Goal: Task Accomplishment & Management: Manage account settings

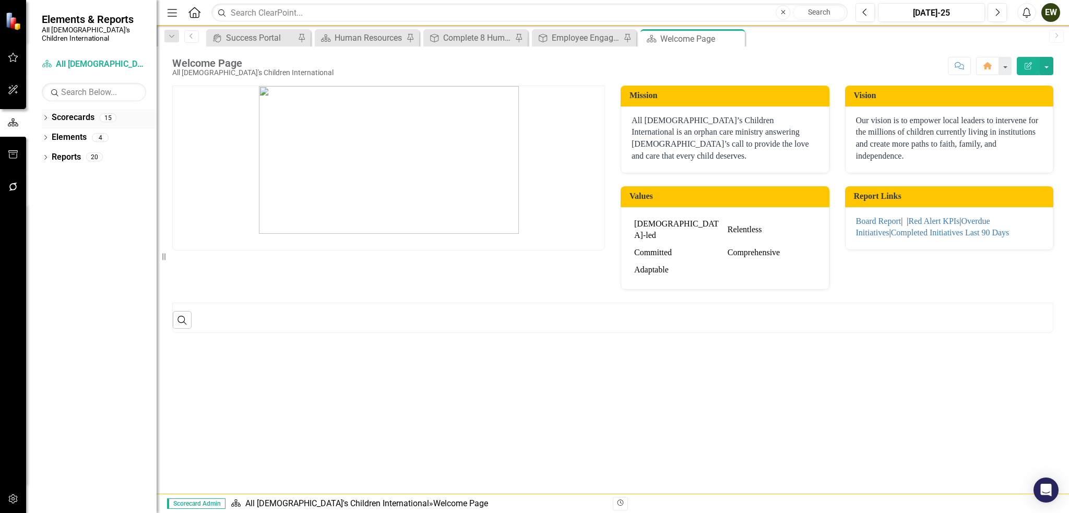
click at [63, 112] on link "Scorecards" at bounding box center [73, 118] width 43 height 12
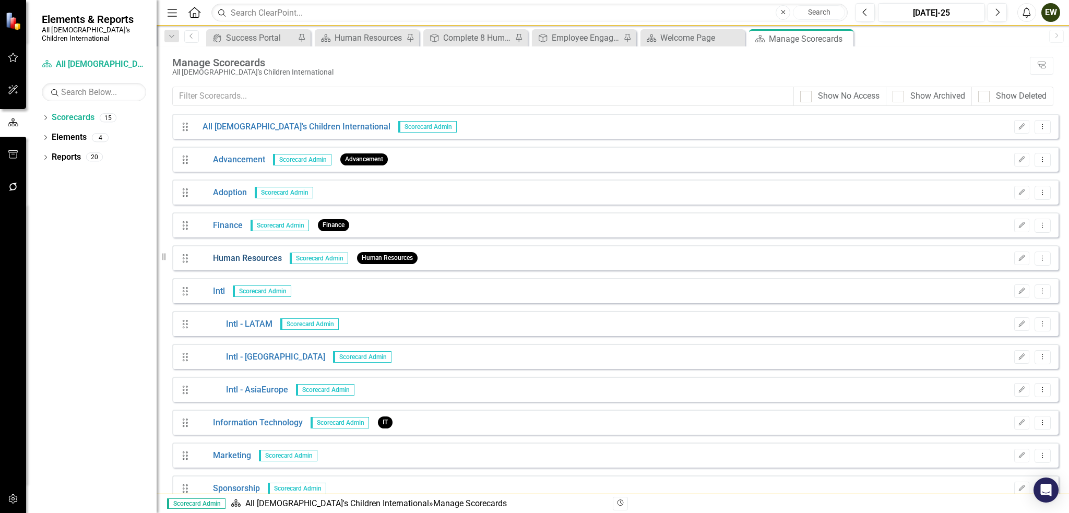
click at [249, 254] on link "Human Resources" at bounding box center [238, 259] width 87 height 12
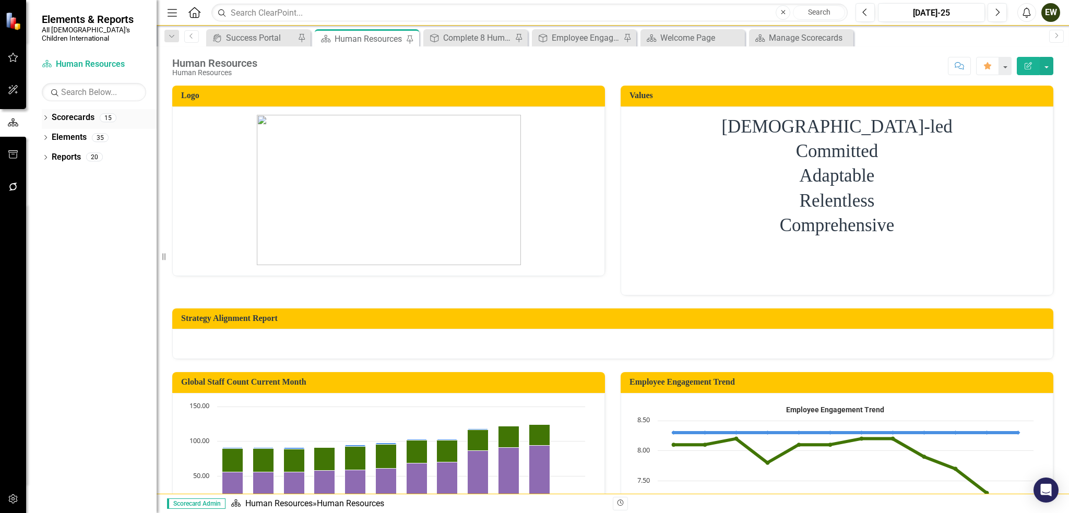
click at [46, 116] on icon "Dropdown" at bounding box center [45, 119] width 7 height 6
click at [52, 134] on icon "Dropdown" at bounding box center [51, 137] width 8 height 6
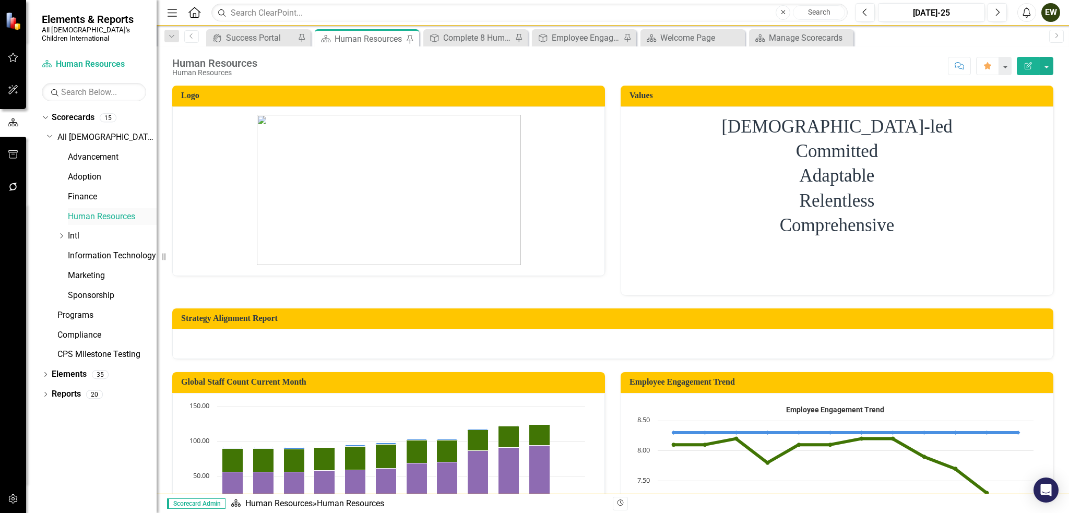
click at [89, 211] on link "Human Resources" at bounding box center [112, 217] width 89 height 12
click at [42, 373] on icon "Dropdown" at bounding box center [45, 376] width 7 height 6
click at [68, 388] on link "Objective Objectives" at bounding box center [83, 394] width 53 height 12
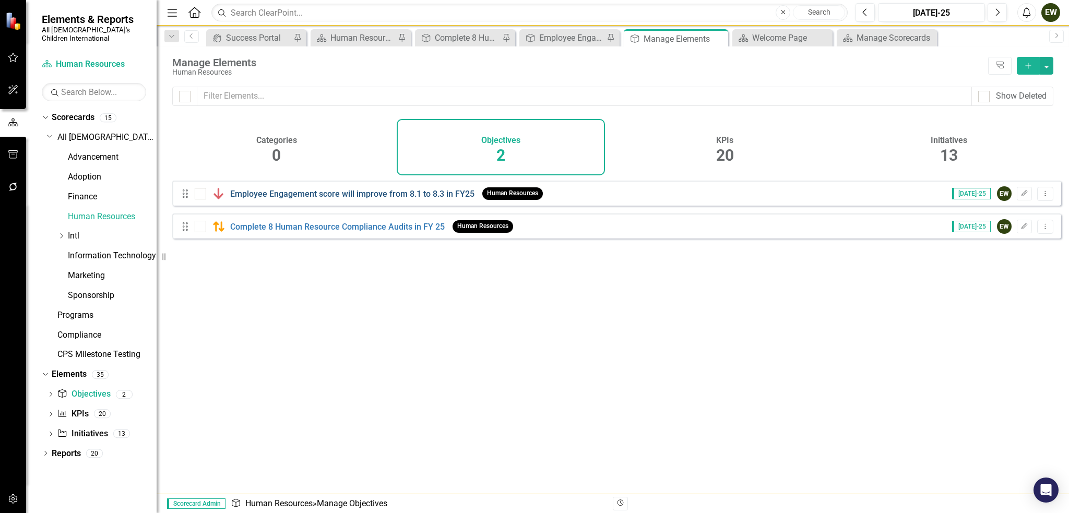
click at [333, 199] on link "Employee Engagement score will improve from 8.1 to 8.3 in FY25" at bounding box center [352, 194] width 244 height 10
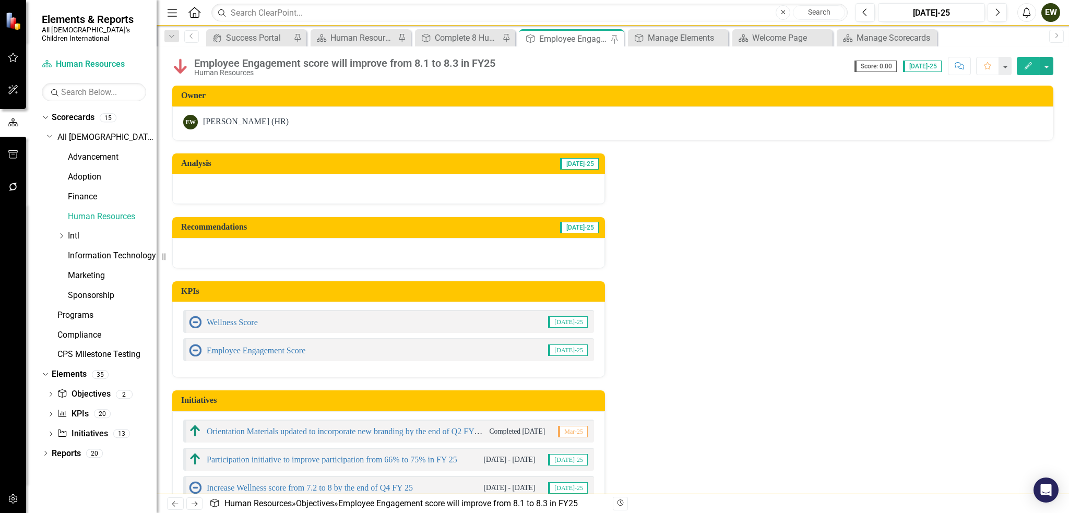
scroll to position [30, 0]
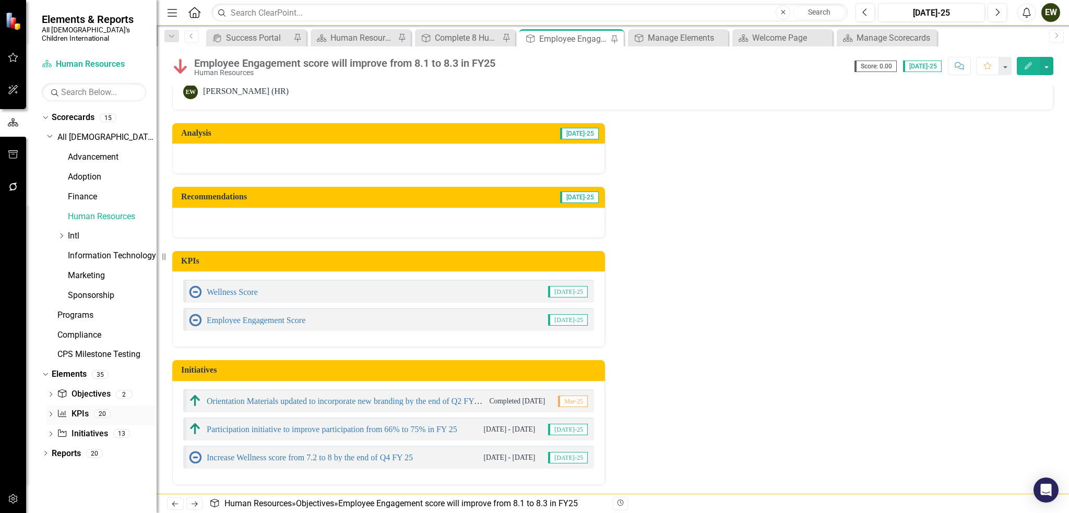
click at [69, 408] on link "KPI KPIs" at bounding box center [72, 414] width 31 height 12
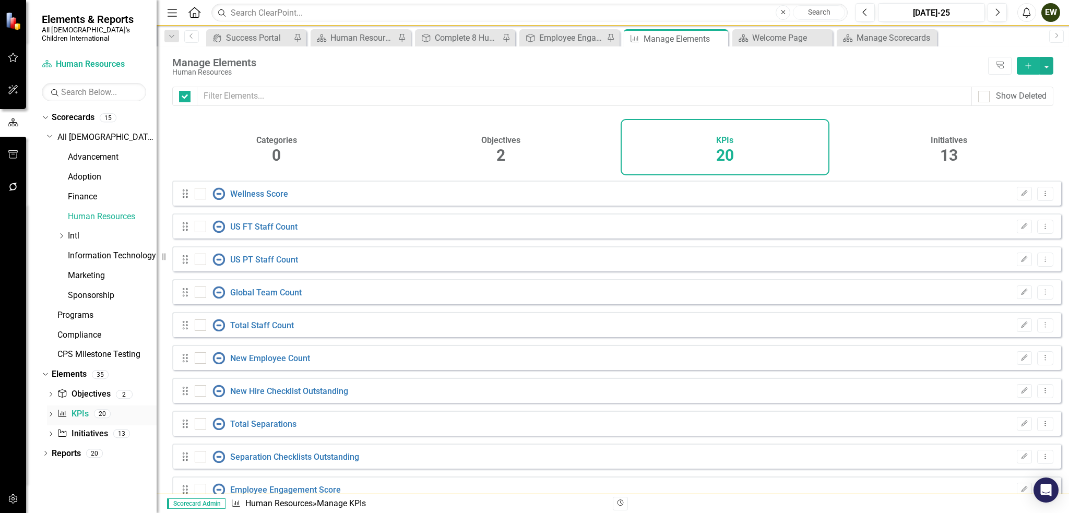
checkbox input "false"
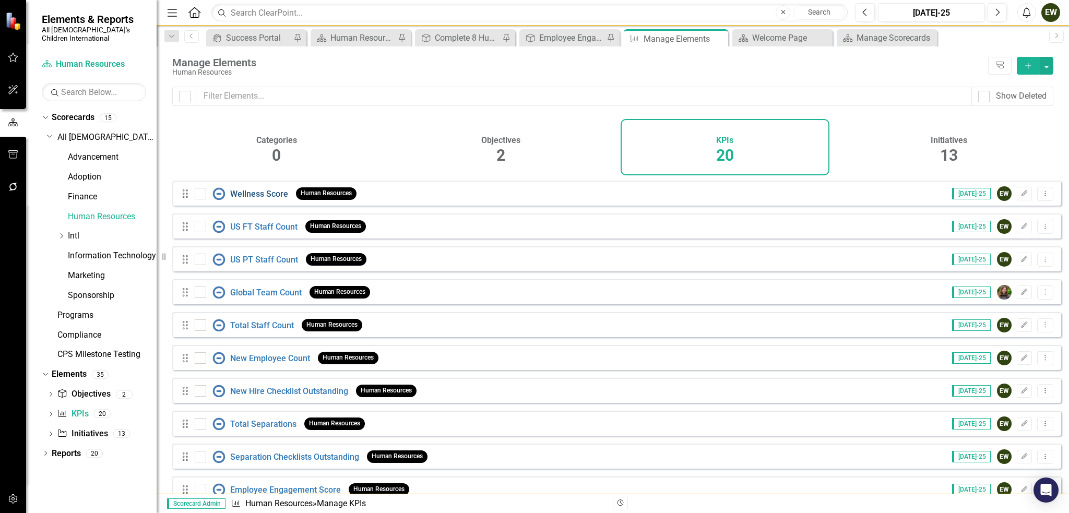
click at [258, 197] on link "Wellness Score" at bounding box center [259, 194] width 58 height 10
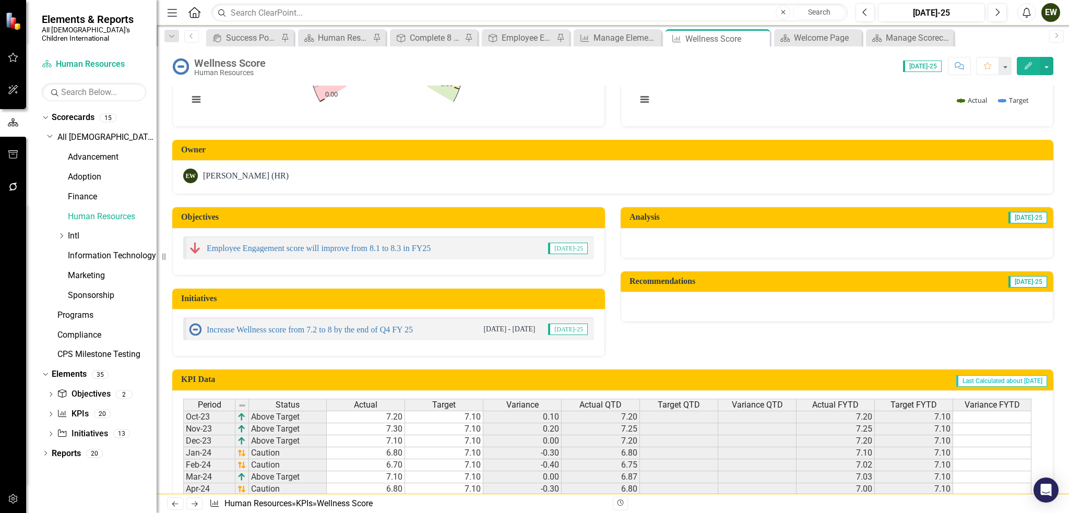
scroll to position [503, 0]
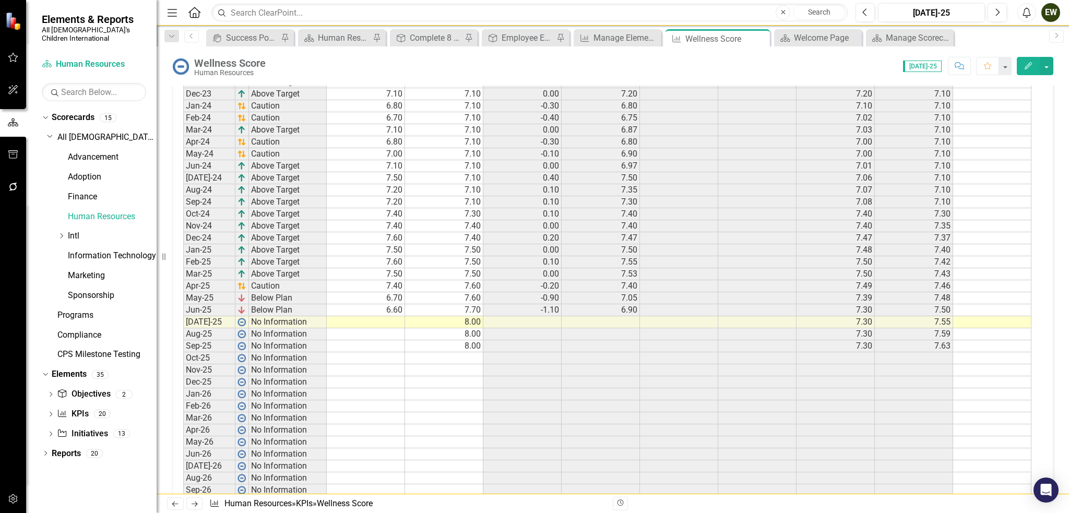
click at [372, 317] on td at bounding box center [366, 322] width 78 height 12
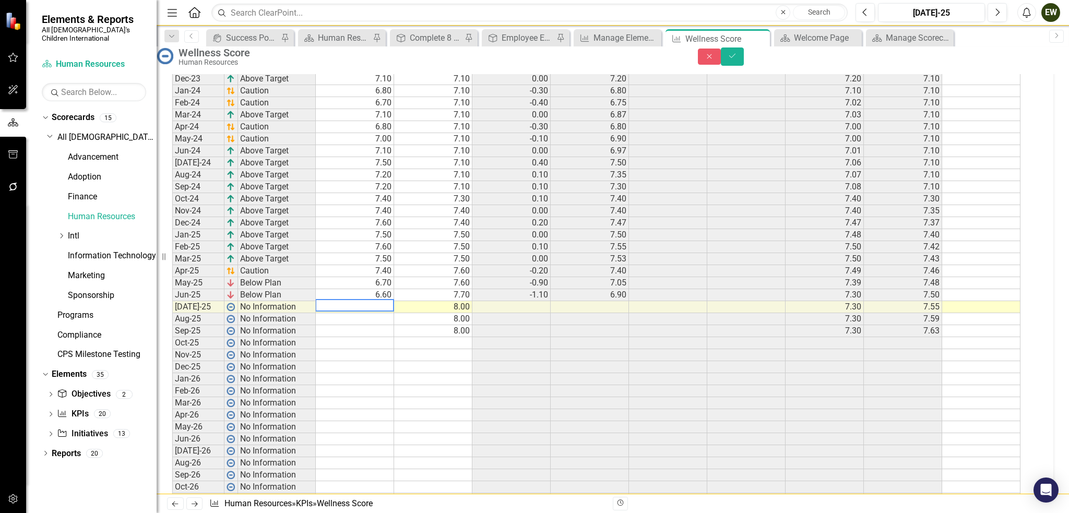
scroll to position [507, 0]
type textarea "6.7"
click at [744, 56] on button "Save" at bounding box center [732, 57] width 23 height 18
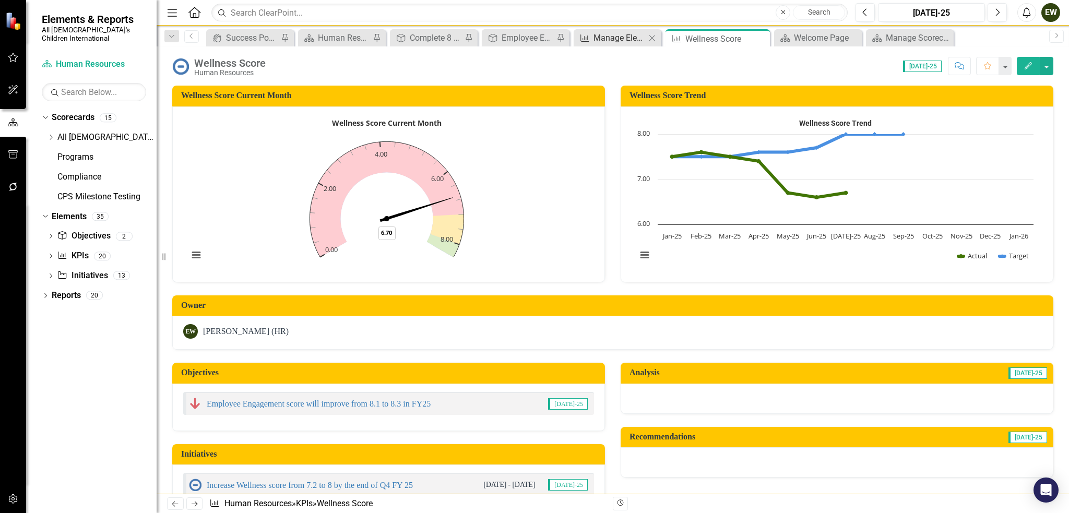
click at [612, 40] on div "Manage Elements" at bounding box center [620, 37] width 52 height 13
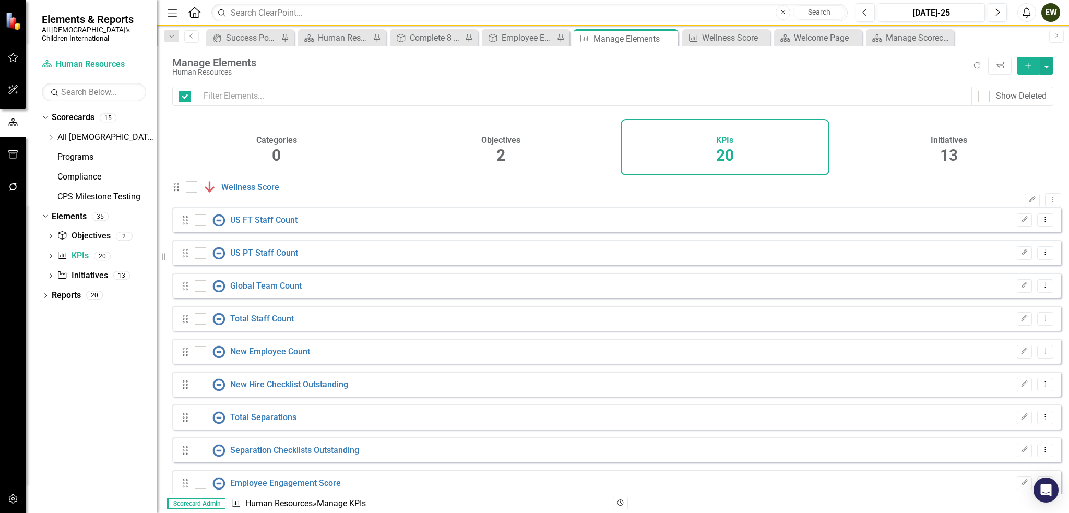
checkbox input "false"
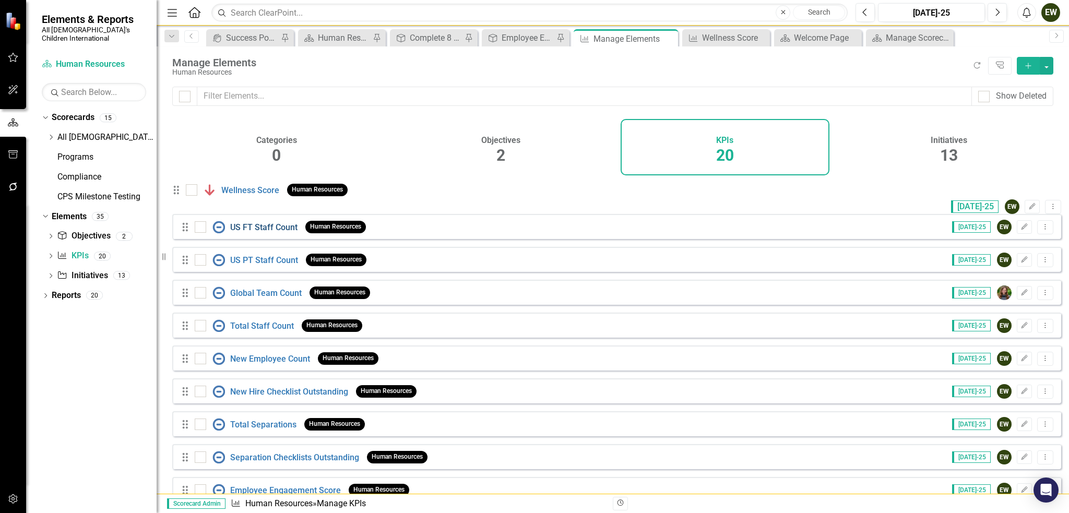
click at [260, 232] on link "US FT Staff Count" at bounding box center [263, 227] width 67 height 10
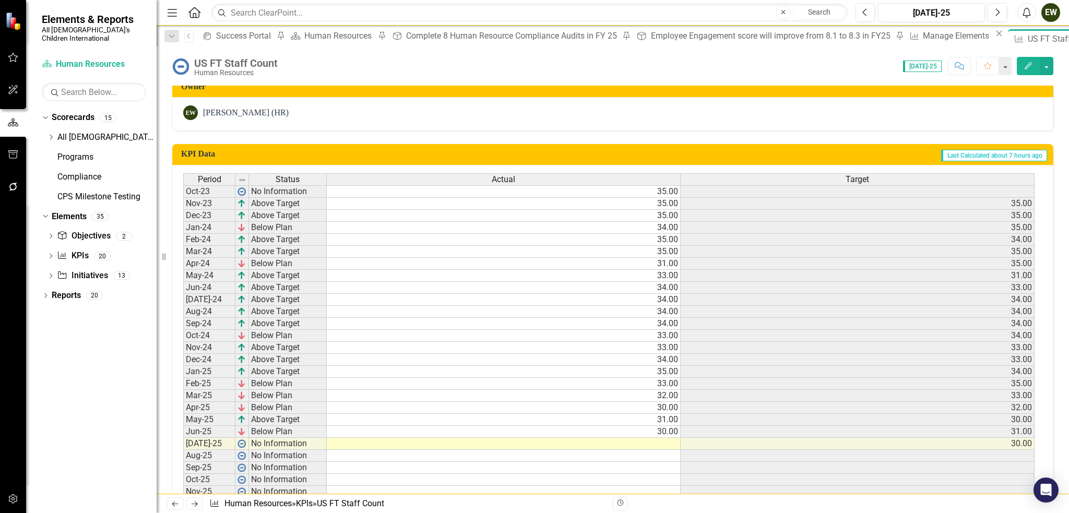
scroll to position [260, 0]
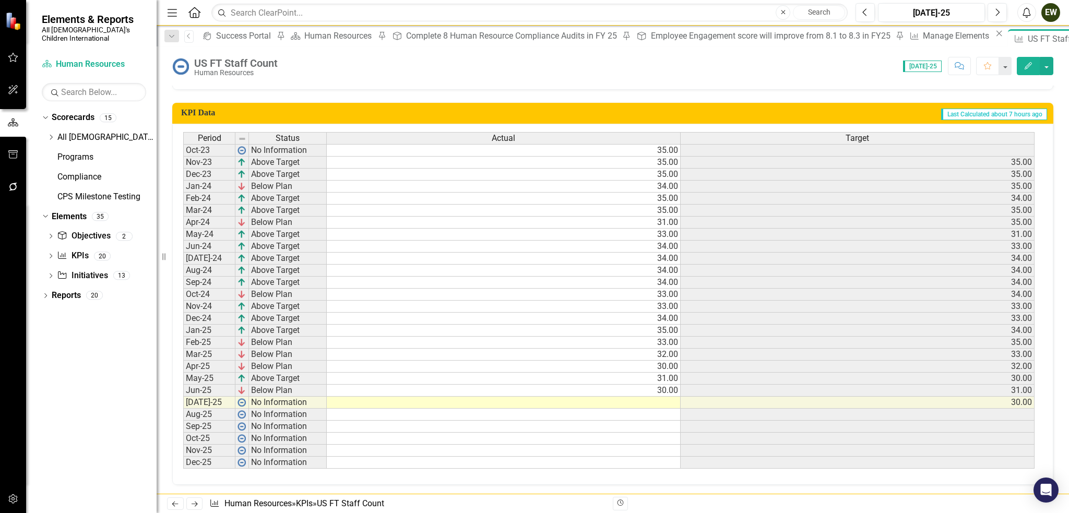
click at [663, 398] on td at bounding box center [504, 403] width 354 height 12
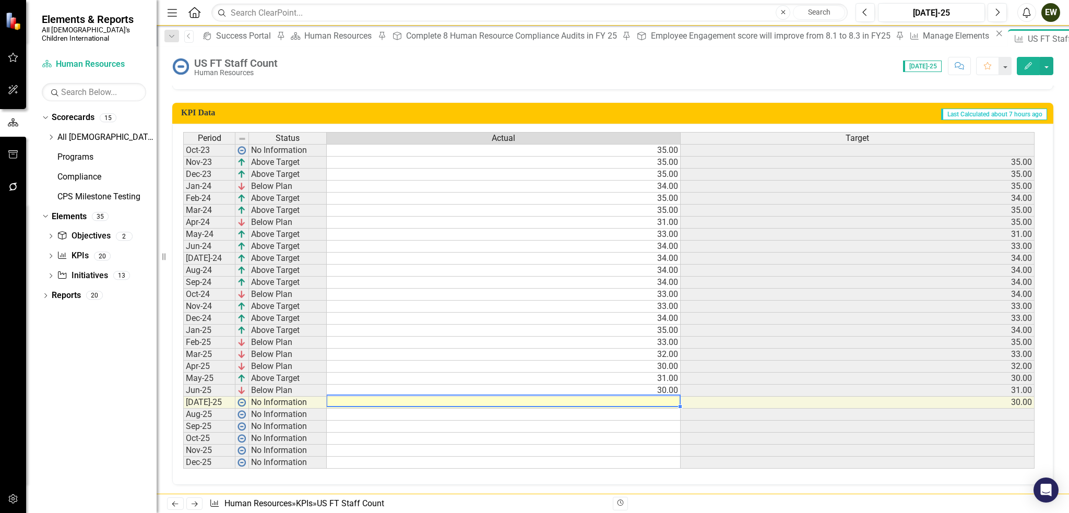
click at [663, 398] on td at bounding box center [504, 403] width 354 height 12
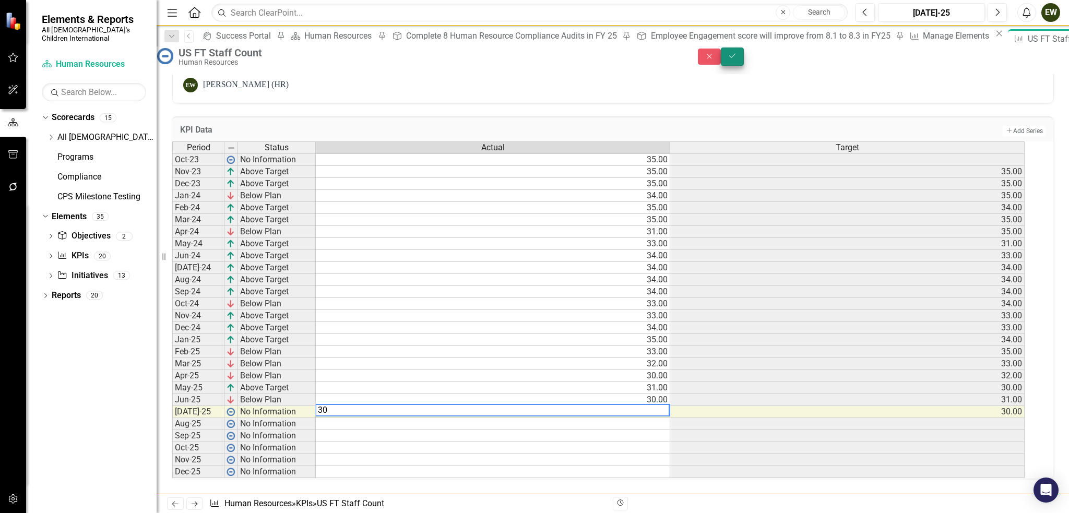
type textarea "30"
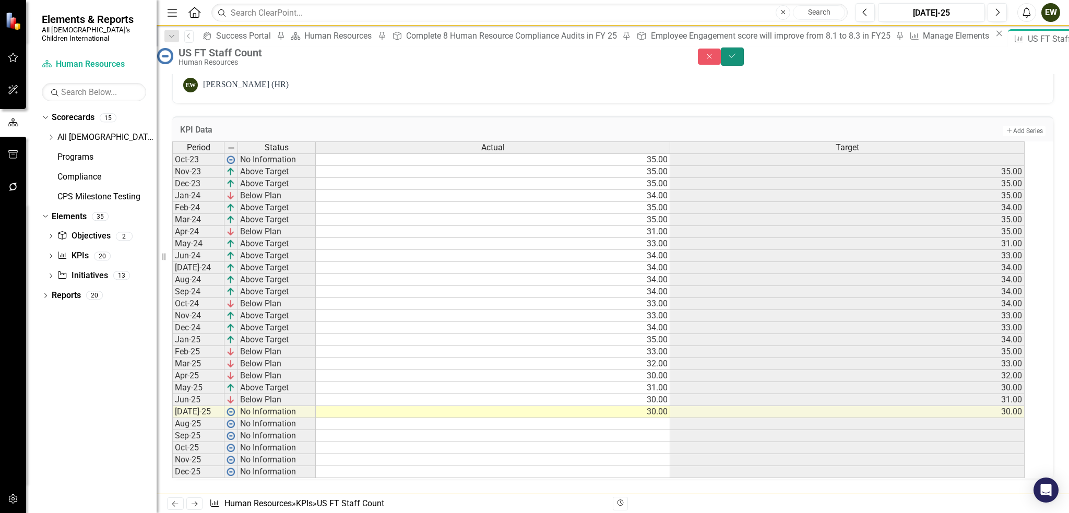
click at [744, 57] on button "Save" at bounding box center [732, 57] width 23 height 18
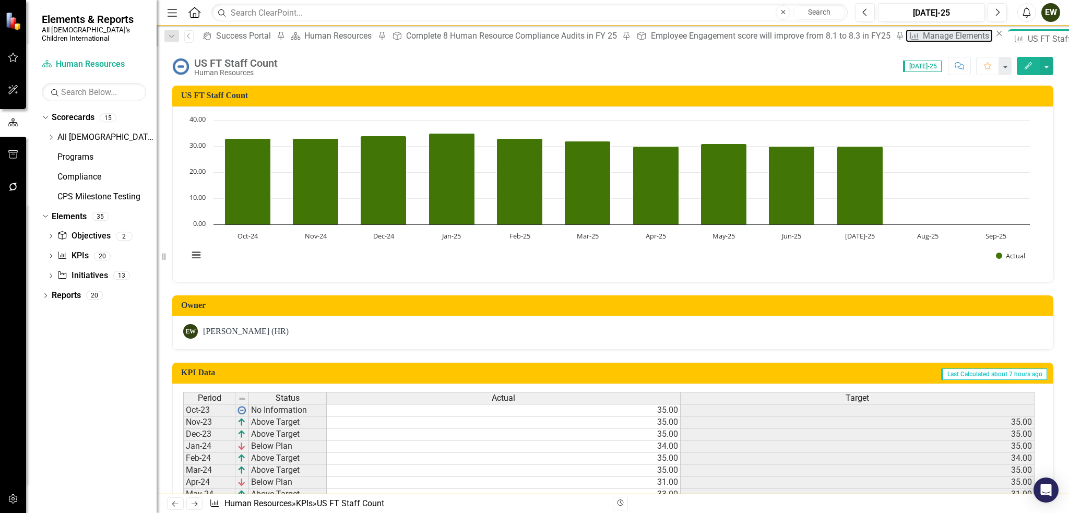
click at [923, 38] on div "Manage Elements" at bounding box center [957, 35] width 69 height 13
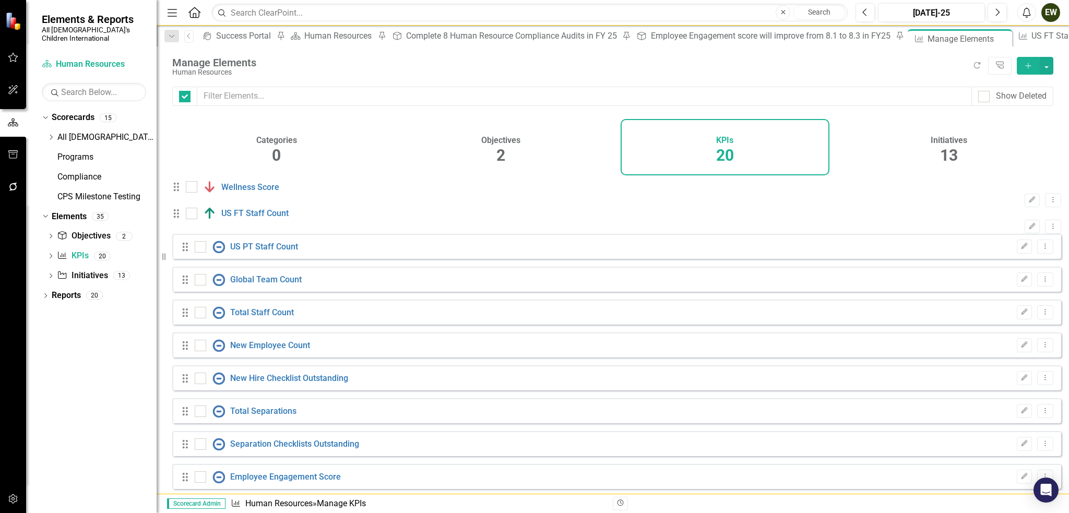
checkbox input "false"
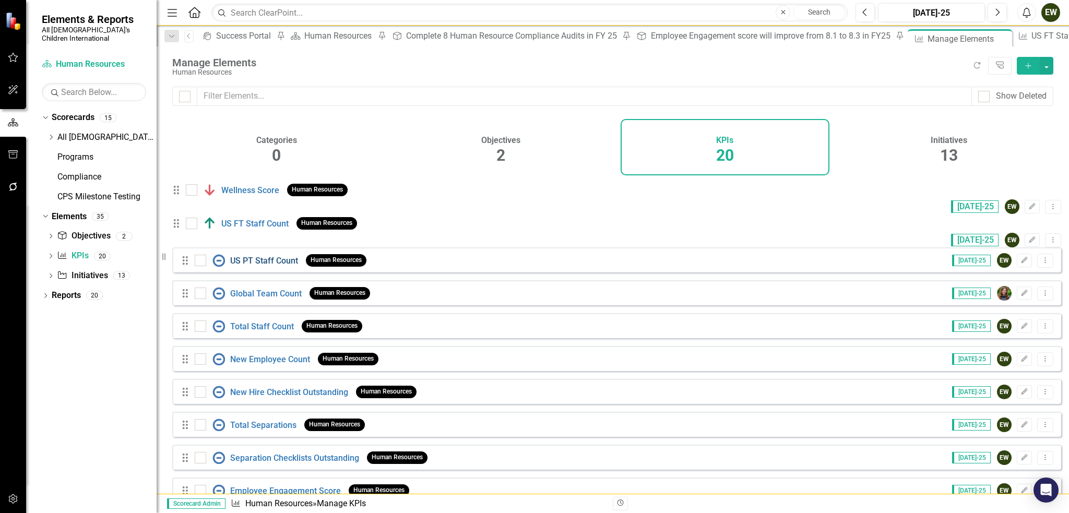
click at [244, 266] on link "US PT Staff Count" at bounding box center [264, 261] width 68 height 10
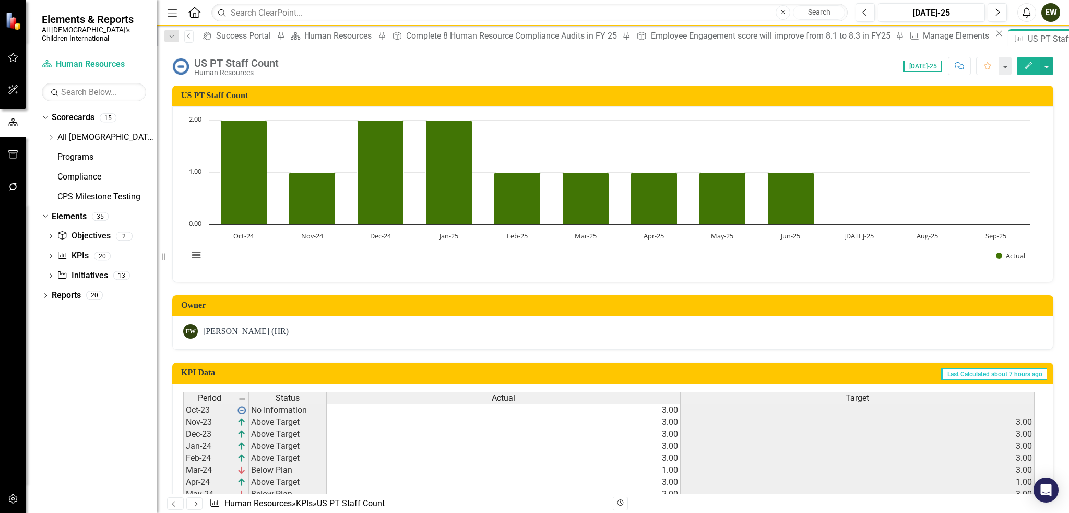
scroll to position [260, 0]
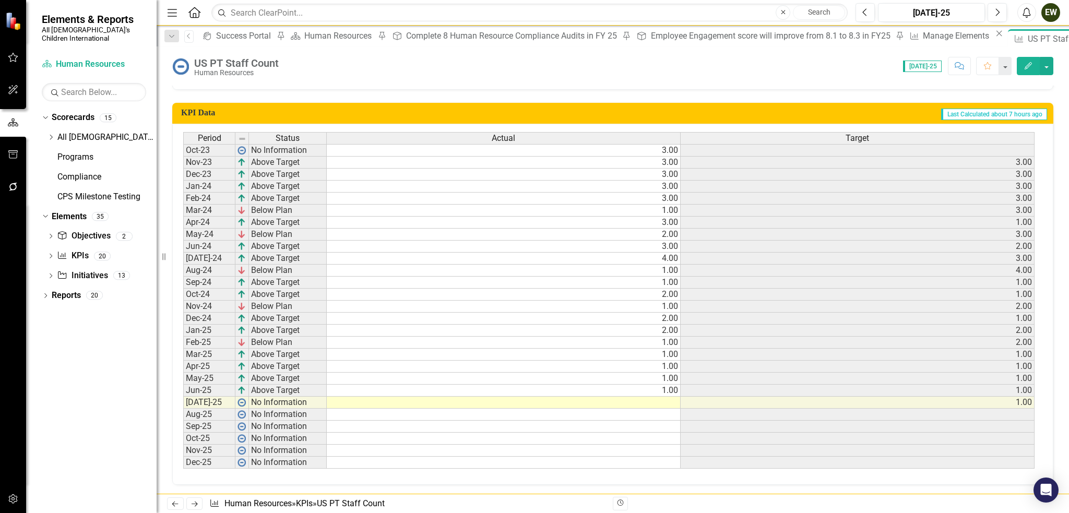
click at [654, 398] on td at bounding box center [504, 403] width 354 height 12
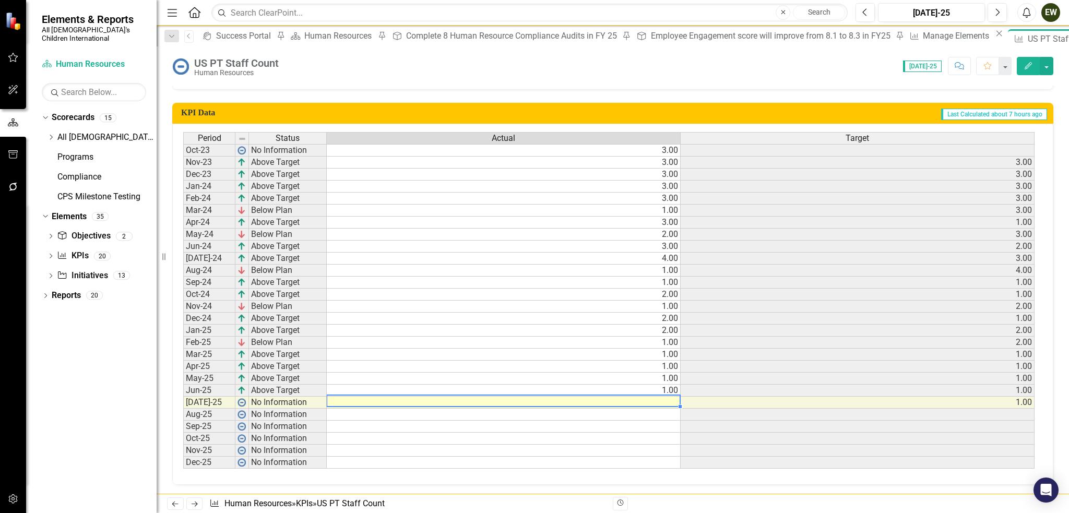
click at [654, 398] on td at bounding box center [504, 403] width 354 height 12
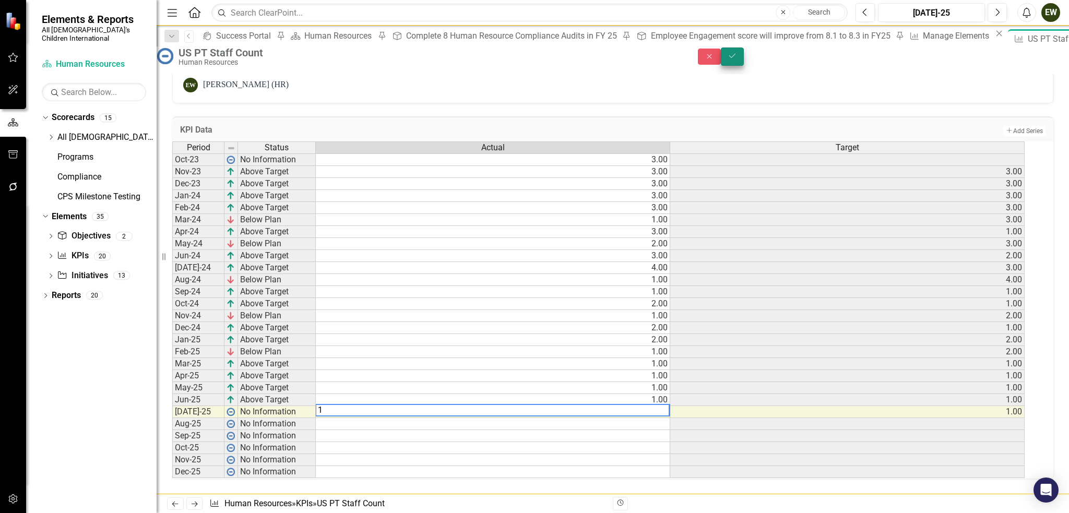
type textarea "1"
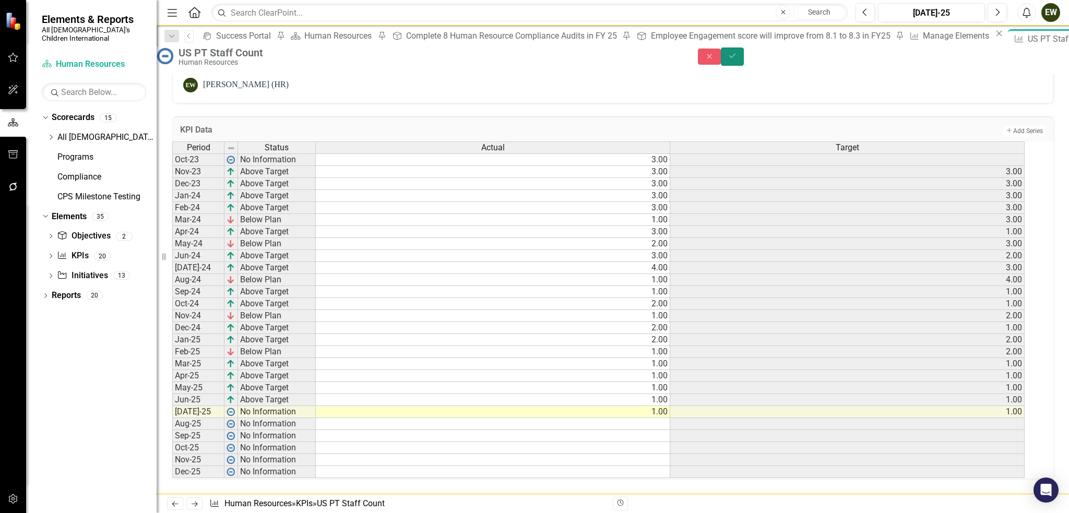
click at [737, 58] on icon "Save" at bounding box center [732, 55] width 9 height 7
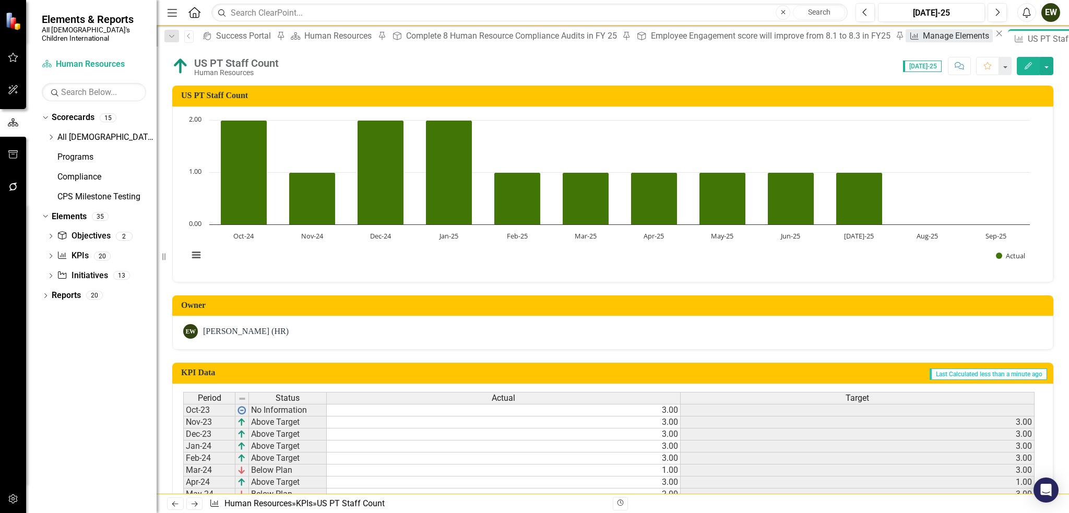
click at [923, 37] on div "Manage Elements" at bounding box center [957, 35] width 69 height 13
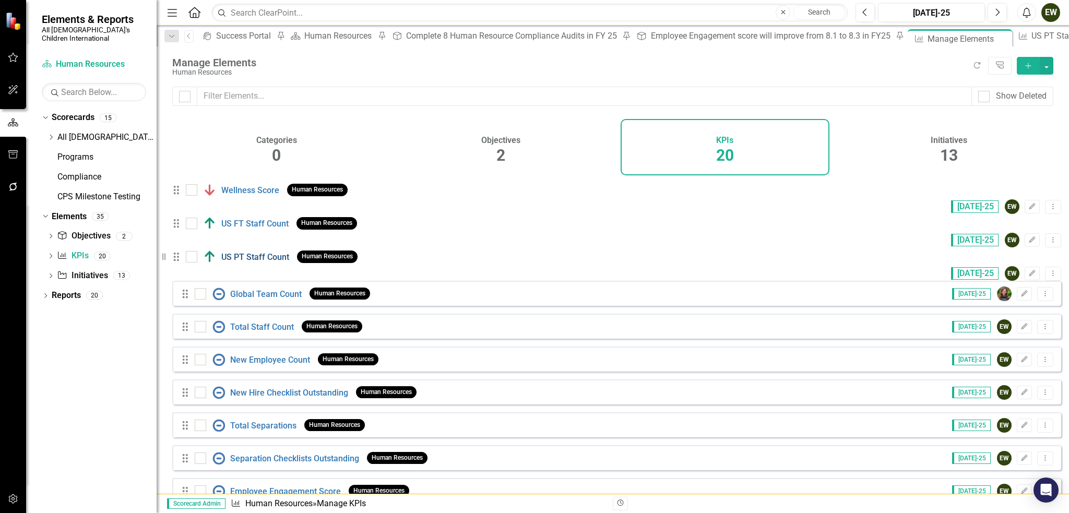
checkbox input "false"
click at [243, 297] on link "Global Team Count" at bounding box center [266, 294] width 72 height 10
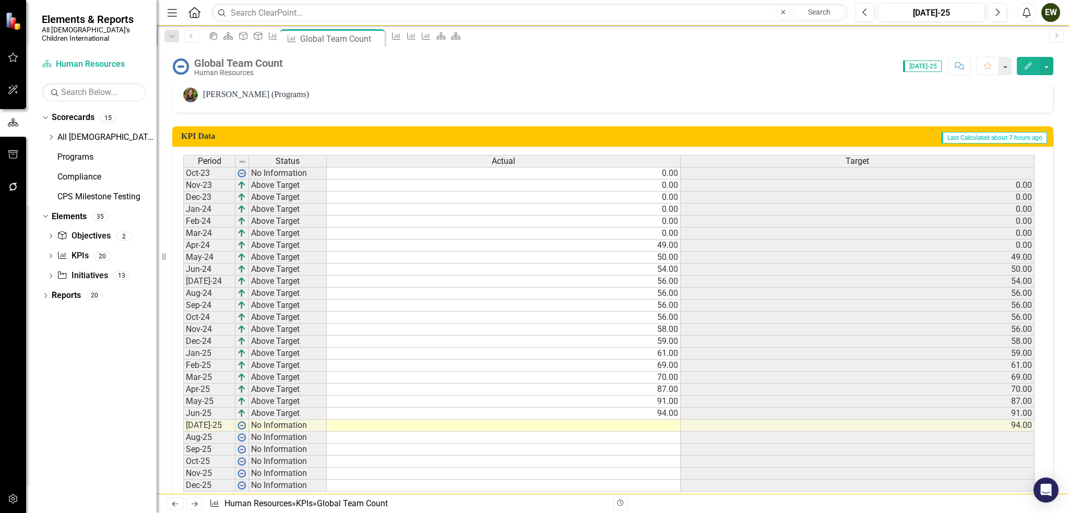
scroll to position [313, 0]
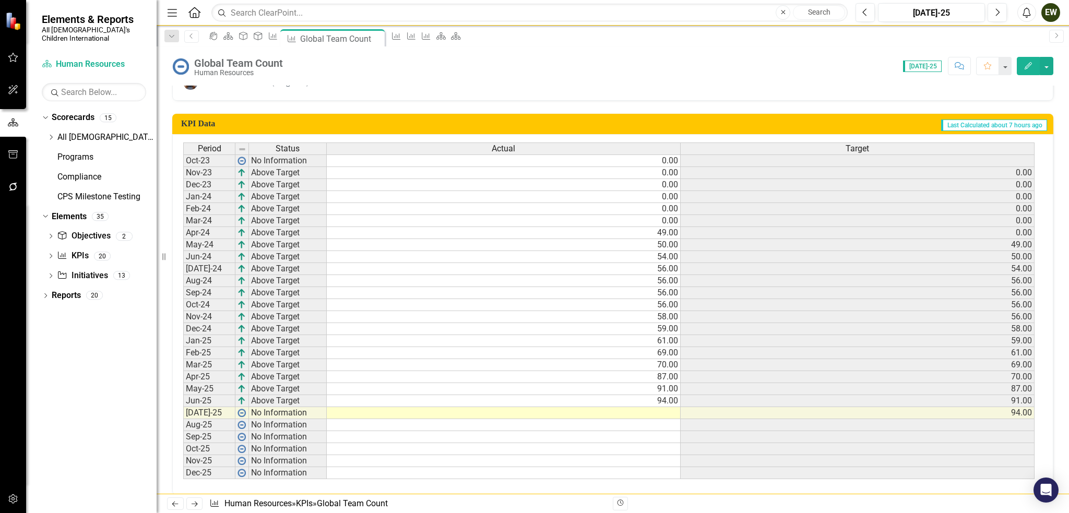
click at [639, 410] on td at bounding box center [504, 413] width 354 height 12
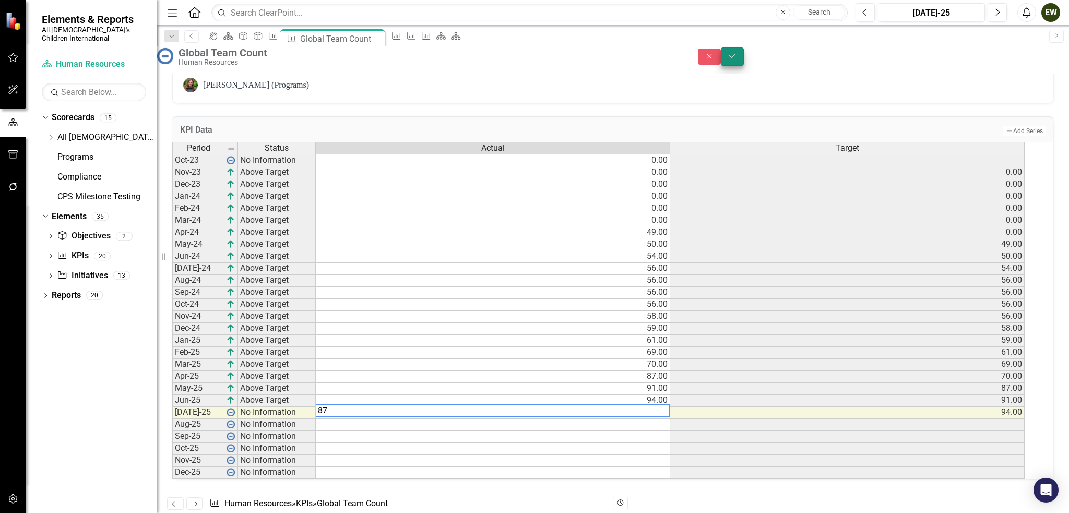
type textarea "87"
drag, startPoint x: 1044, startPoint y: 62, endPoint x: 835, endPoint y: 198, distance: 249.0
click at [737, 60] on icon "Save" at bounding box center [732, 55] width 9 height 7
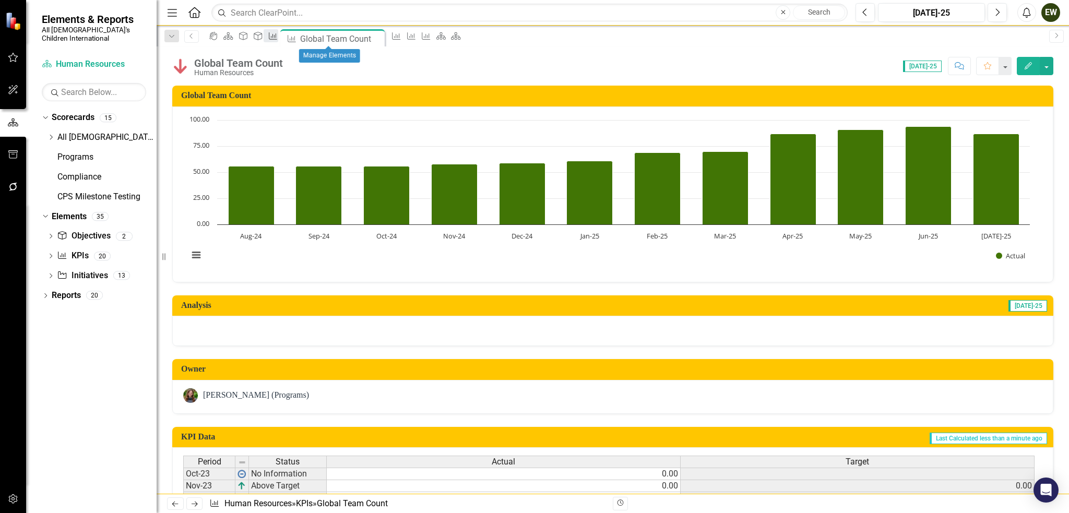
click at [278, 38] on icon "KPI" at bounding box center [273, 36] width 10 height 8
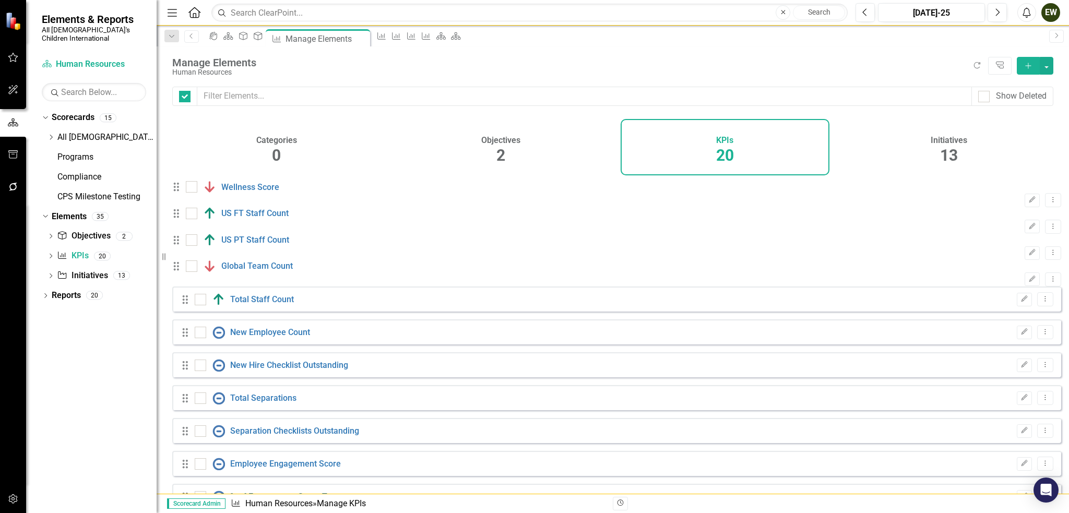
checkbox input "false"
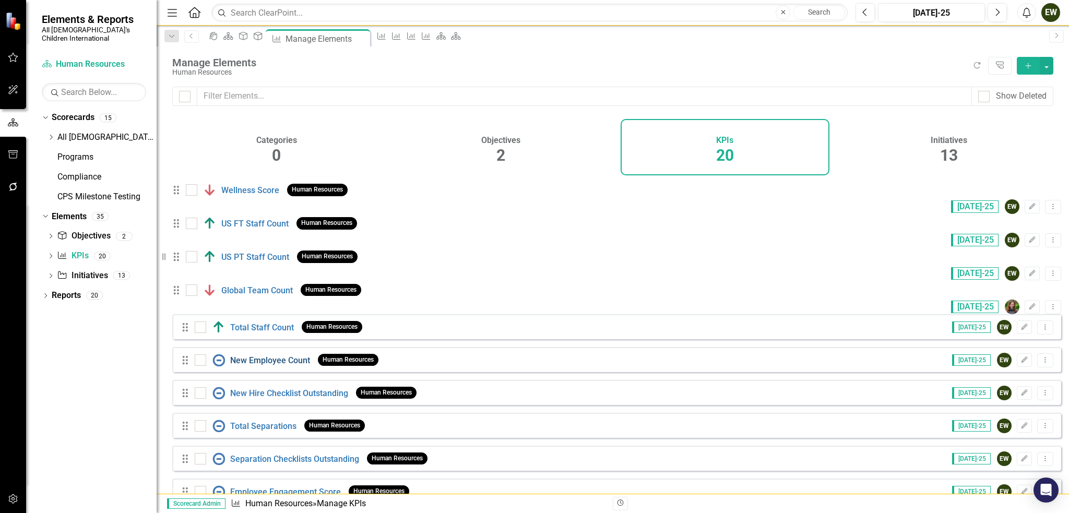
click at [275, 366] on link "New Employee Count" at bounding box center [270, 361] width 80 height 10
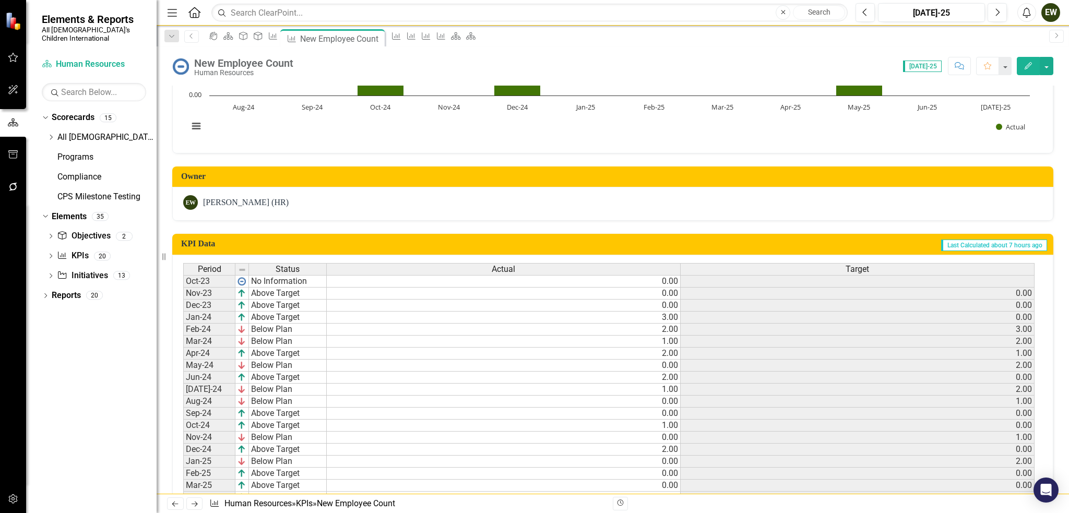
scroll to position [260, 0]
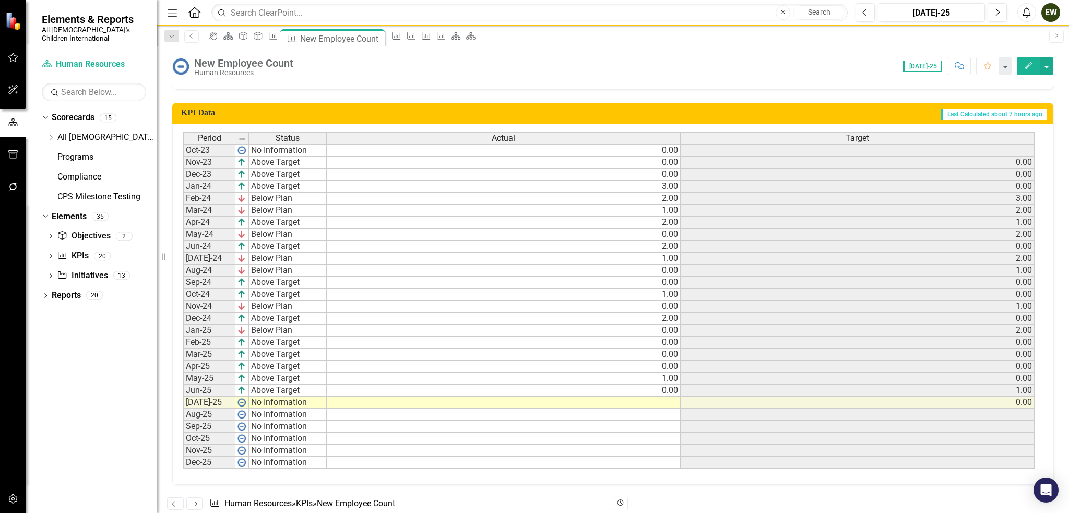
click at [676, 397] on td at bounding box center [504, 403] width 354 height 12
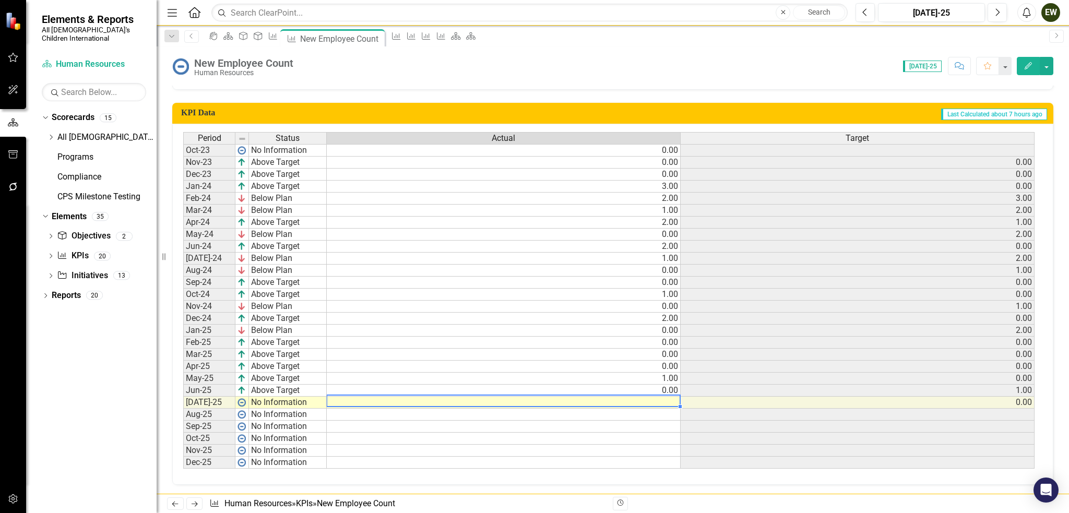
click at [673, 398] on td at bounding box center [504, 403] width 354 height 12
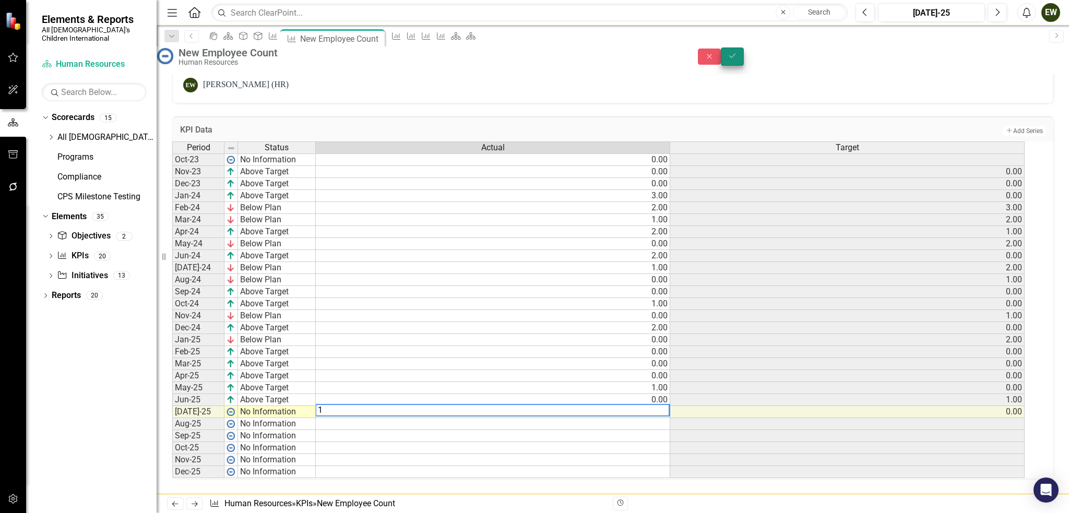
type textarea "1"
click at [744, 57] on button "Save" at bounding box center [732, 57] width 23 height 18
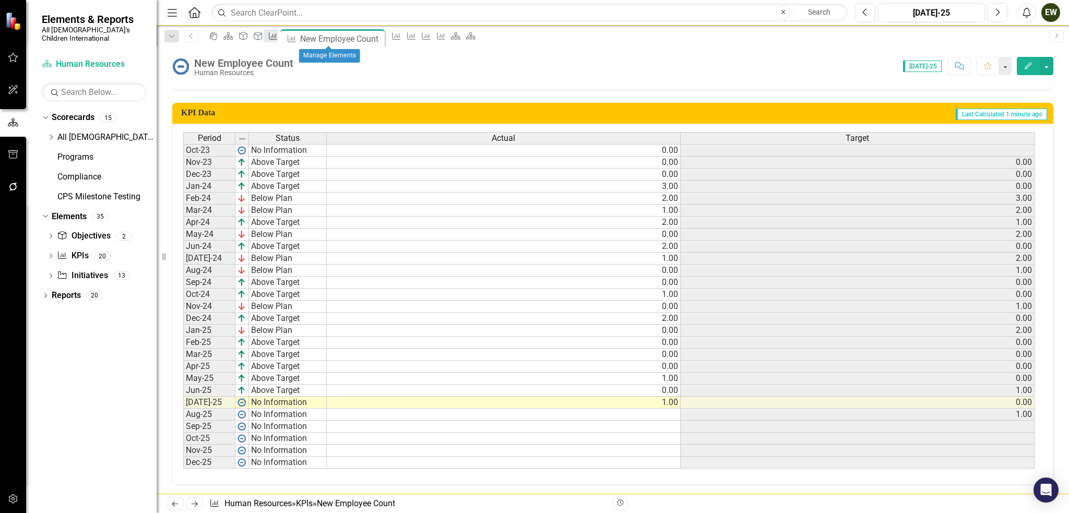
click at [278, 35] on icon "KPI" at bounding box center [273, 36] width 10 height 8
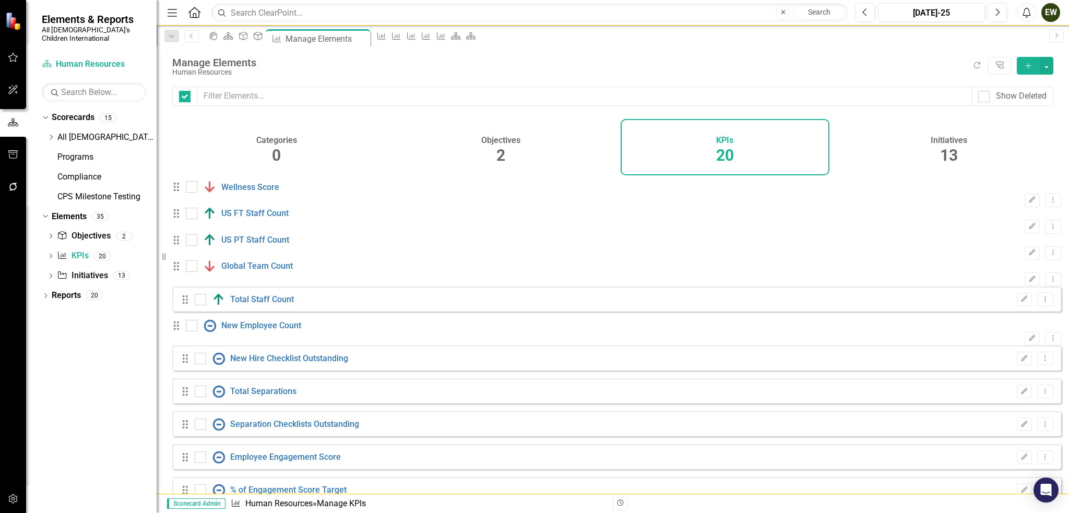
checkbox input "false"
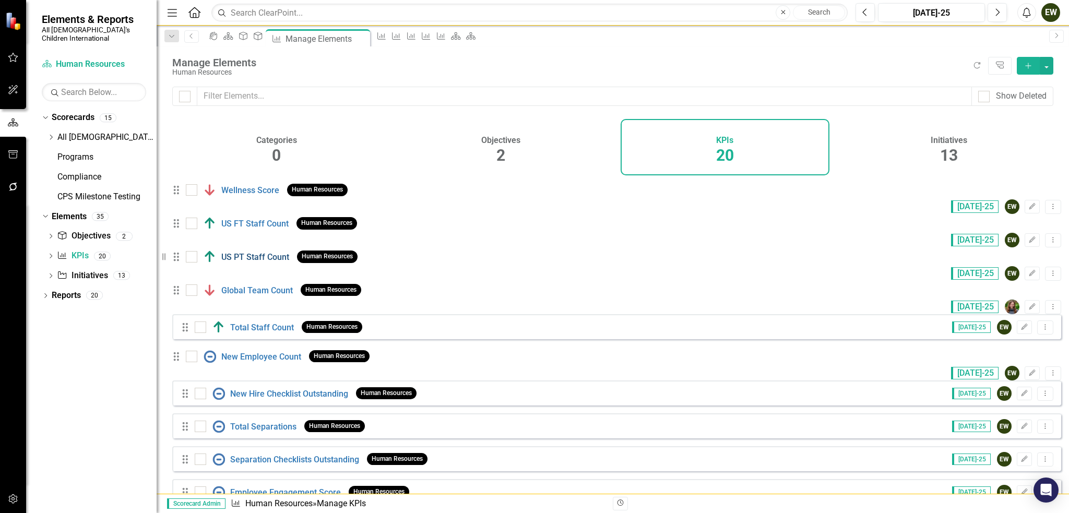
click at [246, 262] on link "US PT Staff Count" at bounding box center [255, 257] width 68 height 10
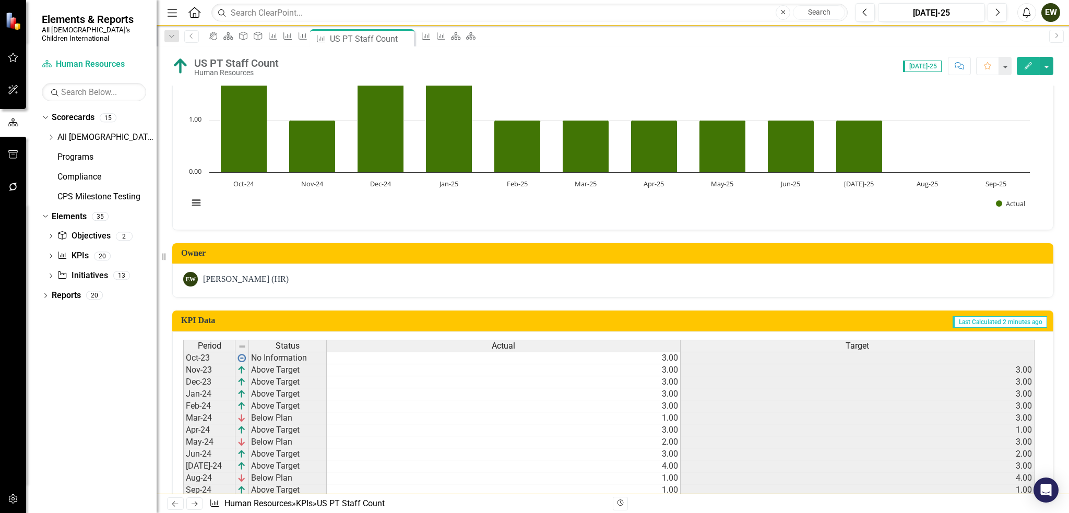
scroll to position [209, 0]
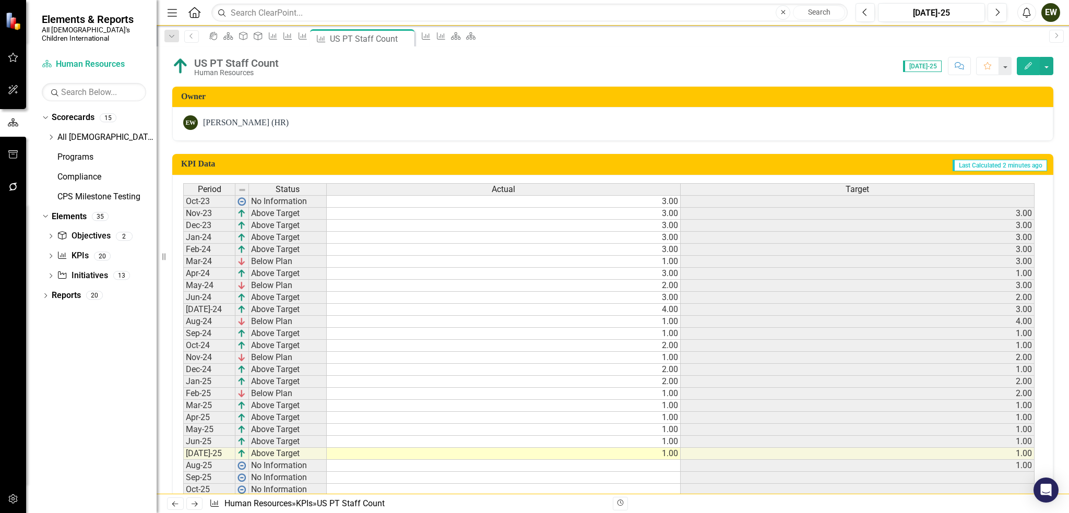
click at [673, 452] on td "1.00" at bounding box center [504, 454] width 354 height 12
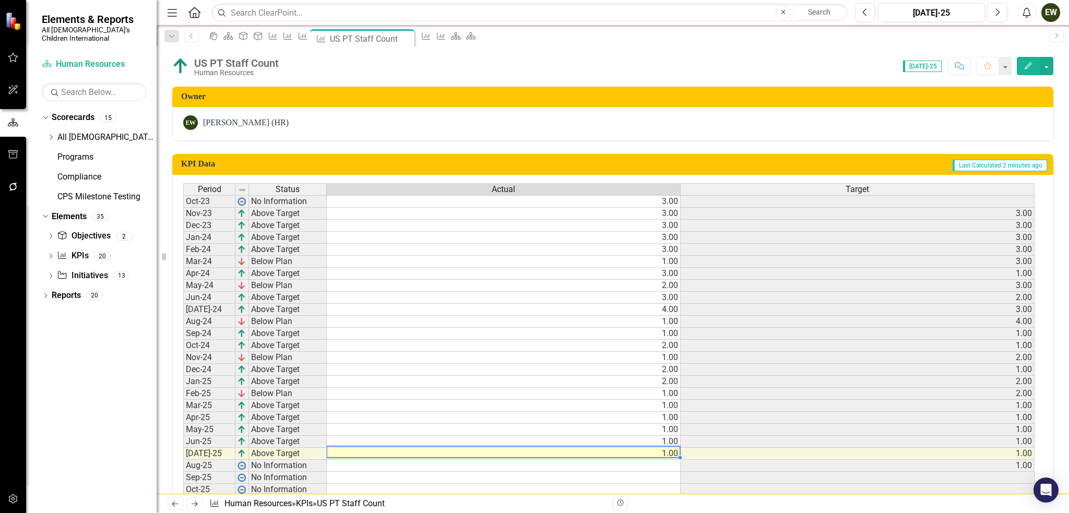
click at [672, 452] on td "1.00" at bounding box center [504, 454] width 354 height 12
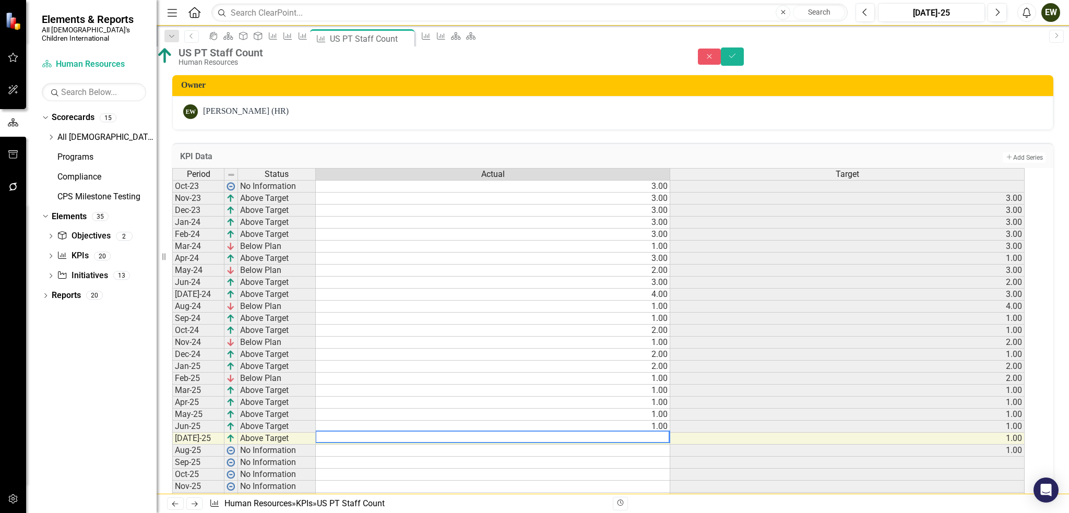
type textarea "1"
type textarea "2"
click at [737, 58] on icon "Save" at bounding box center [732, 55] width 9 height 7
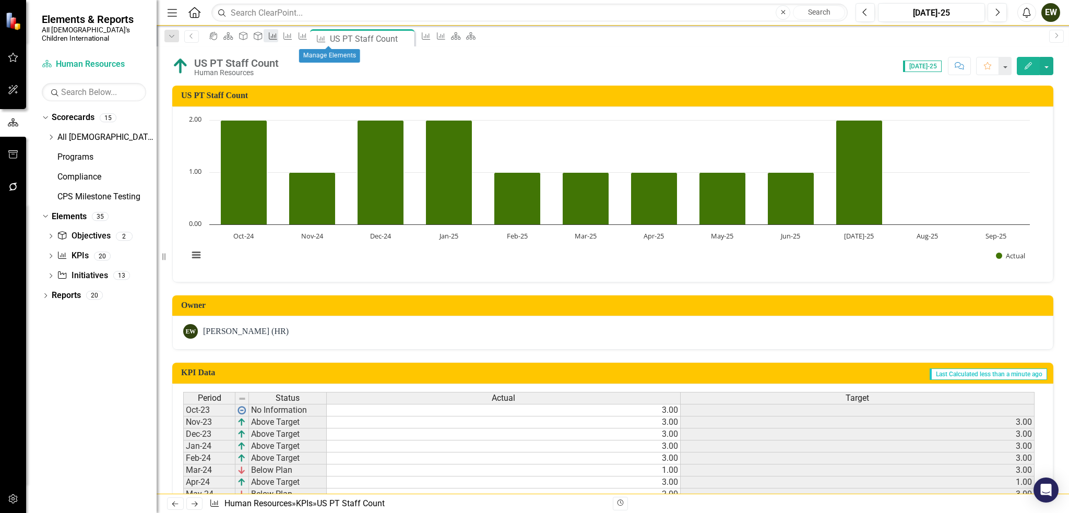
click at [278, 31] on div "KPI" at bounding box center [271, 35] width 15 height 13
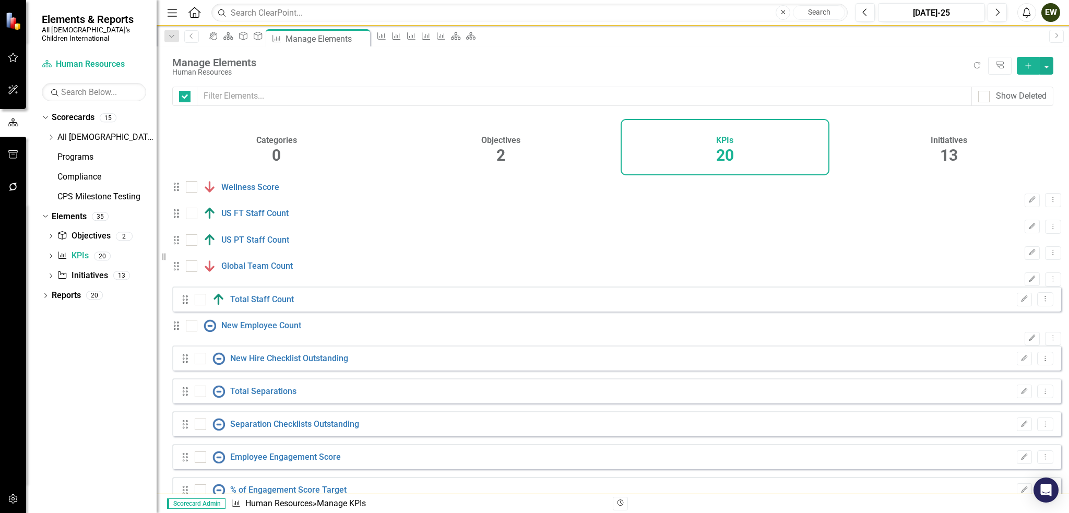
checkbox input "false"
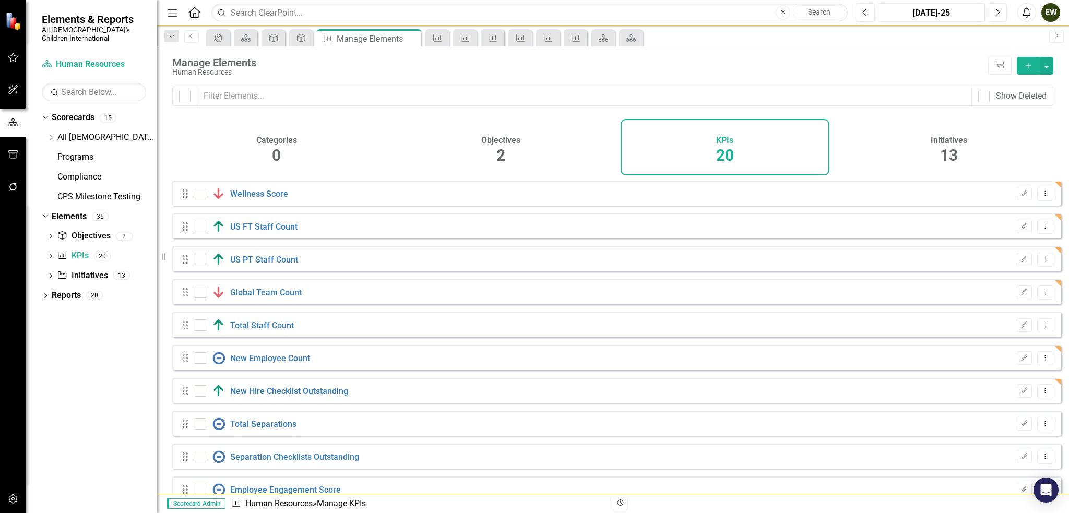
checkbox input "false"
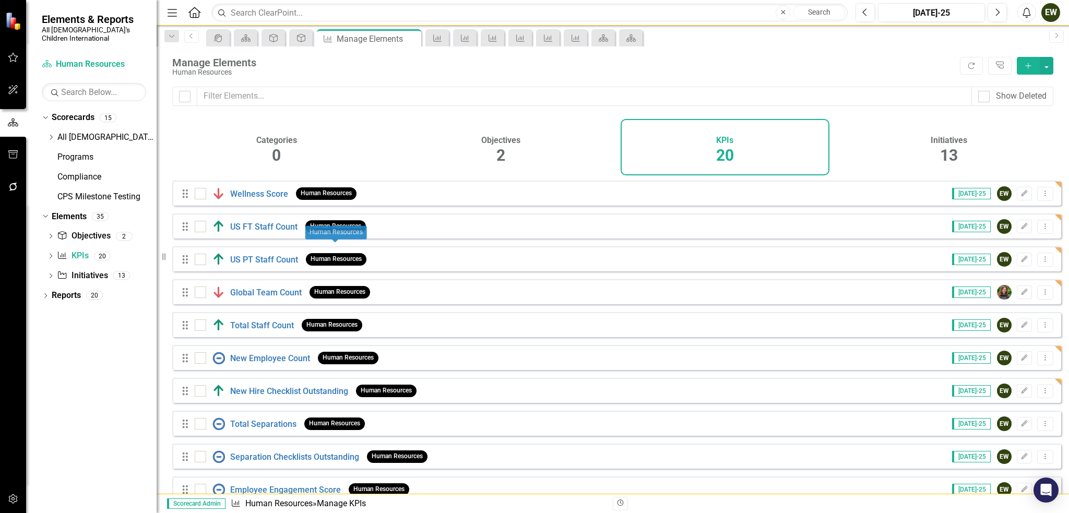
scroll to position [157, 0]
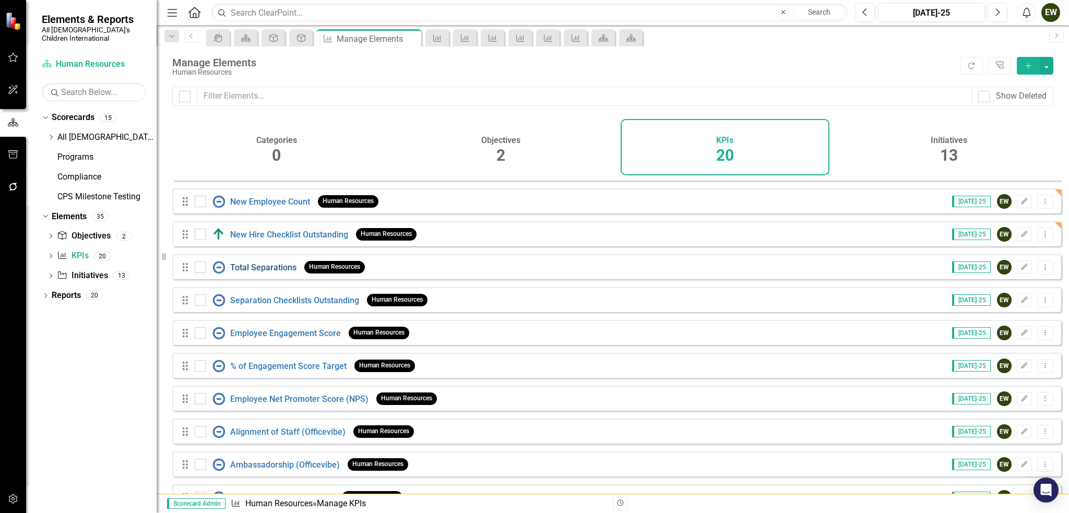
click at [240, 272] on link "Total Separations" at bounding box center [263, 268] width 66 height 10
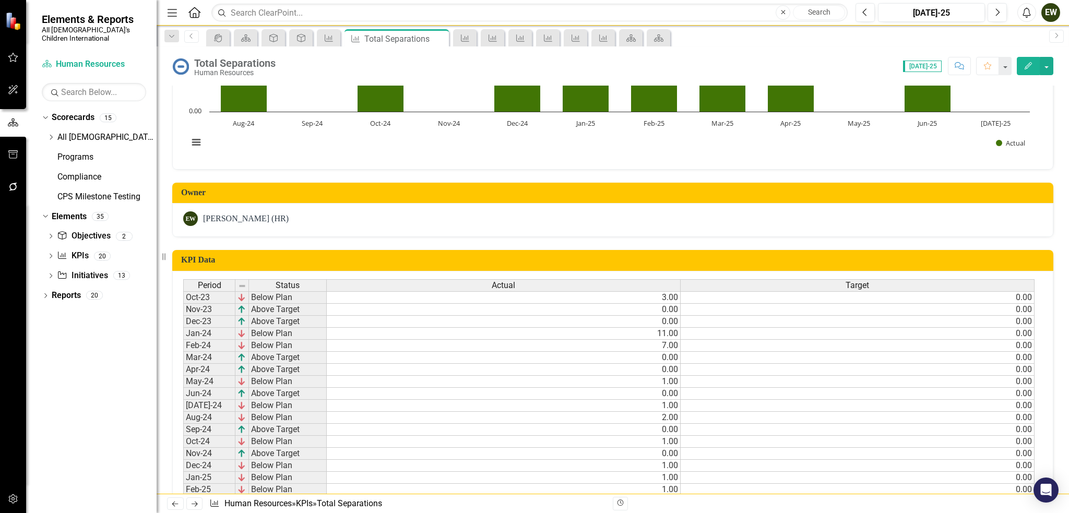
scroll to position [260, 0]
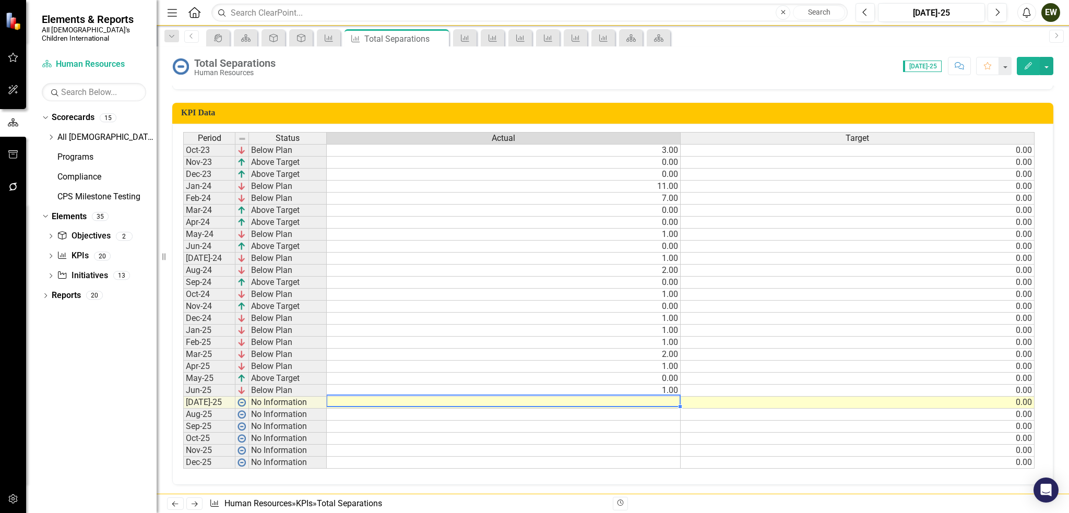
click at [670, 401] on td at bounding box center [504, 403] width 354 height 12
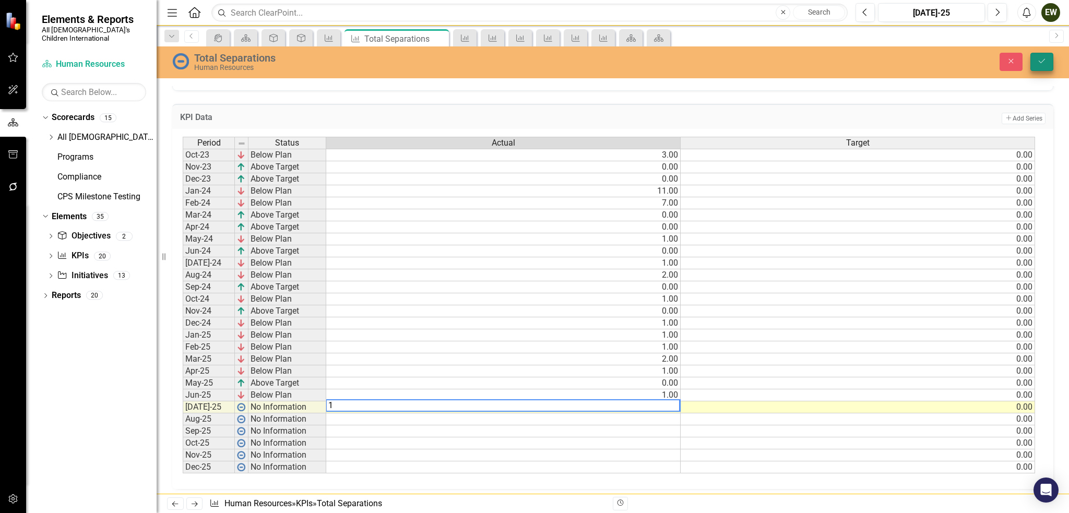
type textarea "1"
click at [1044, 61] on icon "Save" at bounding box center [1042, 60] width 9 height 7
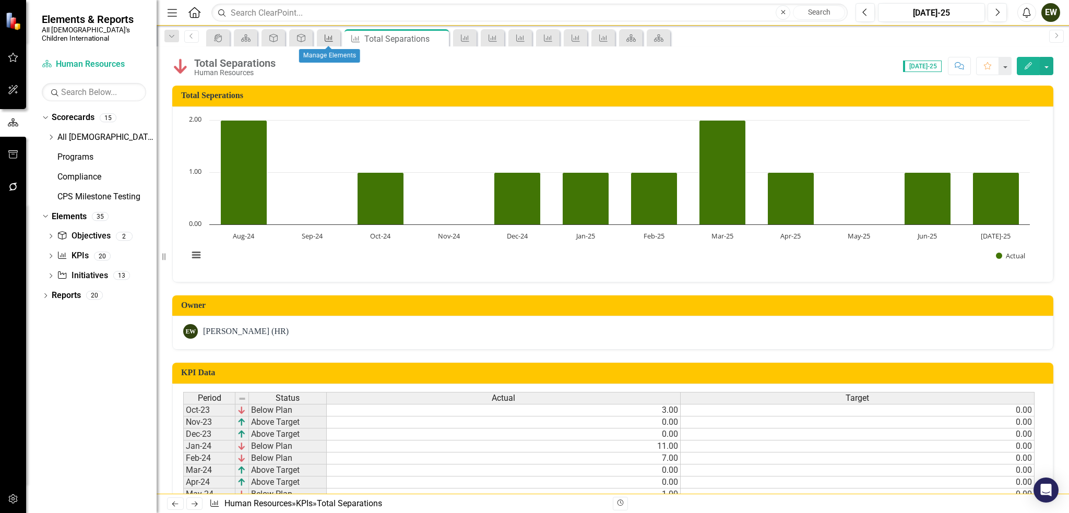
click at [333, 39] on icon "KPI" at bounding box center [329, 38] width 10 height 8
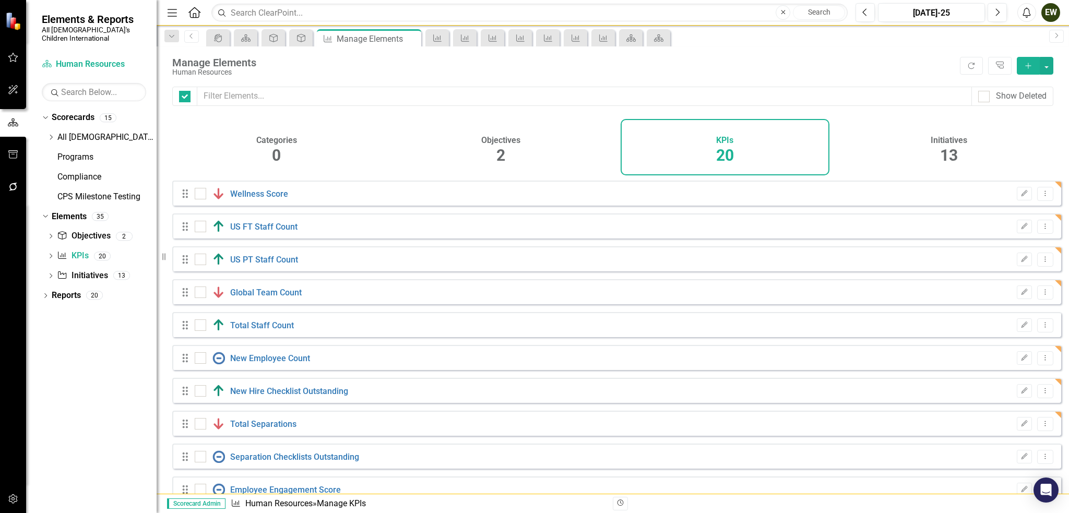
checkbox input "false"
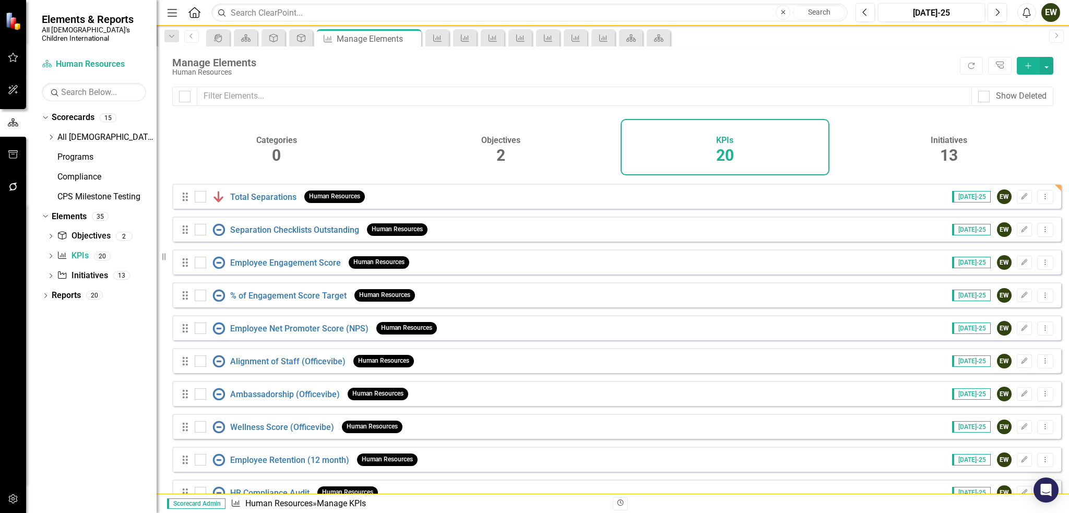
scroll to position [209, 0]
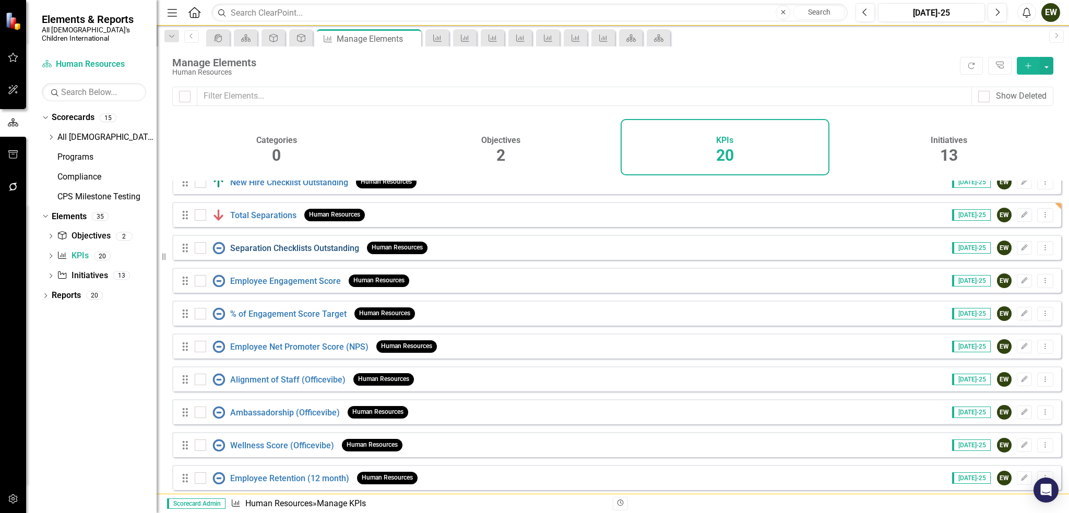
click at [284, 250] on link "Separation Checklists Outstanding" at bounding box center [294, 248] width 129 height 10
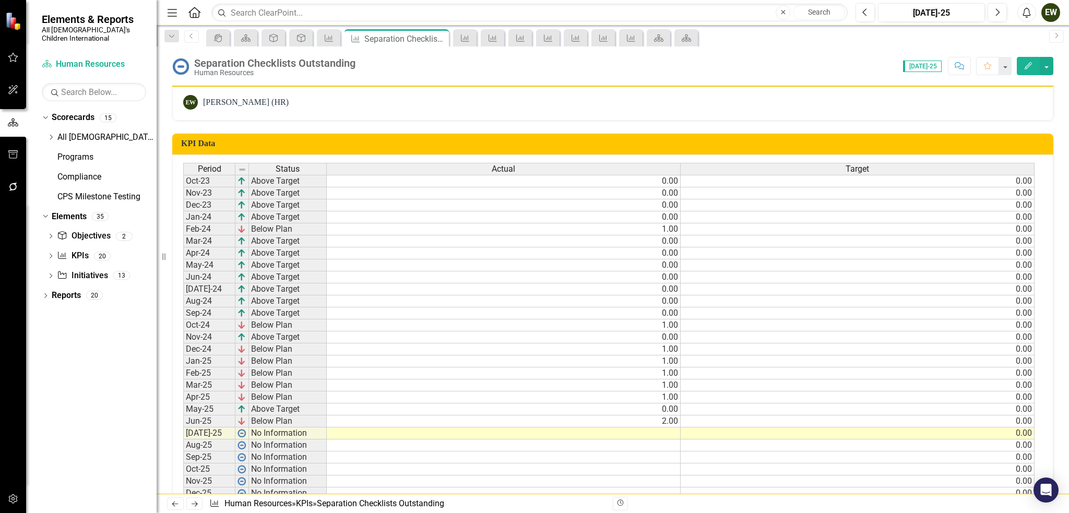
scroll to position [247, 0]
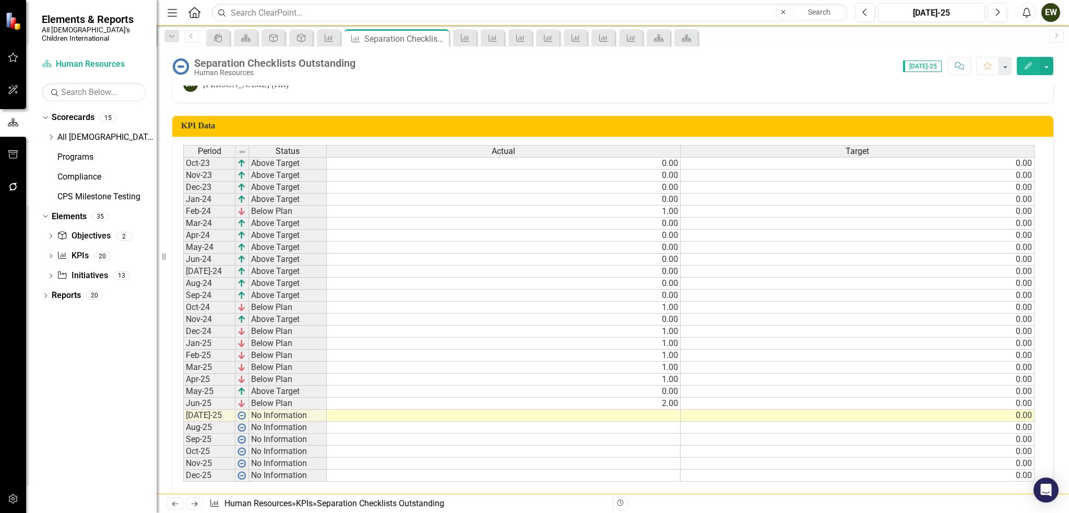
click at [657, 415] on td at bounding box center [504, 416] width 354 height 12
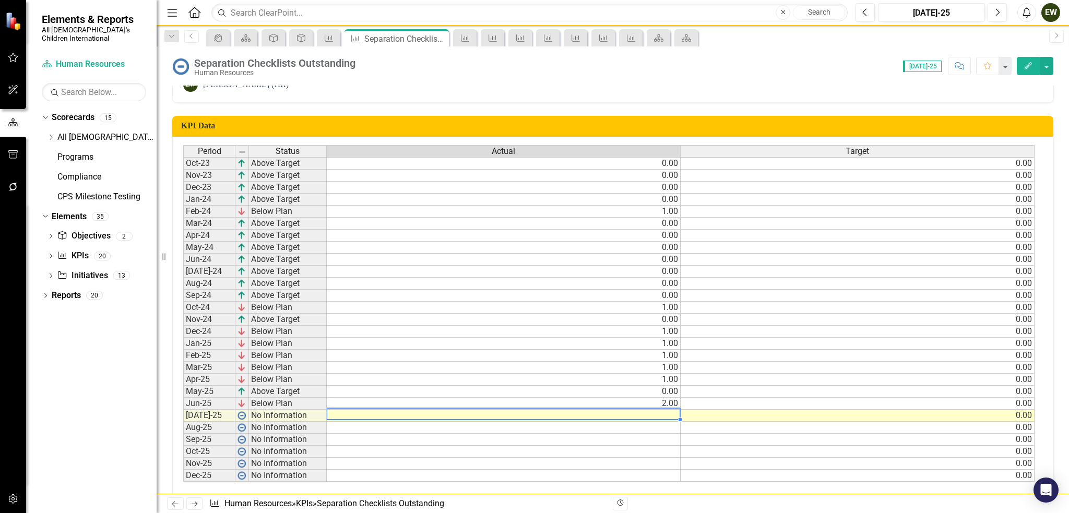
click at [657, 415] on td at bounding box center [504, 416] width 354 height 12
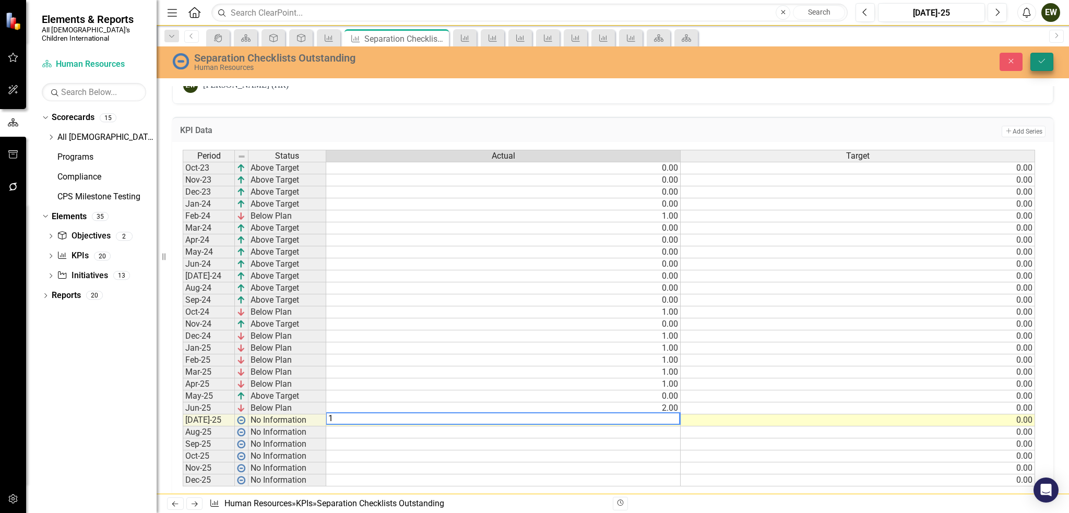
type textarea "1"
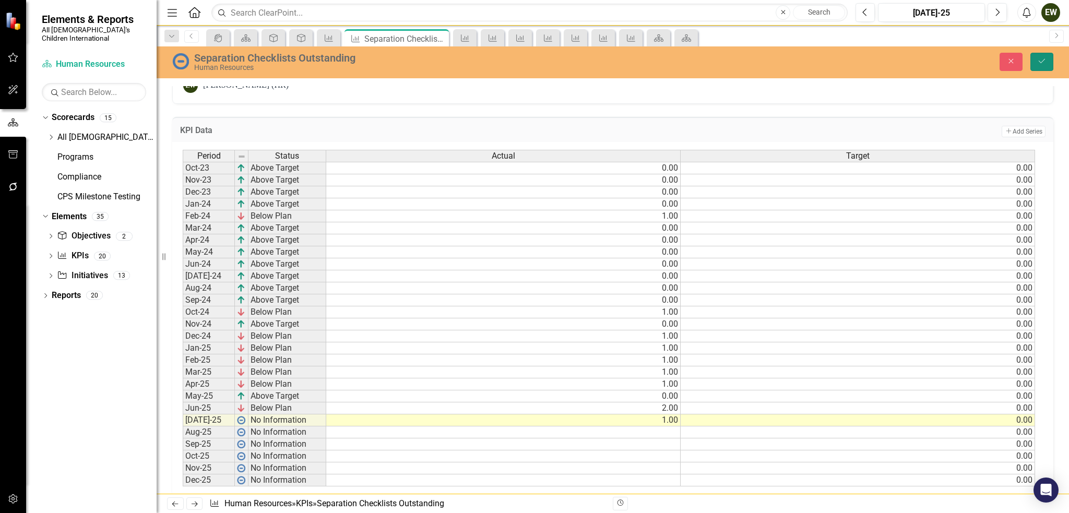
click at [1047, 56] on button "Save" at bounding box center [1042, 62] width 23 height 18
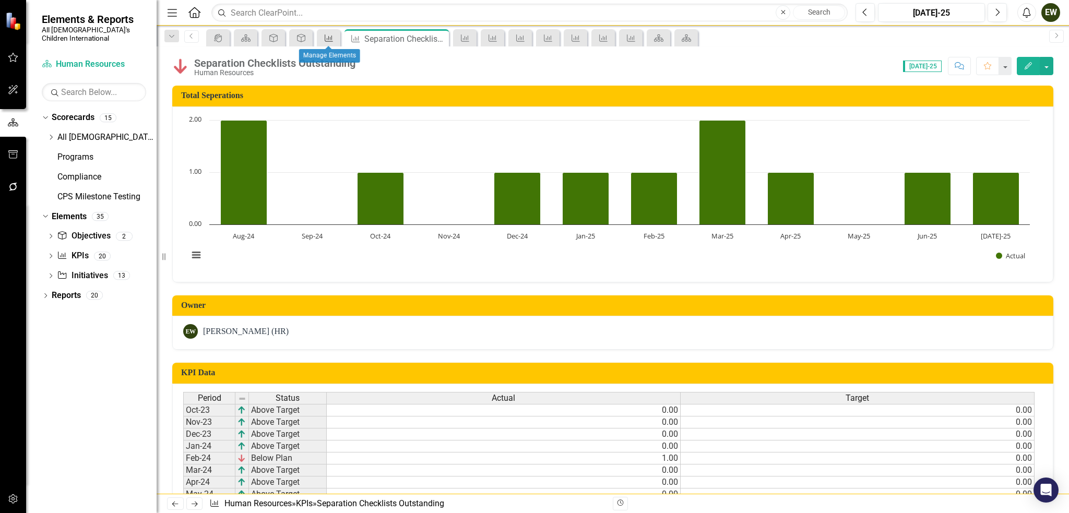
click at [334, 39] on icon "KPI" at bounding box center [329, 38] width 10 height 8
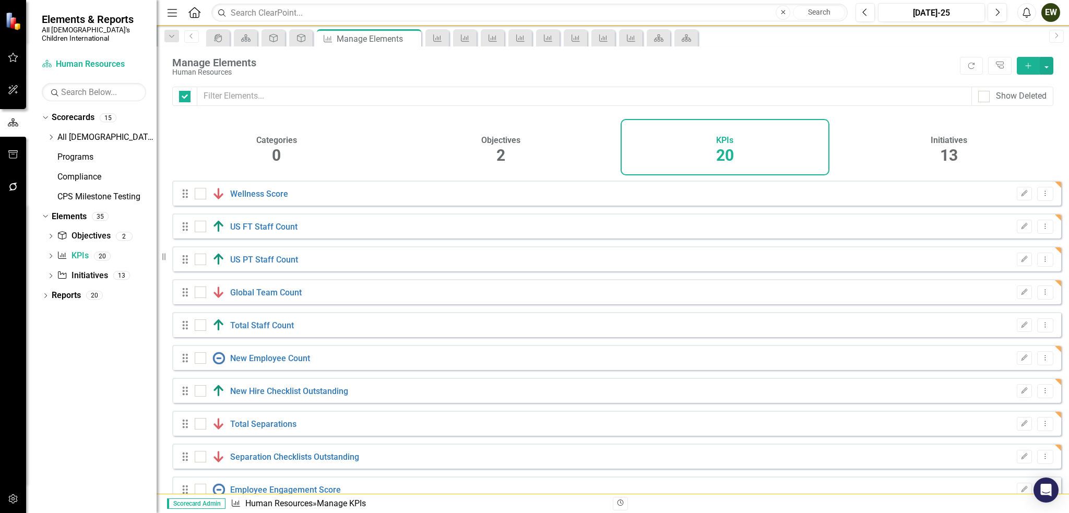
checkbox input "false"
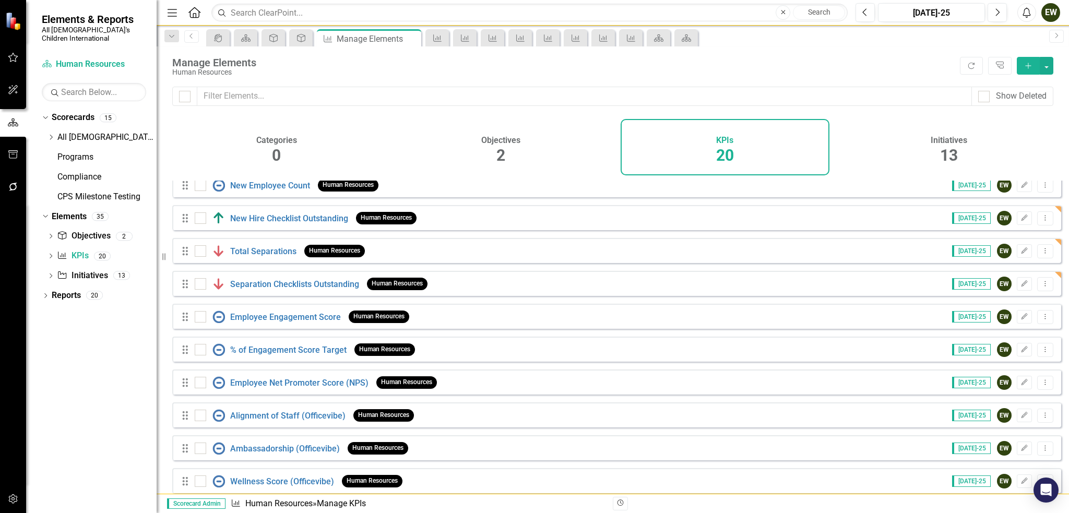
scroll to position [157, 0]
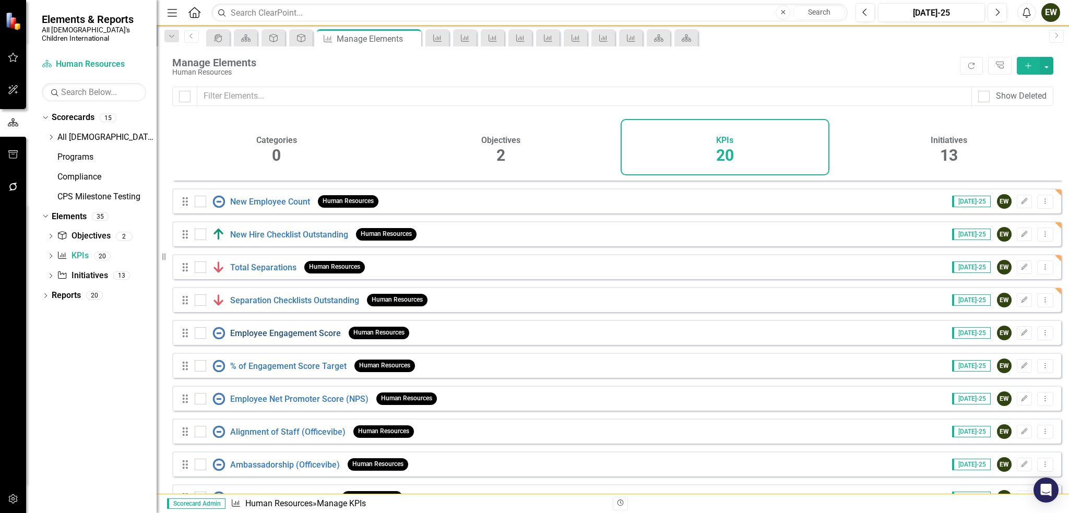
click at [280, 338] on link "Employee Engagement Score" at bounding box center [285, 333] width 111 height 10
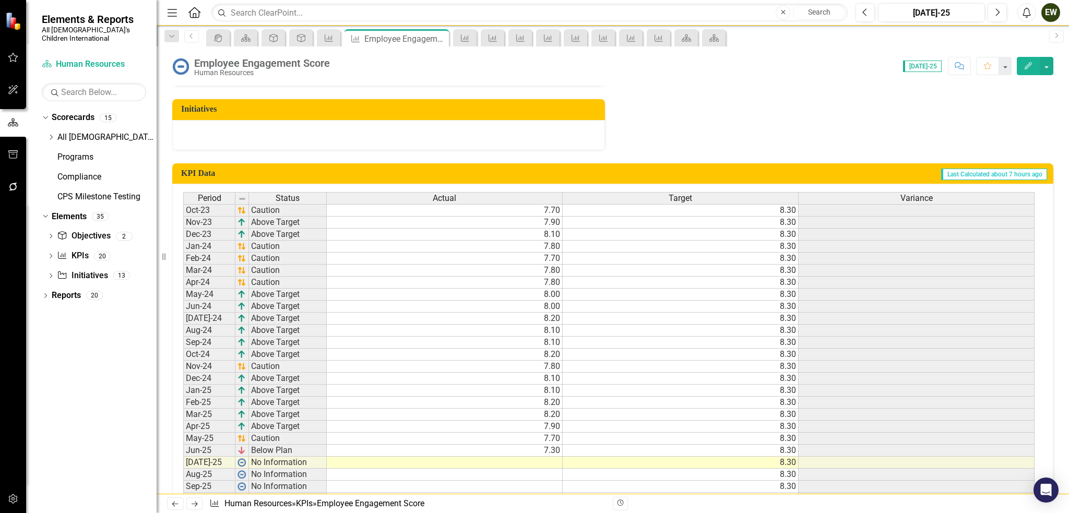
scroll to position [533, 0]
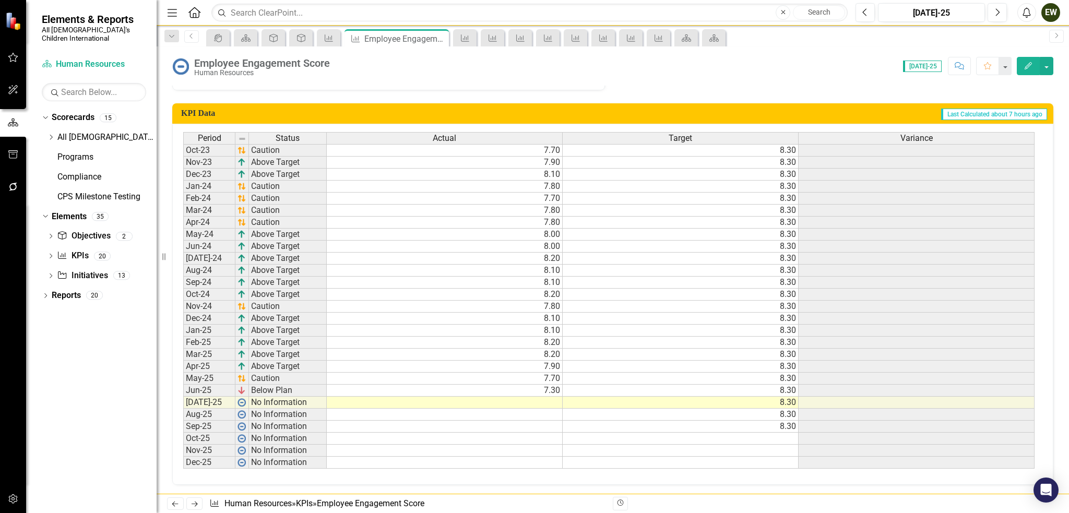
click at [547, 400] on td at bounding box center [445, 403] width 236 height 12
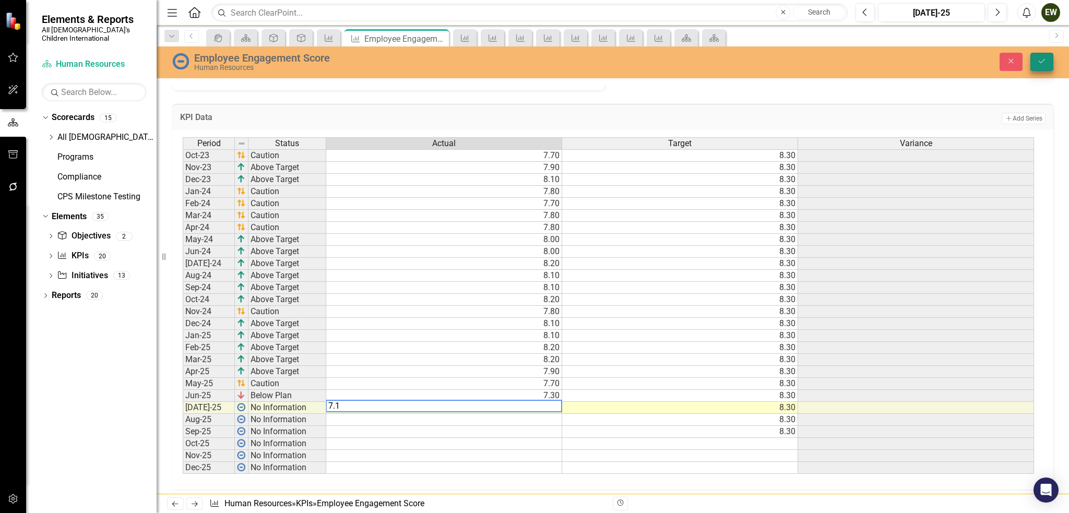
type textarea "7.1"
click at [1046, 59] on icon "Save" at bounding box center [1042, 60] width 9 height 7
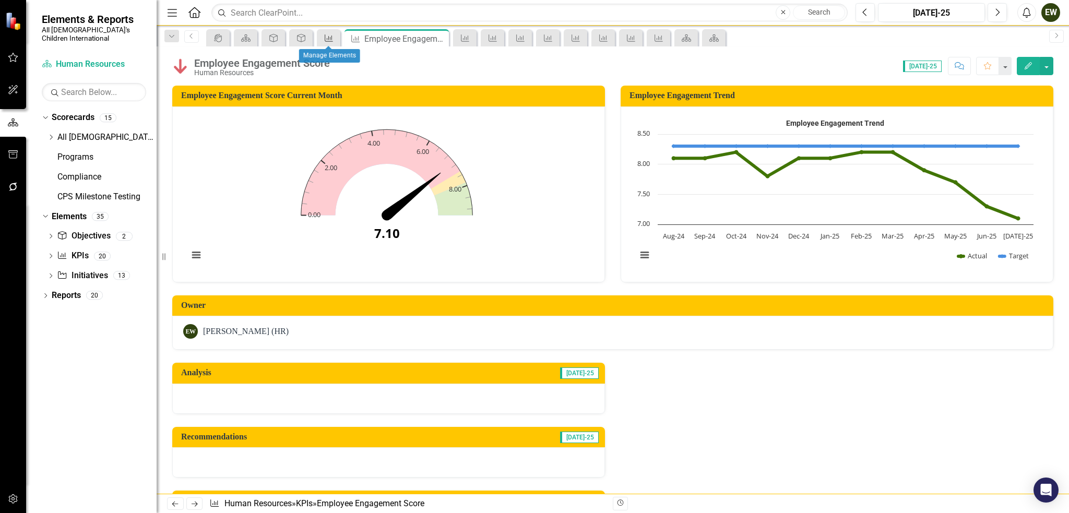
click at [322, 37] on div "KPI" at bounding box center [327, 37] width 15 height 13
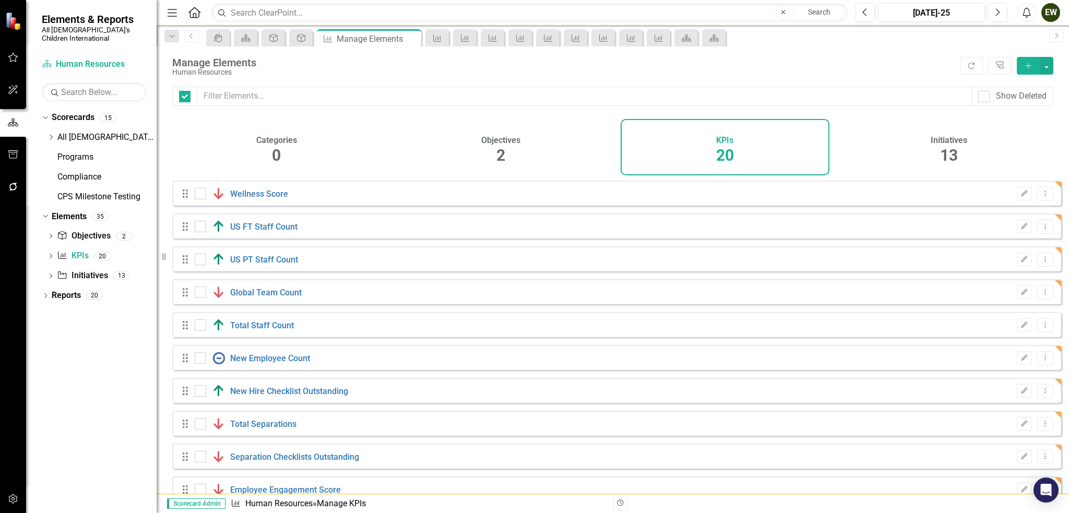
checkbox input "false"
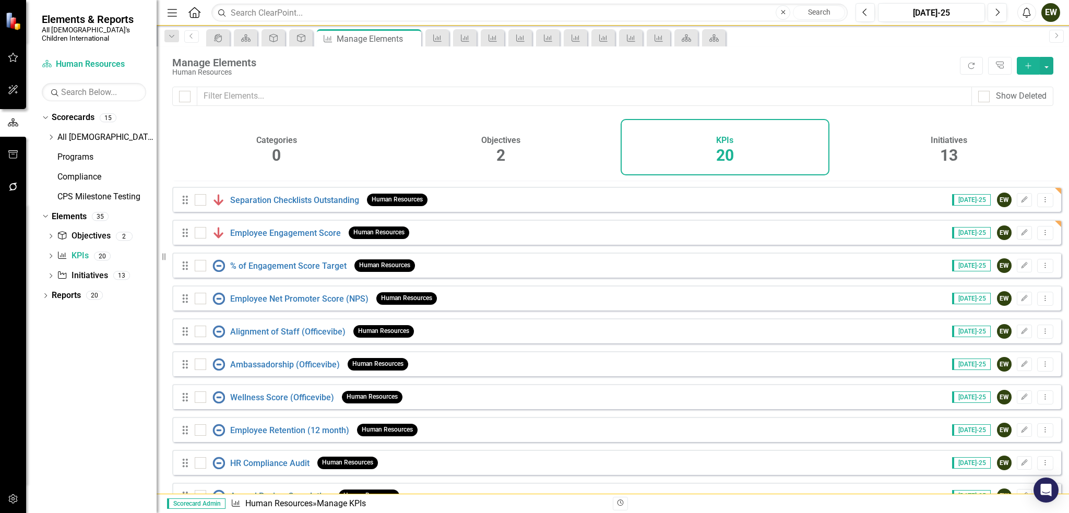
scroll to position [261, 0]
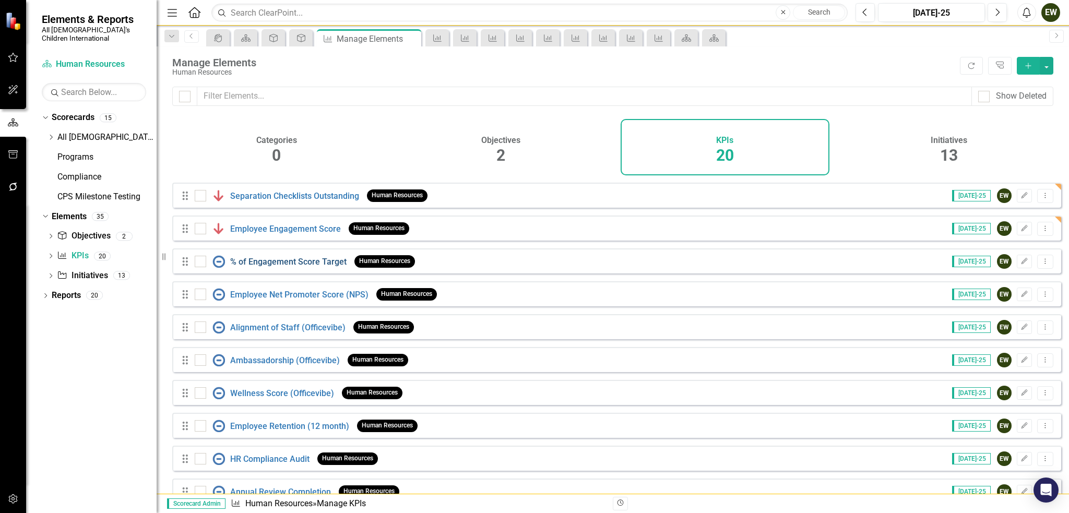
click at [285, 267] on link "% of Engagement Score Target" at bounding box center [288, 262] width 116 height 10
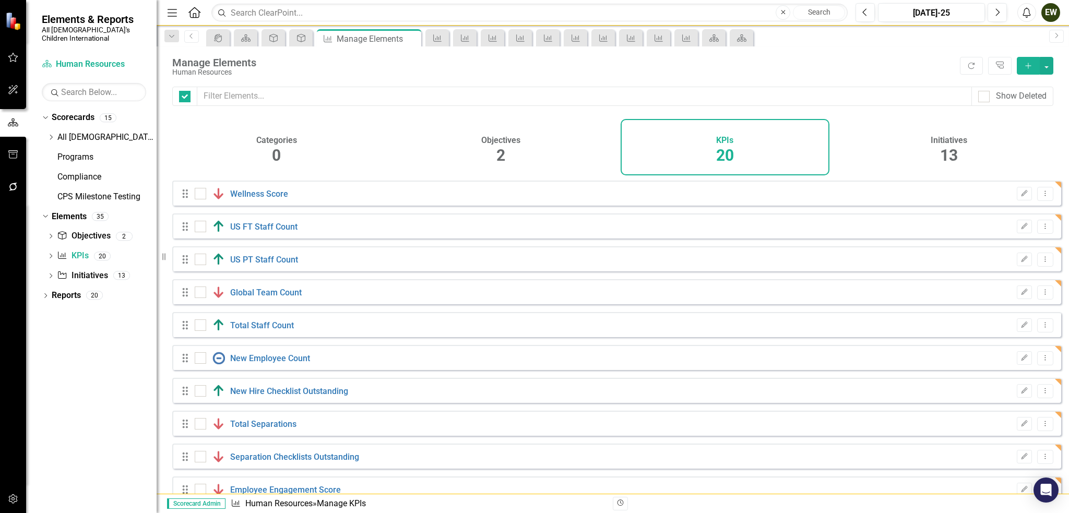
checkbox input "false"
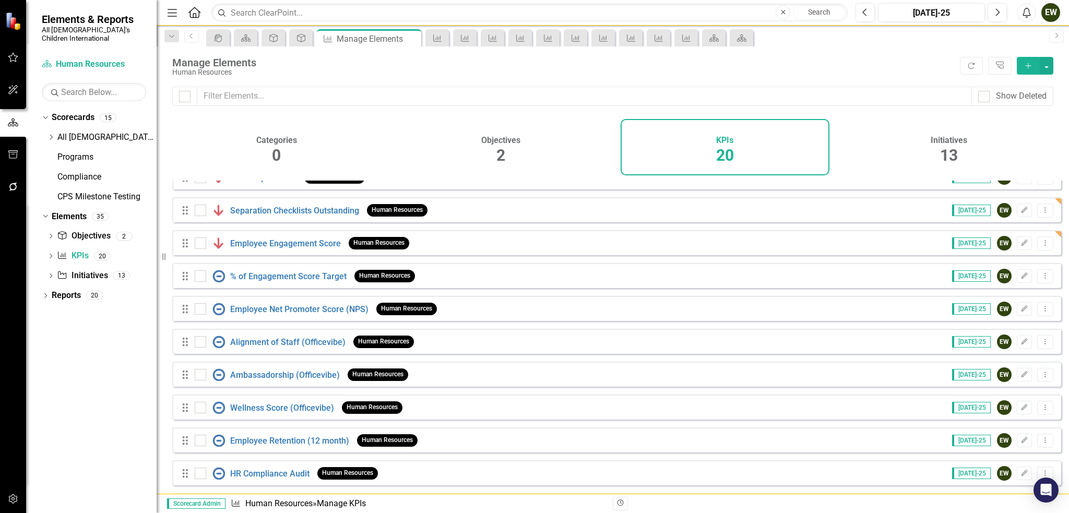
scroll to position [261, 0]
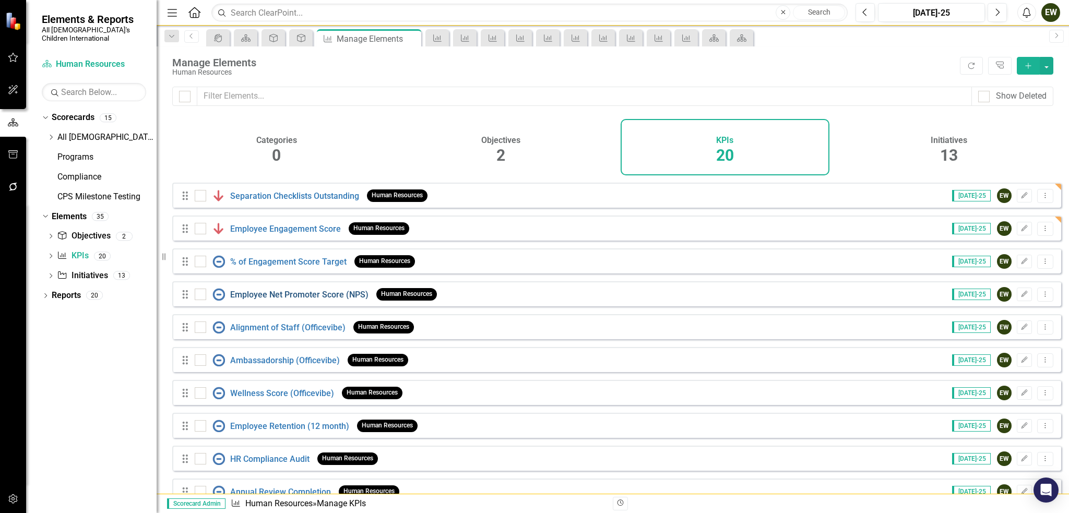
click at [292, 300] on link "Employee Net Promoter Score (NPS)" at bounding box center [299, 295] width 138 height 10
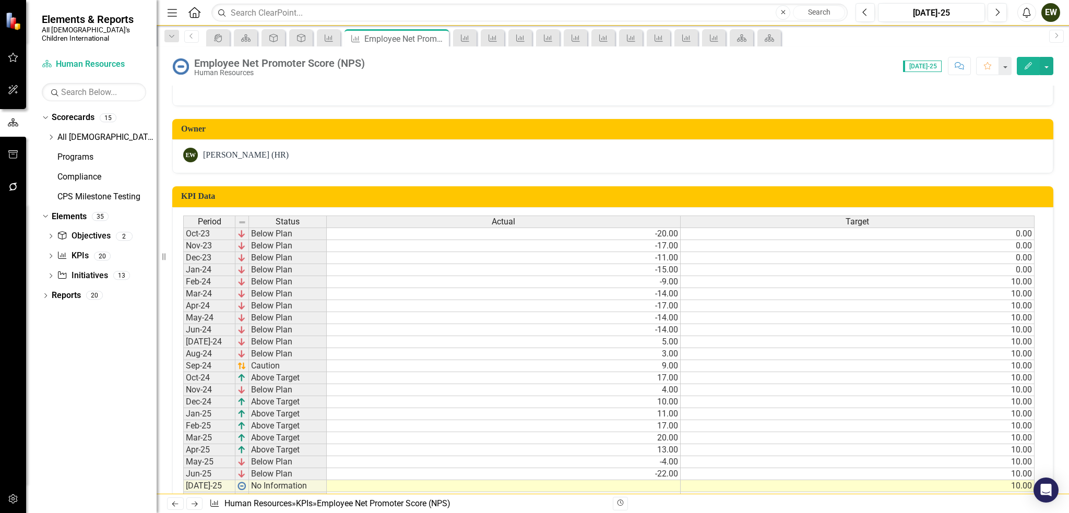
scroll to position [243, 0]
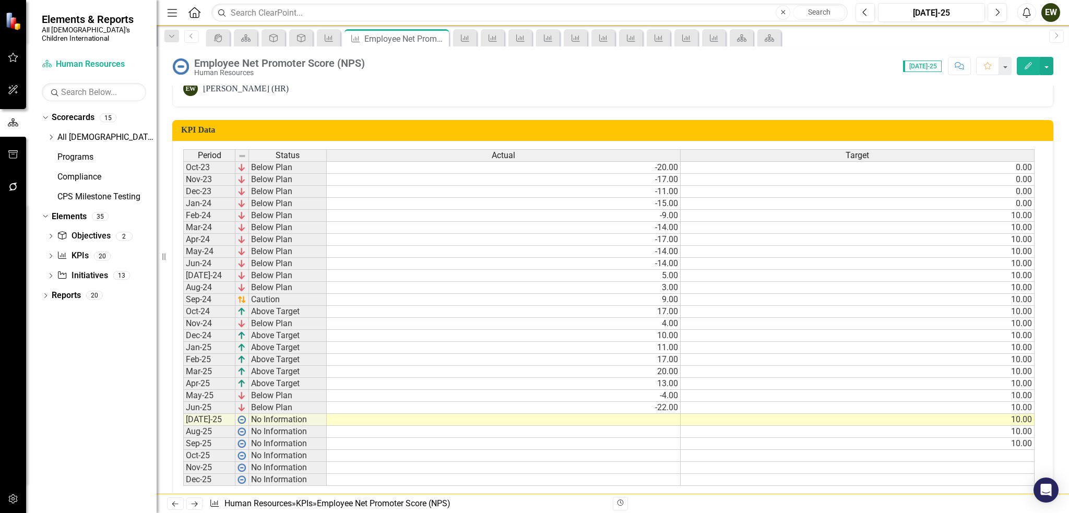
click at [647, 414] on td at bounding box center [504, 420] width 354 height 12
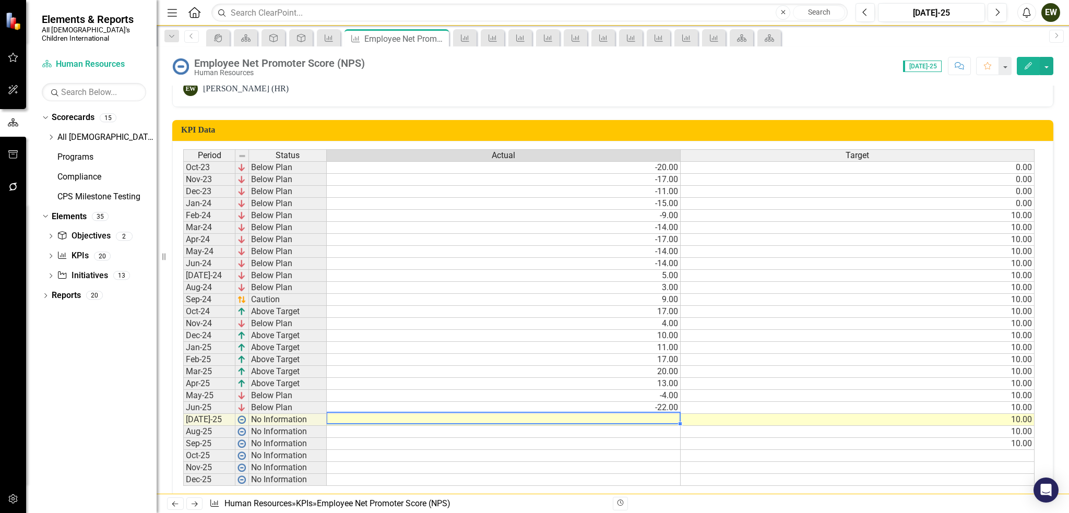
click at [647, 414] on td at bounding box center [504, 420] width 354 height 12
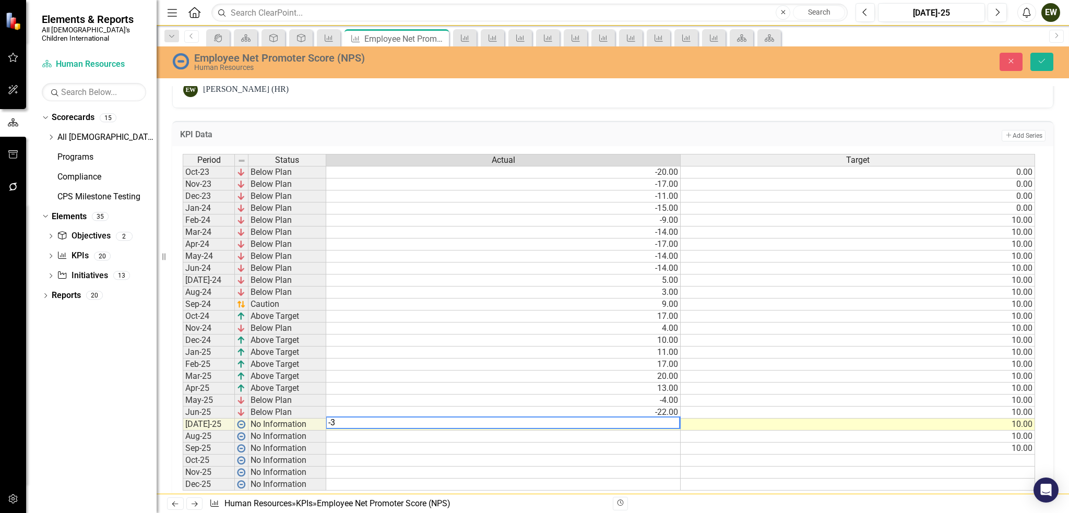
type textarea "-33"
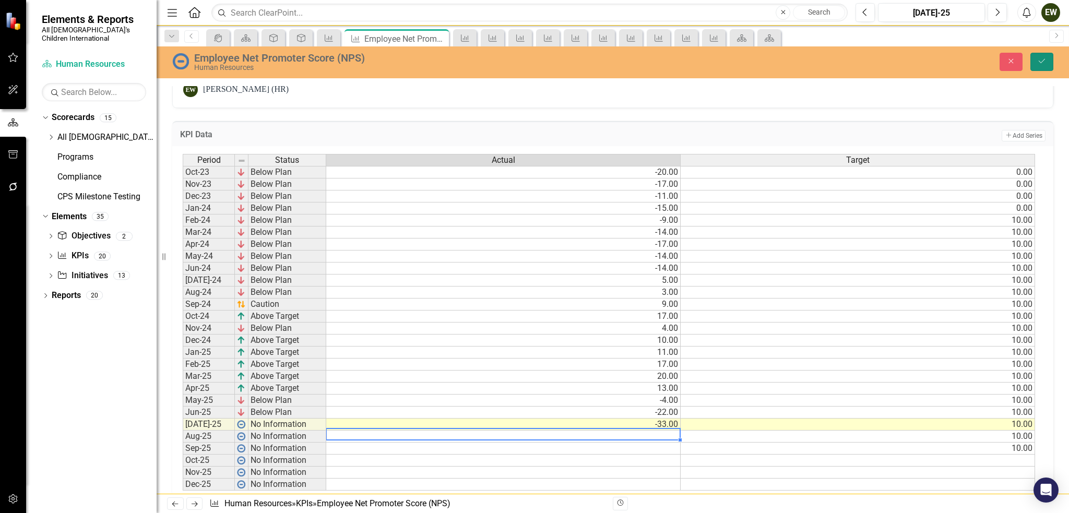
click at [1036, 66] on button "Save" at bounding box center [1042, 62] width 23 height 18
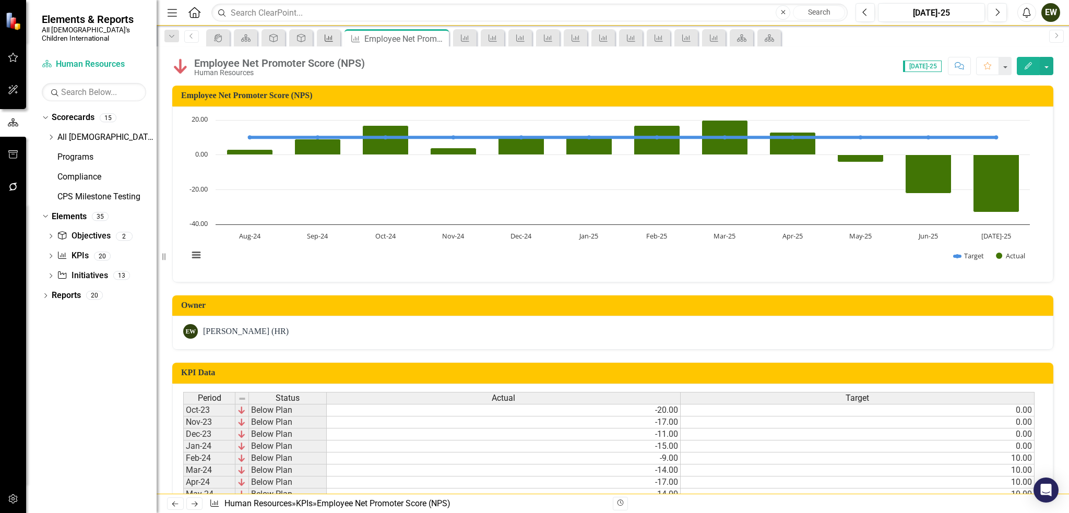
click at [337, 39] on link "KPI" at bounding box center [329, 37] width 18 height 13
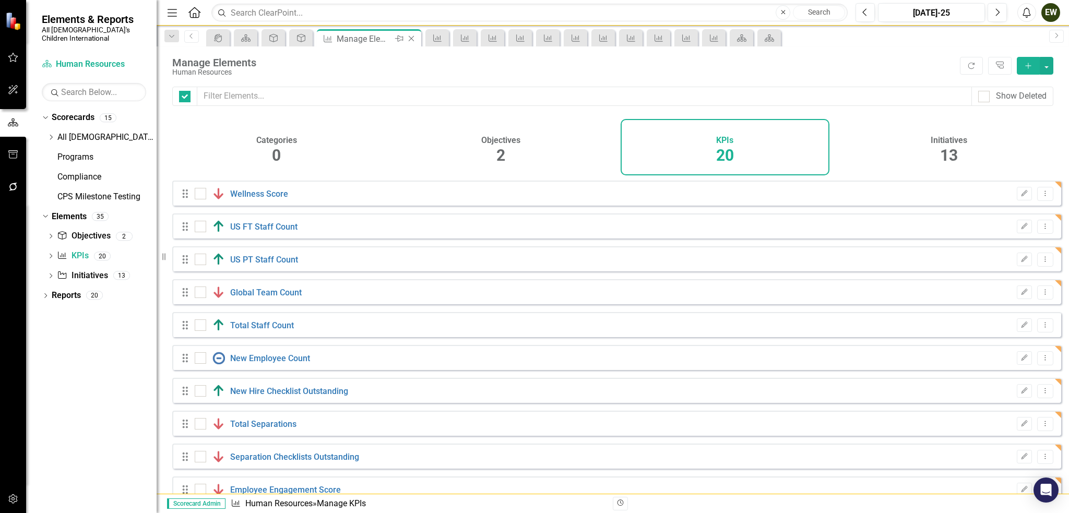
checkbox input "false"
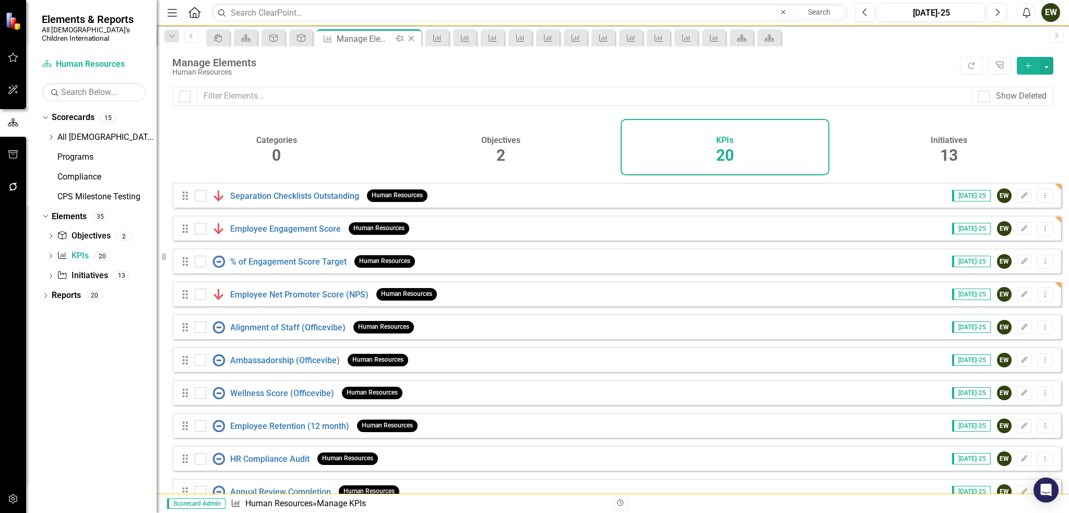
scroll to position [351, 0]
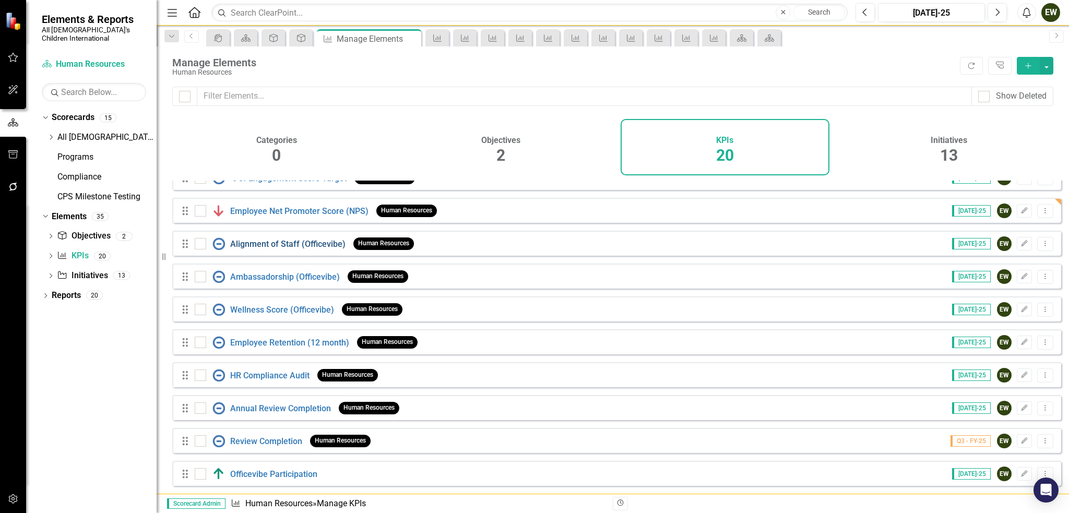
click at [303, 244] on link "Alignment of Staff (Officevibe)" at bounding box center [287, 244] width 115 height 10
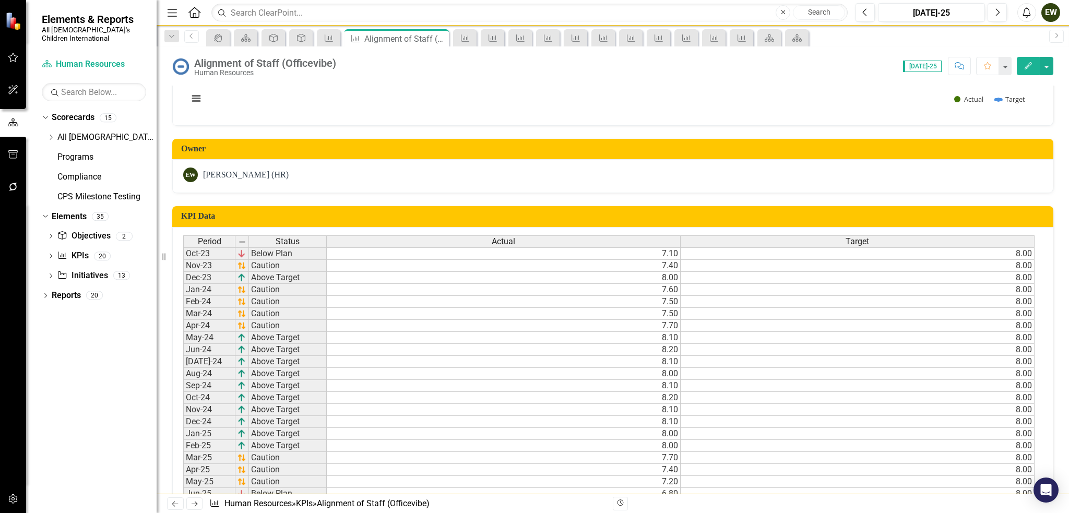
scroll to position [209, 0]
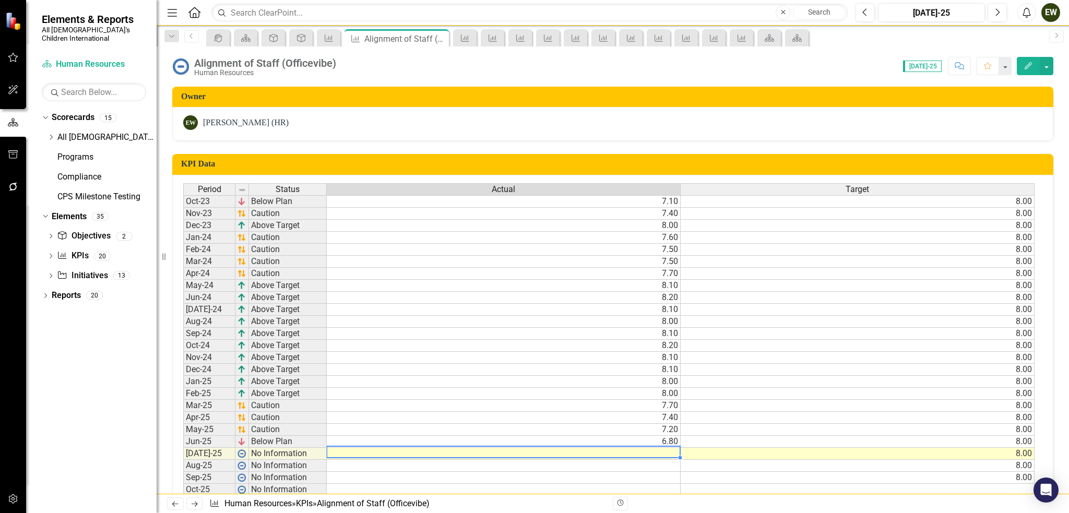
click at [672, 453] on td at bounding box center [504, 454] width 354 height 12
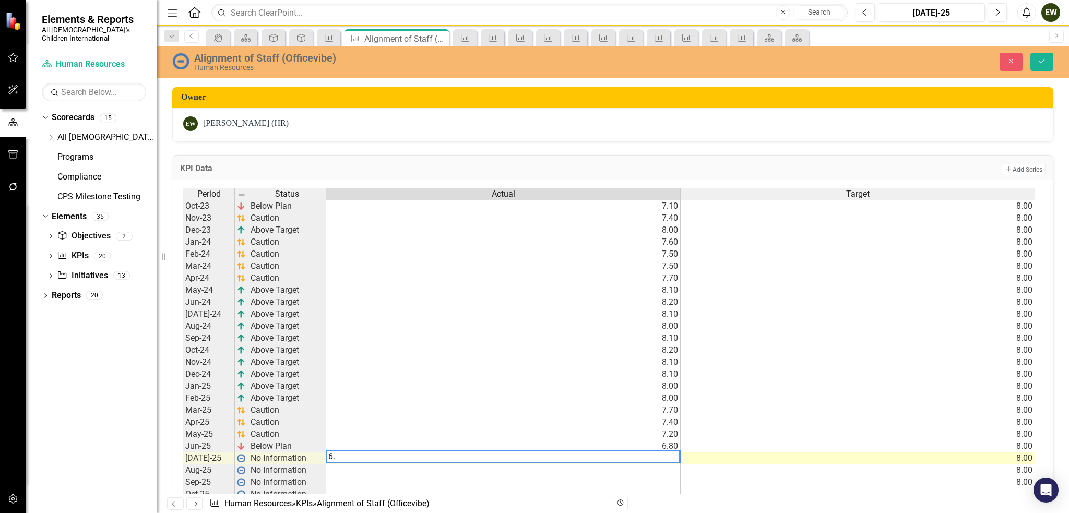
type textarea "6.5"
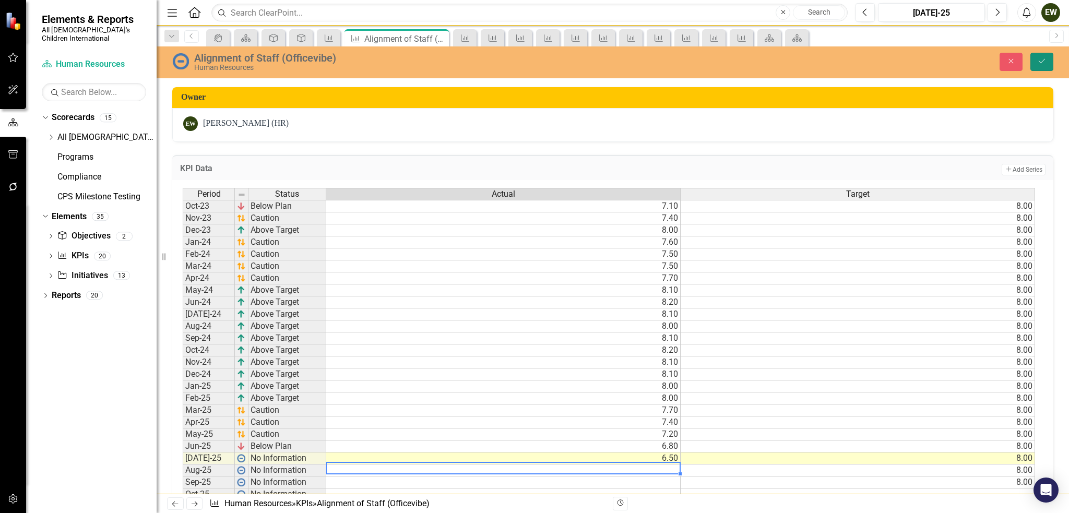
click at [1038, 67] on button "Save" at bounding box center [1042, 62] width 23 height 18
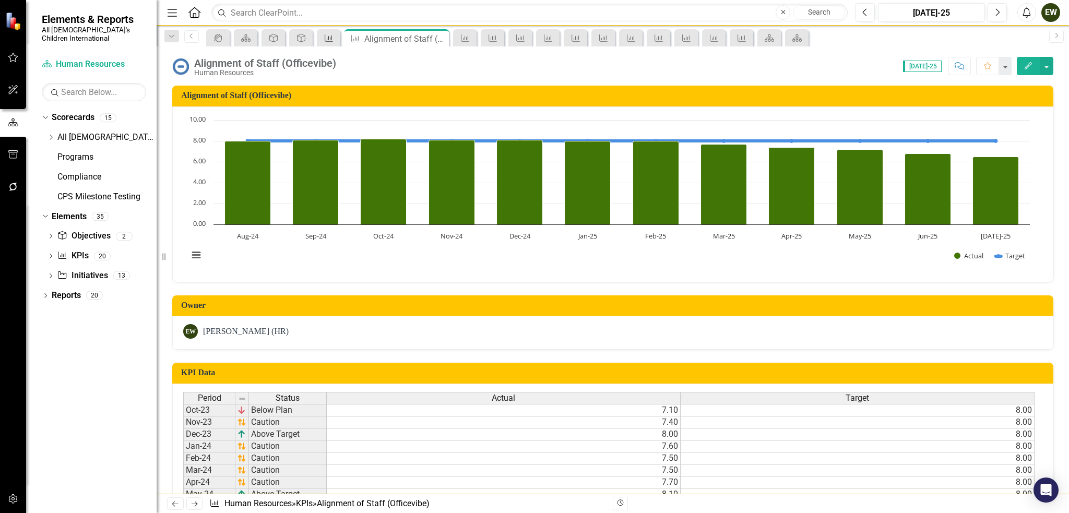
click at [334, 39] on icon "KPI" at bounding box center [329, 38] width 10 height 8
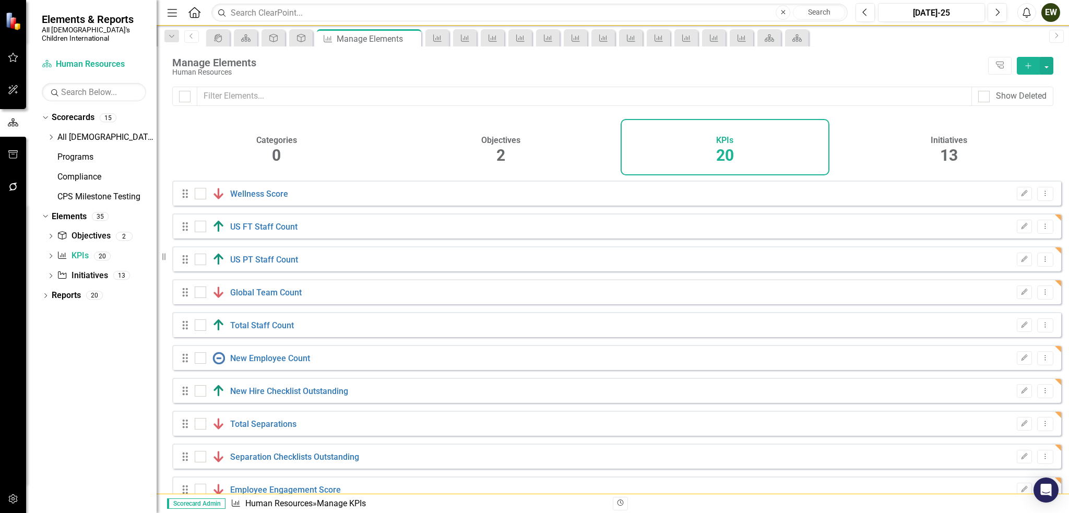
checkbox input "false"
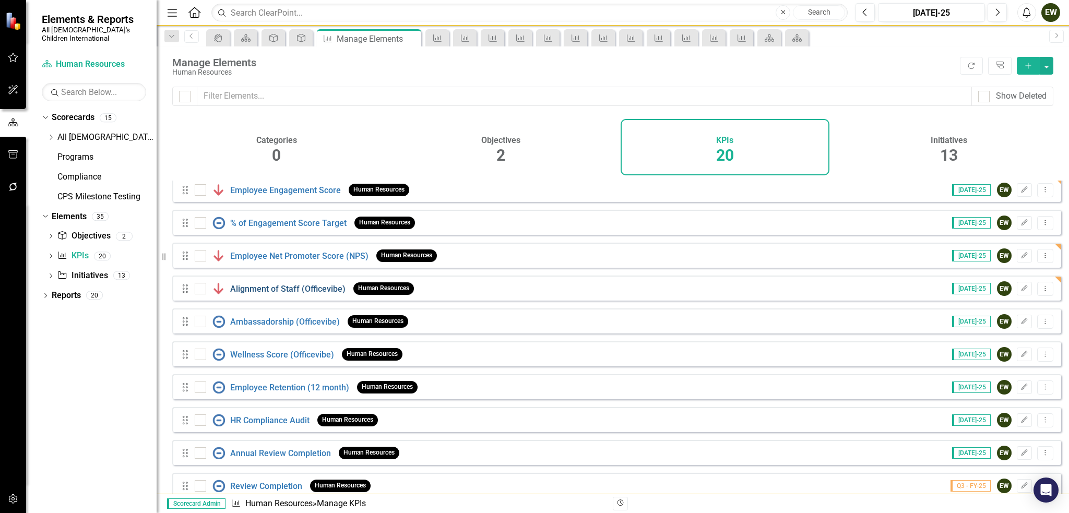
scroll to position [248, 0]
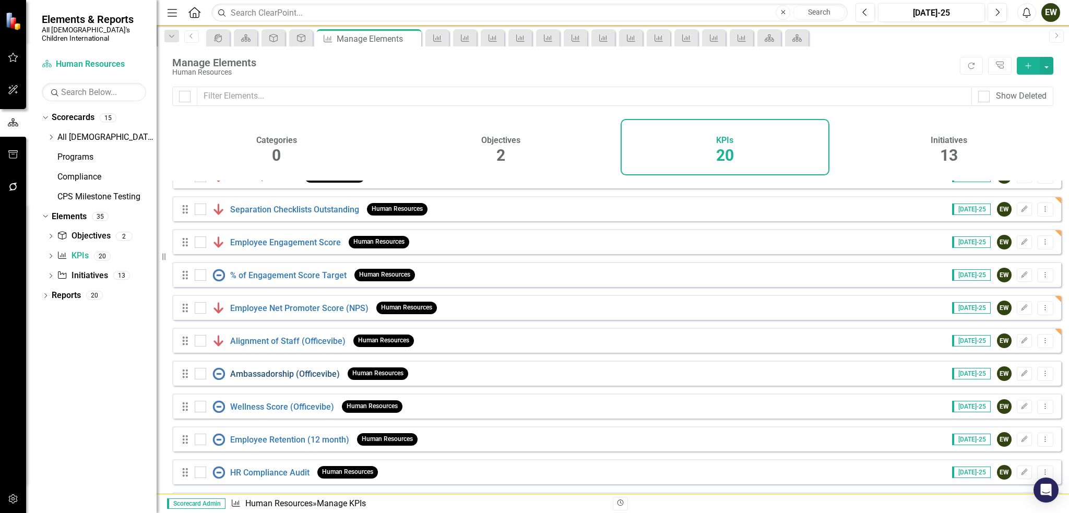
click at [270, 379] on link "Ambassadorship (Officevibe)" at bounding box center [285, 374] width 110 height 10
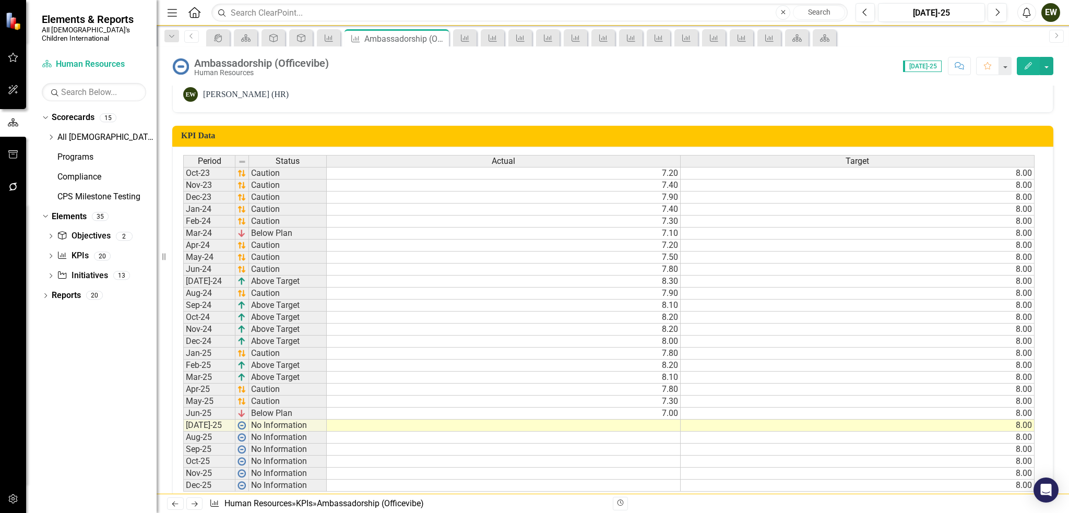
scroll to position [260, 0]
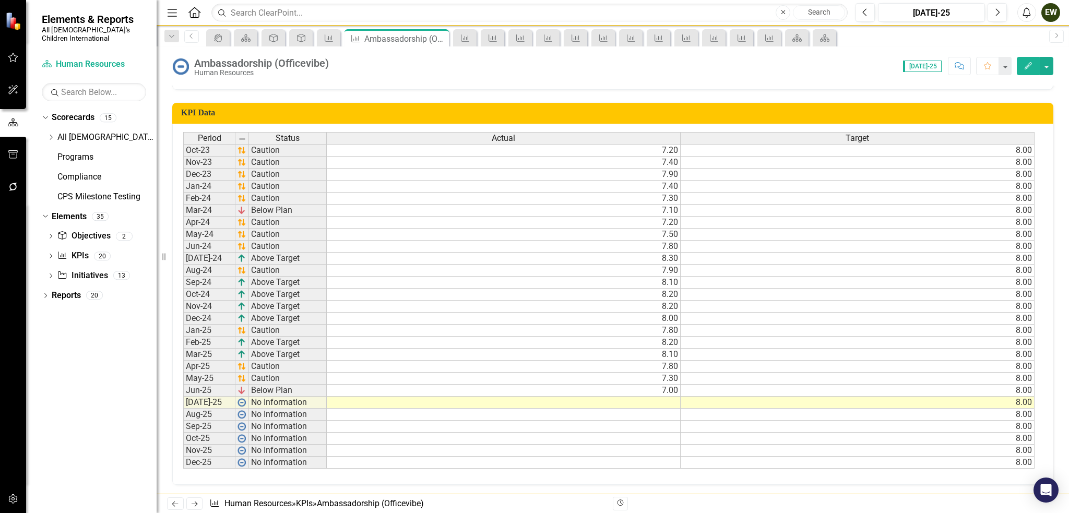
click at [673, 397] on td at bounding box center [504, 403] width 354 height 12
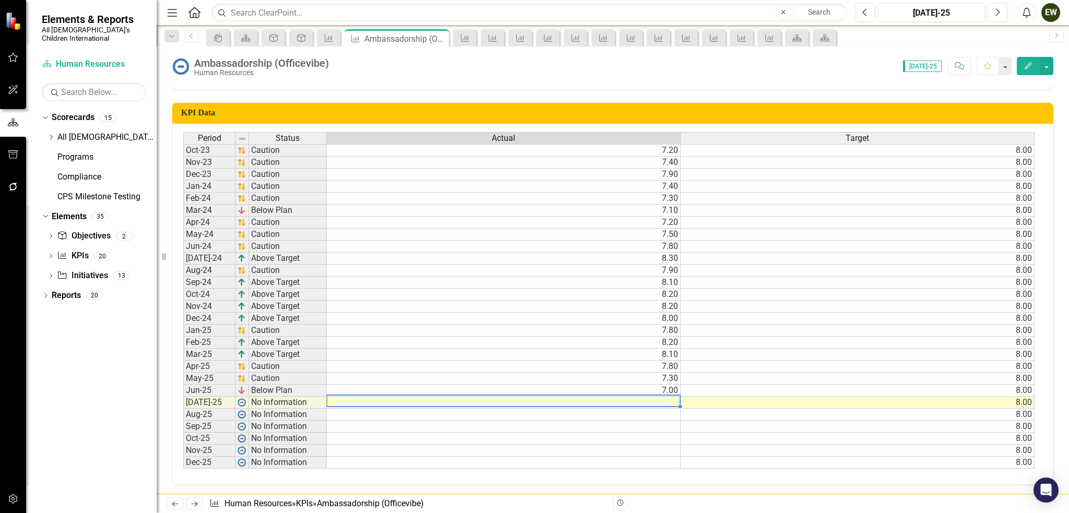
click at [673, 397] on td at bounding box center [504, 403] width 354 height 12
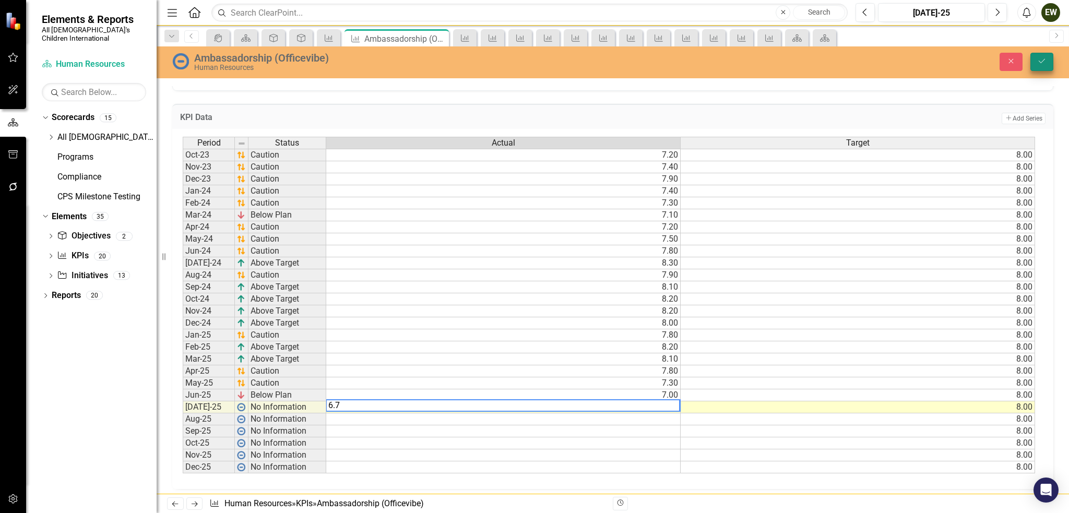
type textarea "6.7"
click at [1046, 55] on button "Save" at bounding box center [1042, 62] width 23 height 18
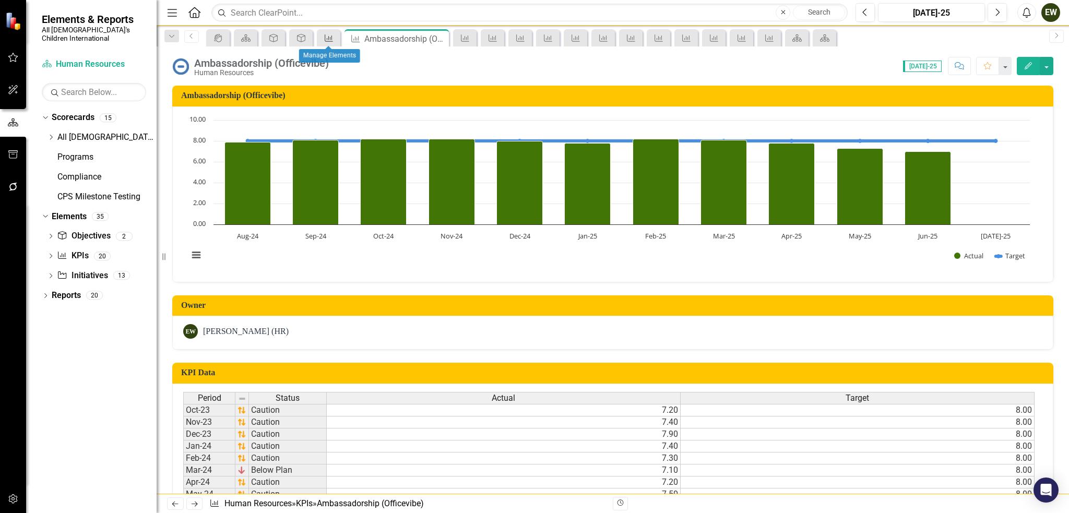
click at [333, 41] on icon "KPI" at bounding box center [329, 38] width 10 height 8
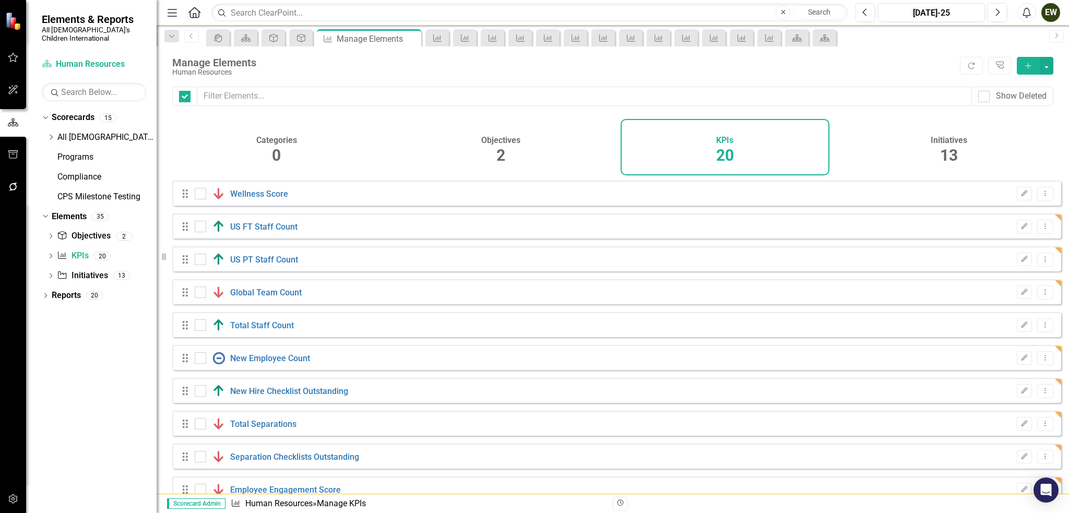
checkbox input "false"
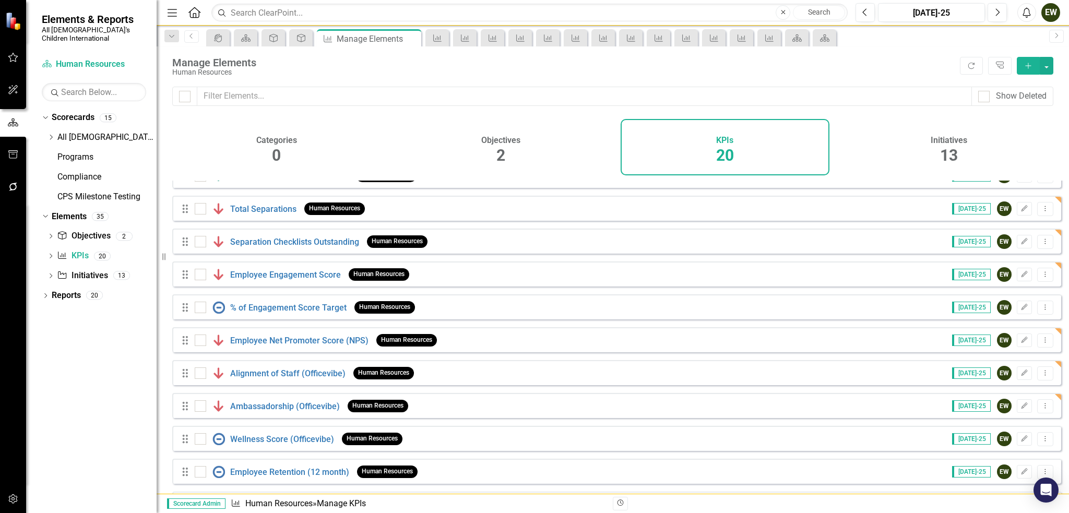
scroll to position [351, 0]
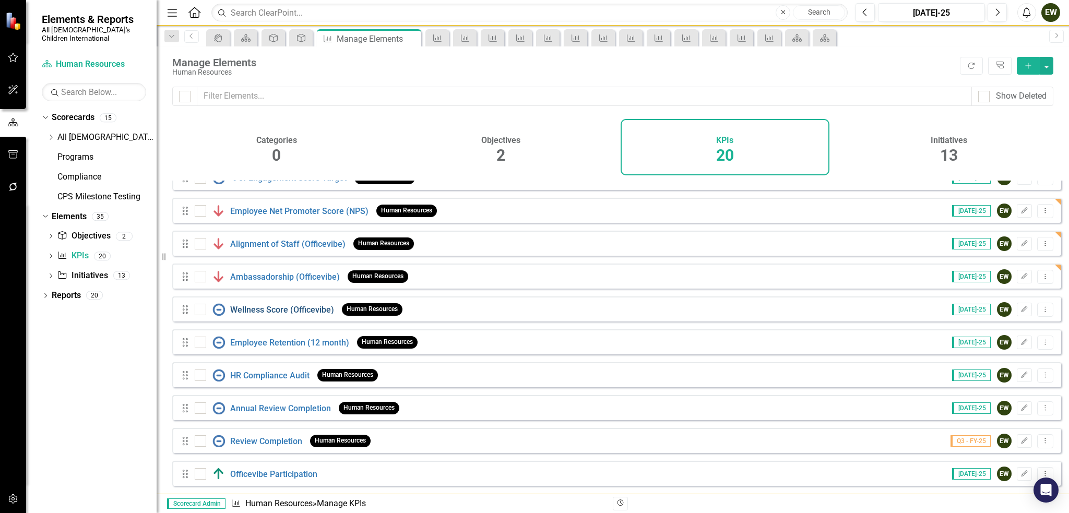
click at [267, 311] on link "Wellness Score (Officevibe)" at bounding box center [282, 310] width 104 height 10
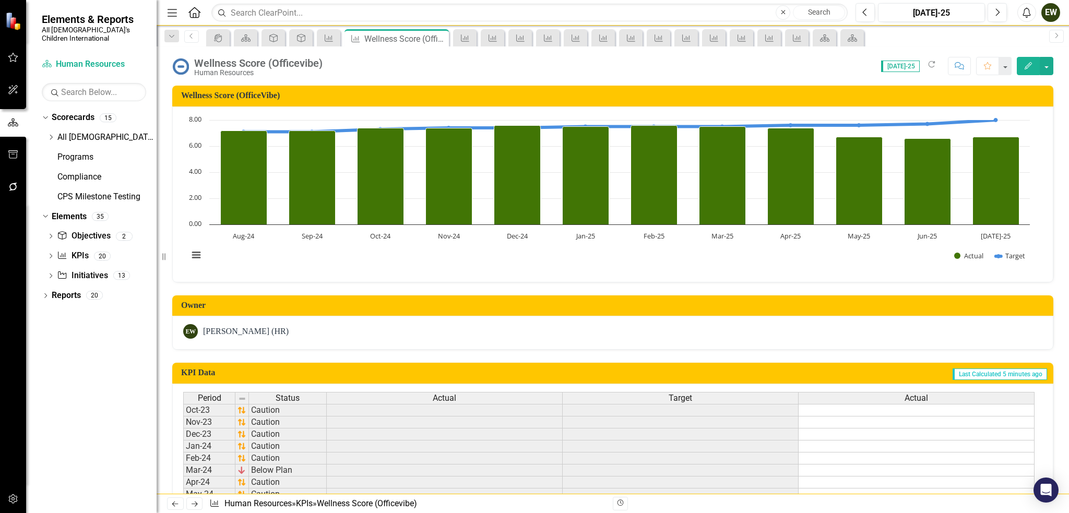
scroll to position [260, 0]
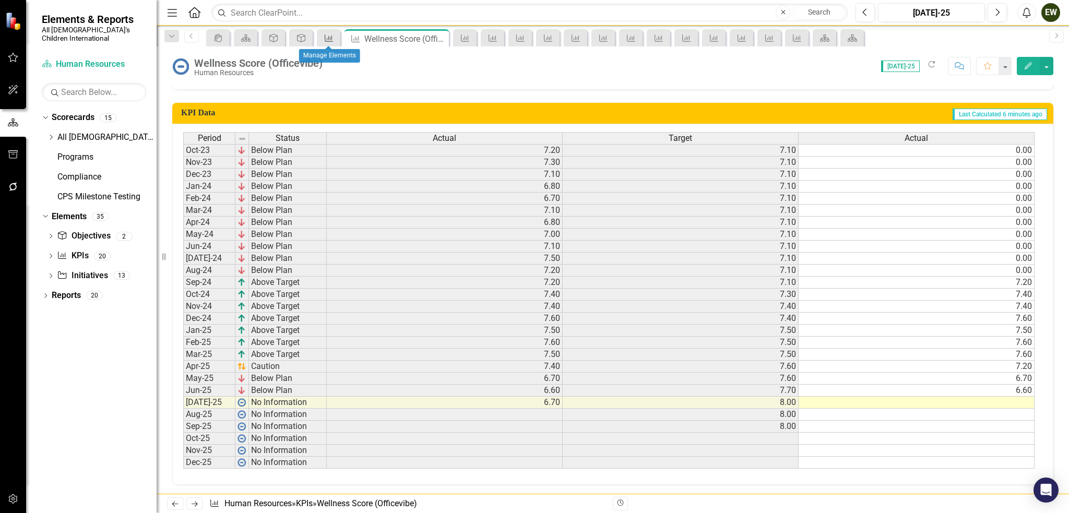
click at [324, 34] on icon "KPI" at bounding box center [329, 38] width 10 height 8
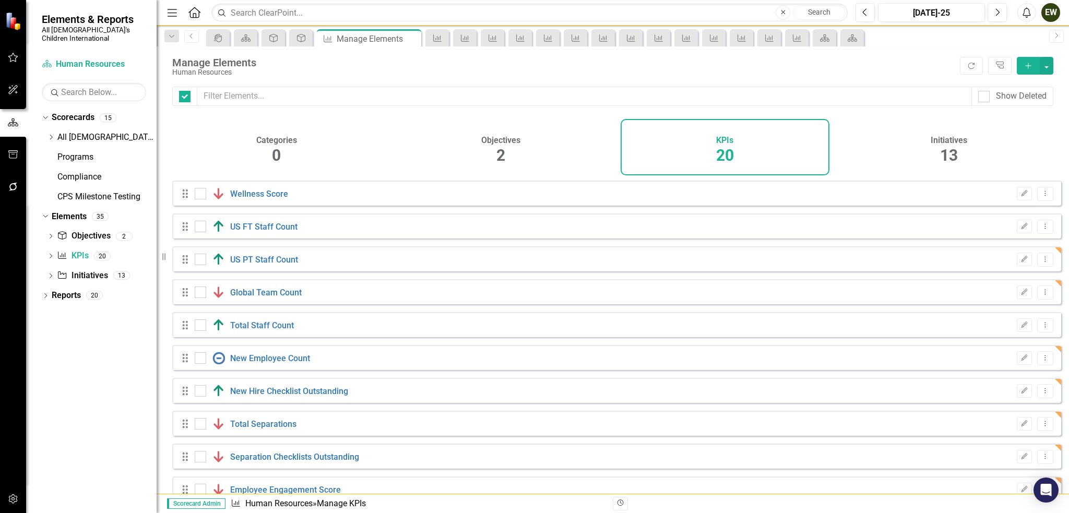
checkbox input "false"
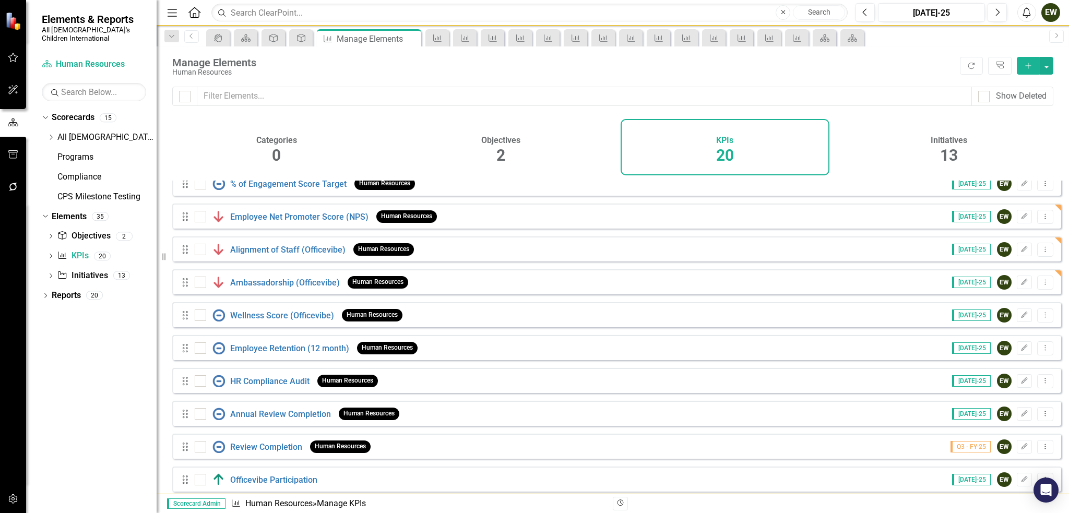
scroll to position [351, 0]
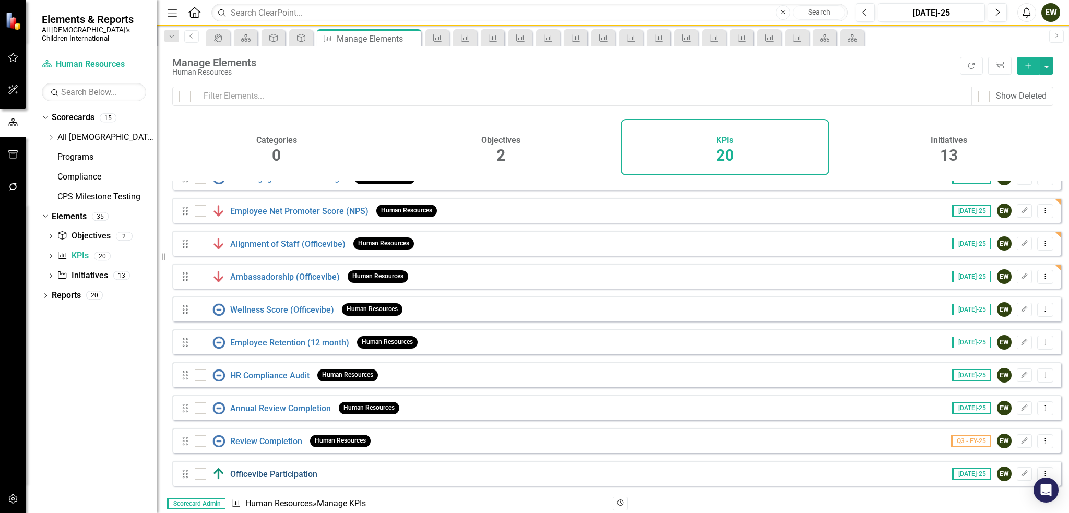
click at [273, 474] on link "Officevibe Participation" at bounding box center [273, 474] width 87 height 10
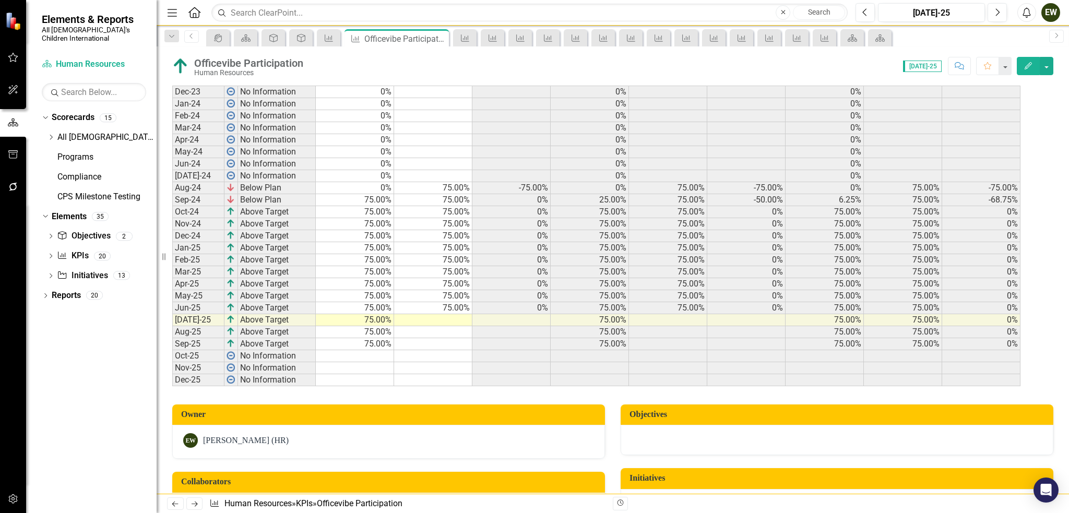
scroll to position [313, 0]
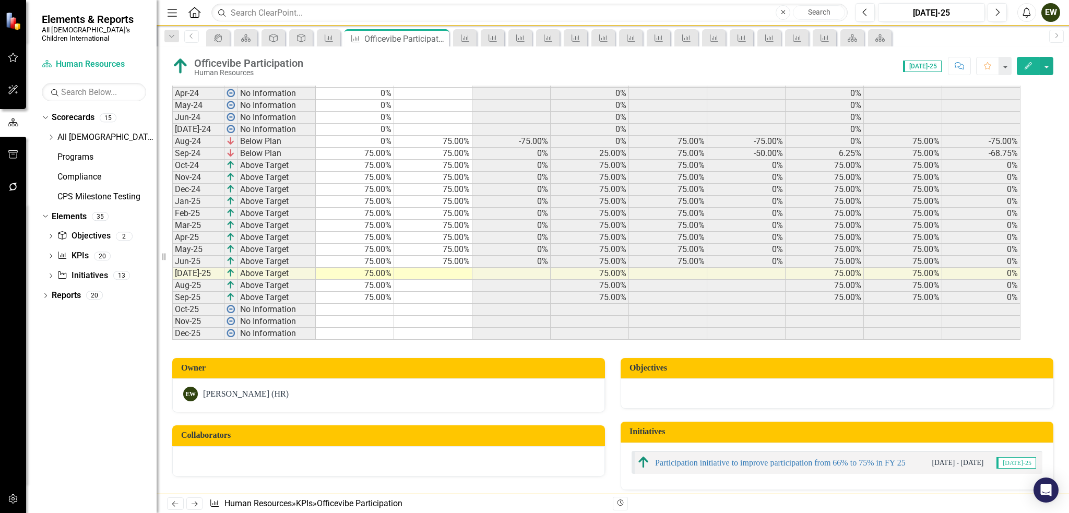
click at [456, 280] on td at bounding box center [433, 274] width 78 height 12
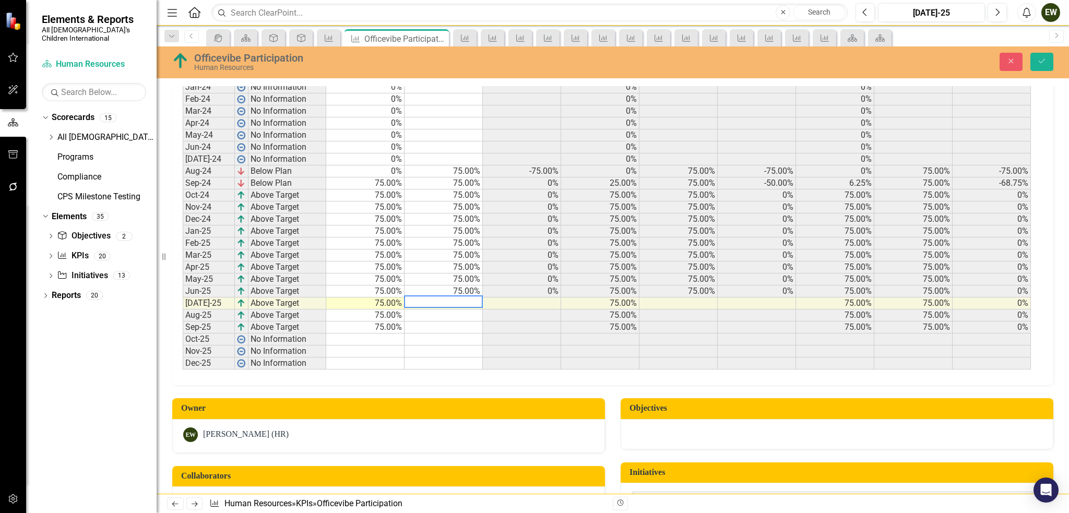
scroll to position [316, 0]
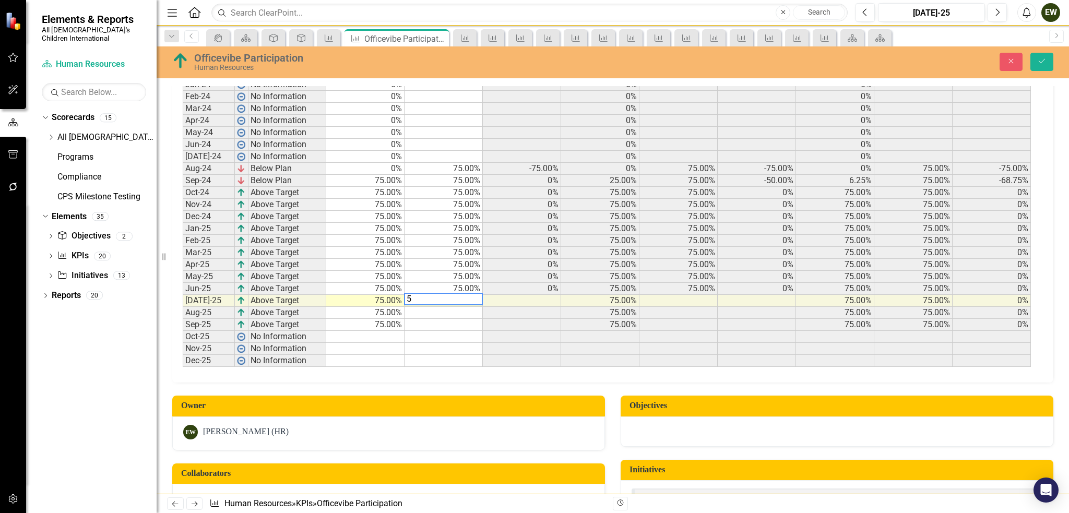
type textarea "58"
click at [1048, 64] on button "Save" at bounding box center [1042, 62] width 23 height 18
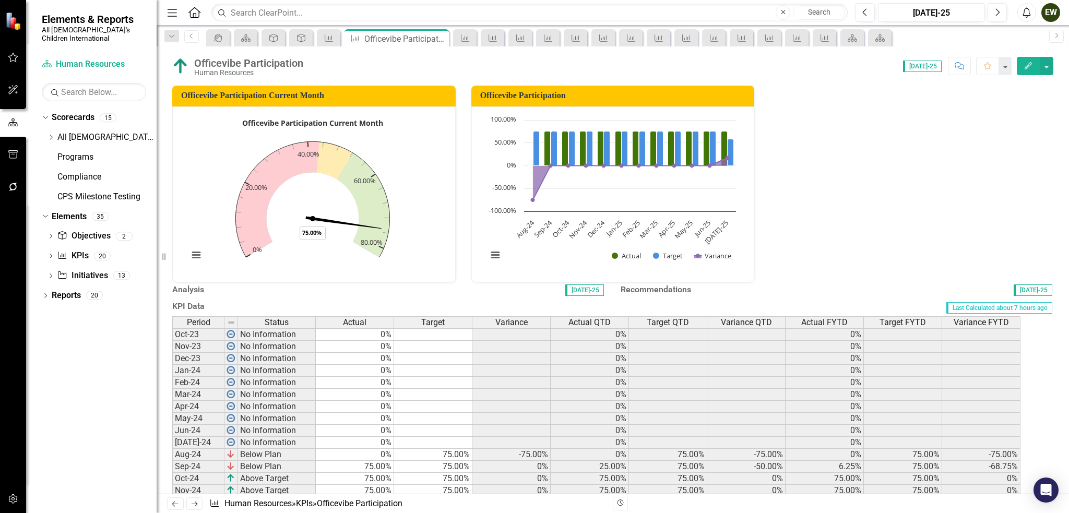
scroll to position [209, 0]
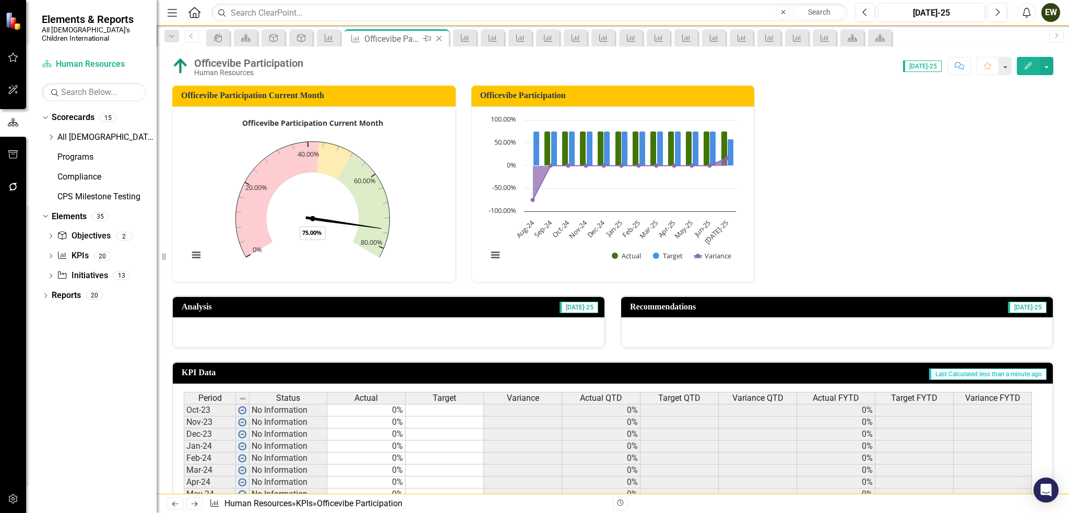
click at [438, 38] on icon "Close" at bounding box center [439, 38] width 10 height 8
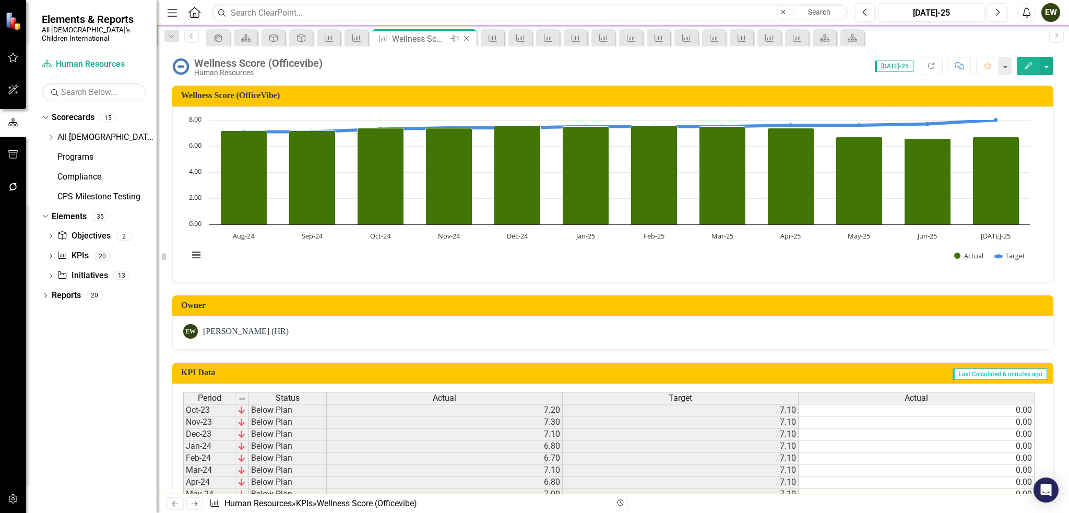
click at [468, 34] on icon "Close" at bounding box center [467, 38] width 10 height 8
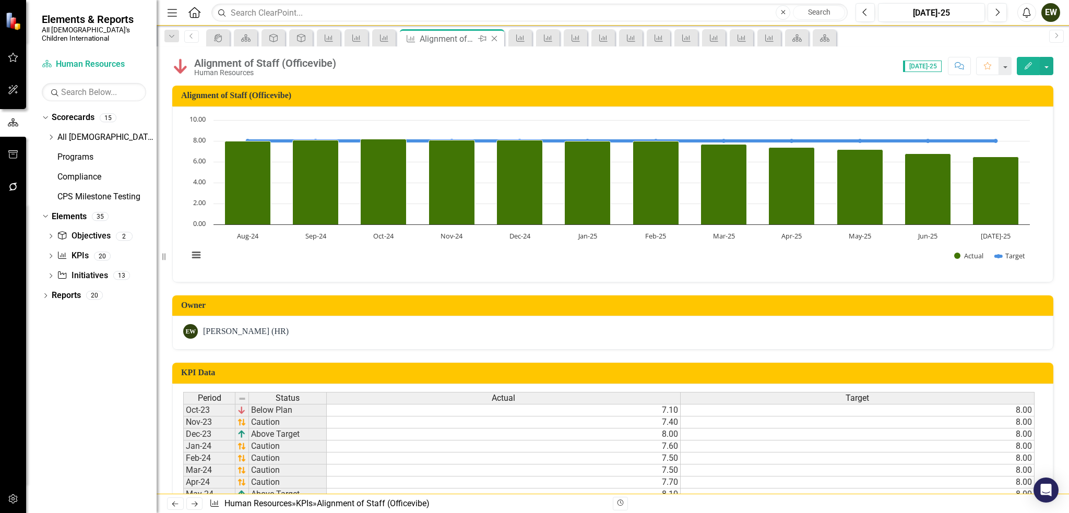
click at [494, 39] on icon at bounding box center [495, 39] width 6 height 6
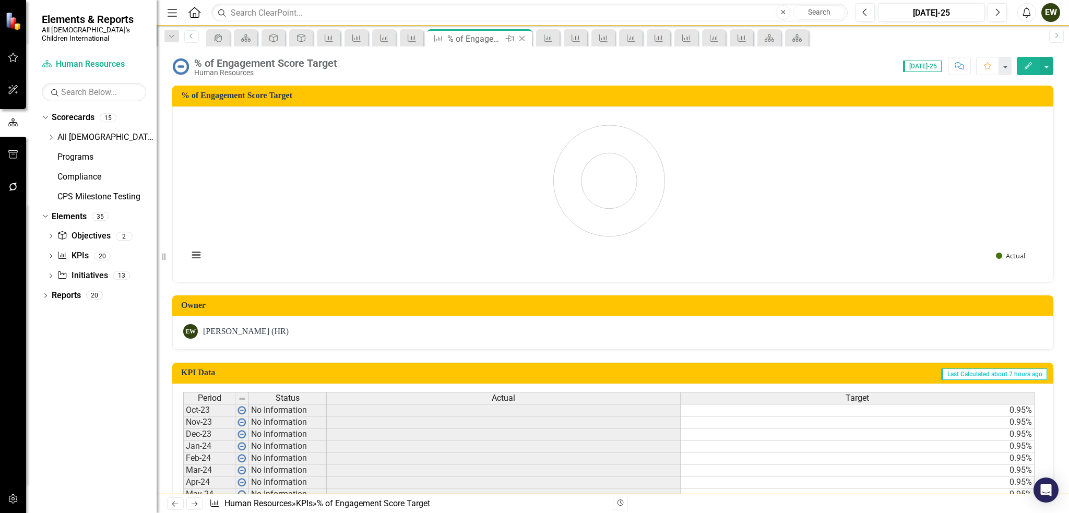
click at [524, 37] on icon at bounding box center [523, 39] width 6 height 6
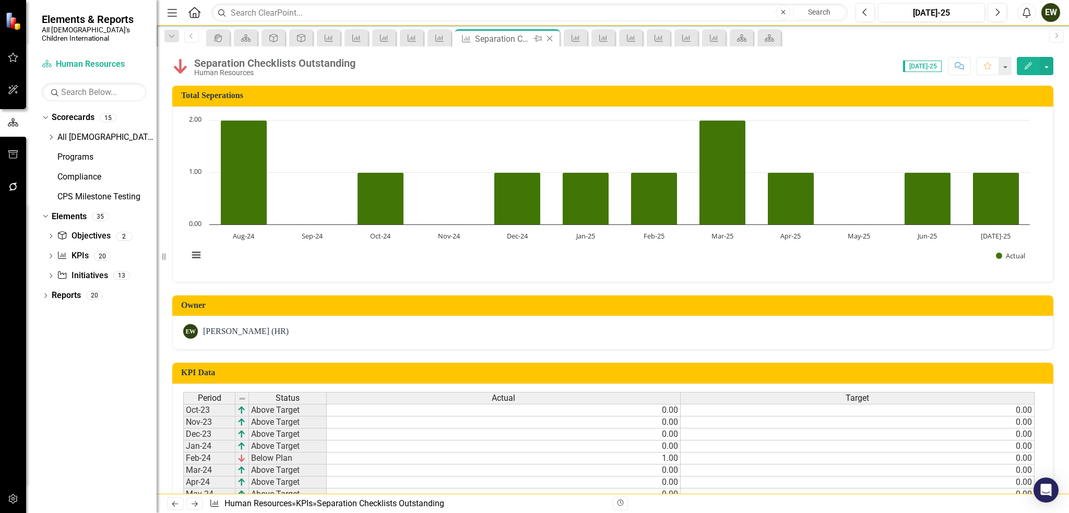
click at [547, 37] on icon "Close" at bounding box center [550, 38] width 10 height 8
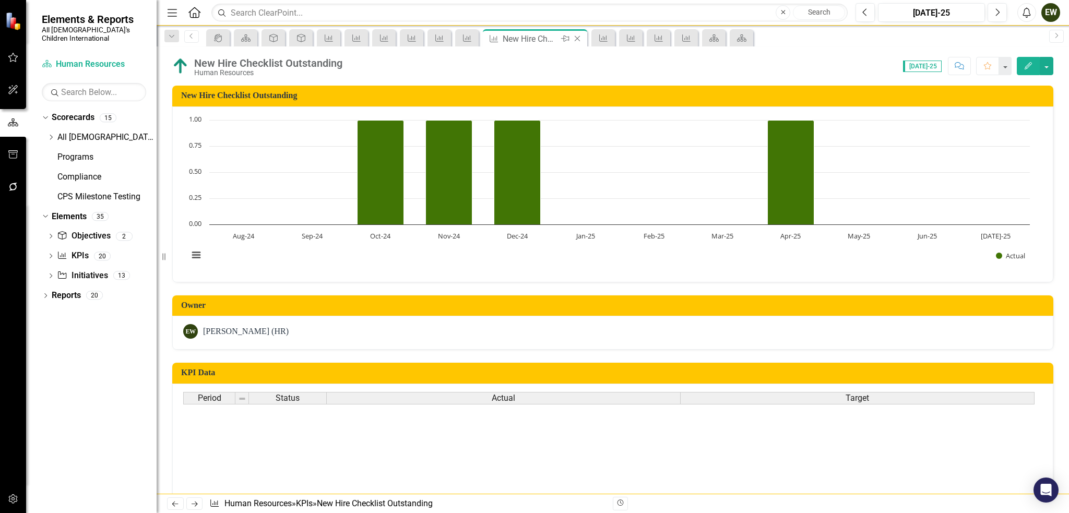
click at [576, 33] on div "Close" at bounding box center [578, 38] width 13 height 13
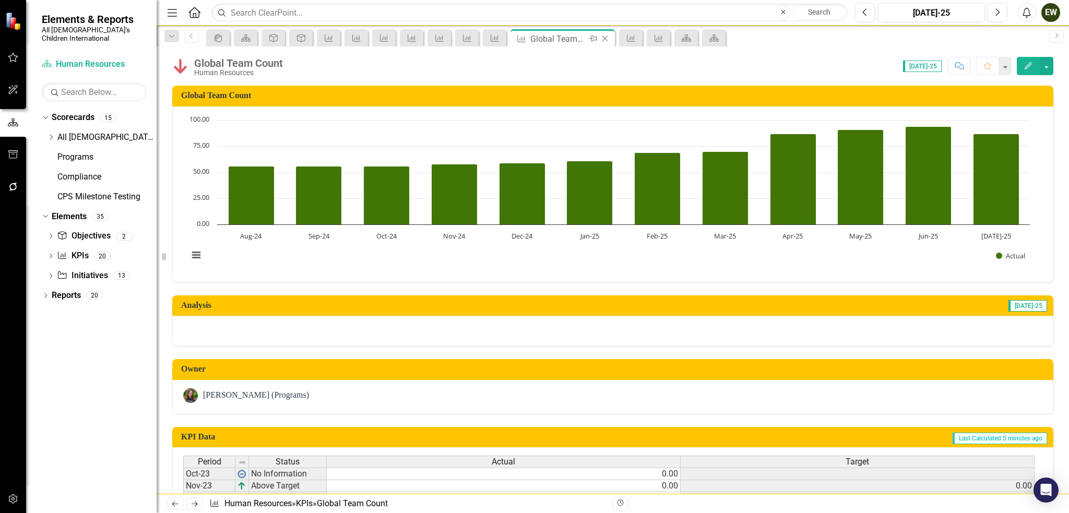
click at [605, 38] on icon at bounding box center [606, 39] width 6 height 6
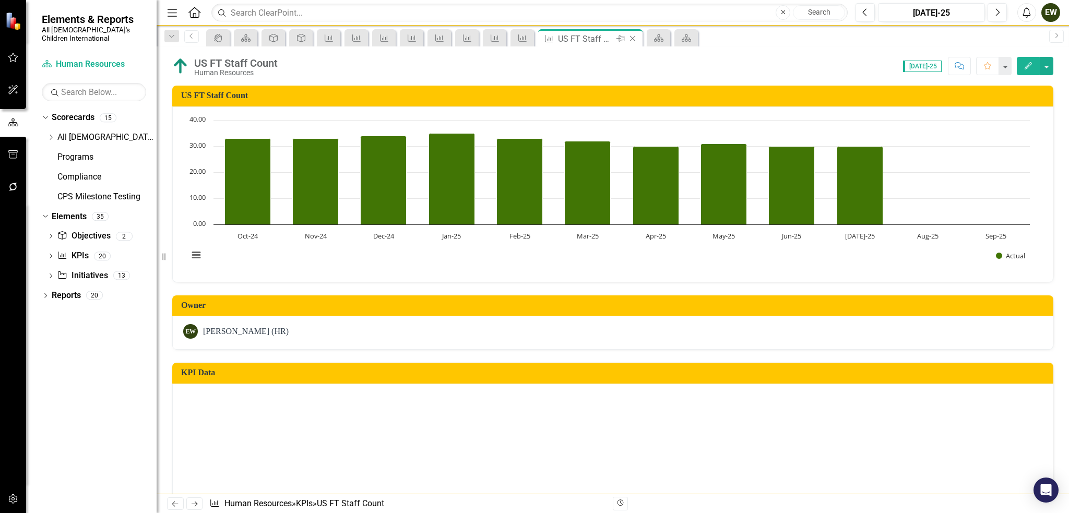
click at [634, 39] on icon "Close" at bounding box center [633, 38] width 10 height 8
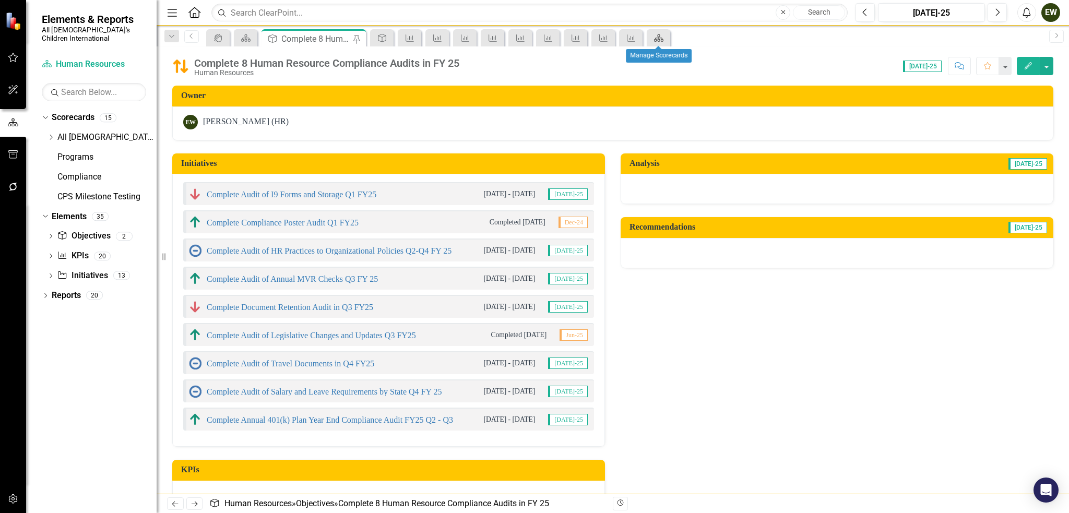
click at [653, 37] on div "Scorecard" at bounding box center [657, 37] width 15 height 13
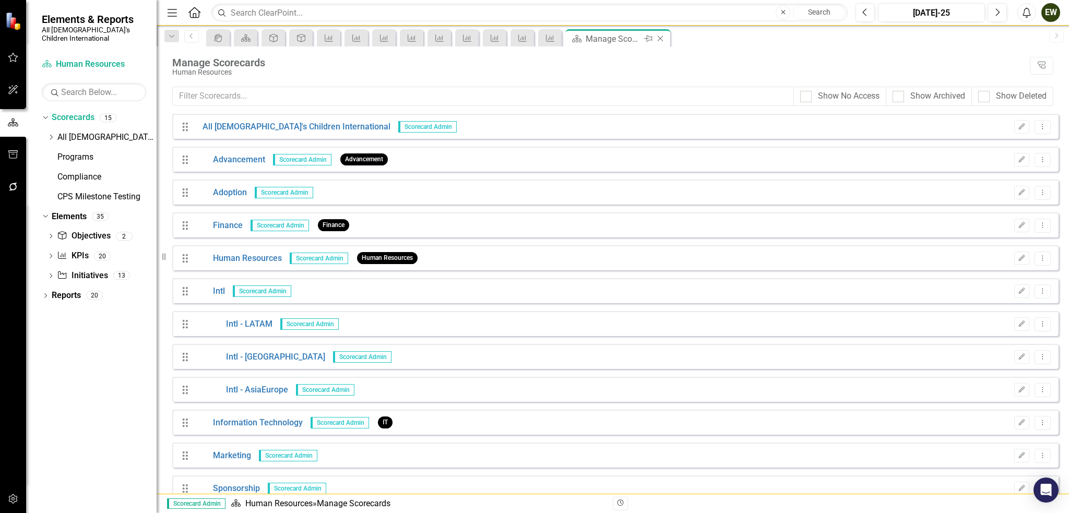
click at [663, 38] on icon "Close" at bounding box center [660, 38] width 10 height 8
click at [632, 38] on icon at bounding box center [633, 39] width 6 height 6
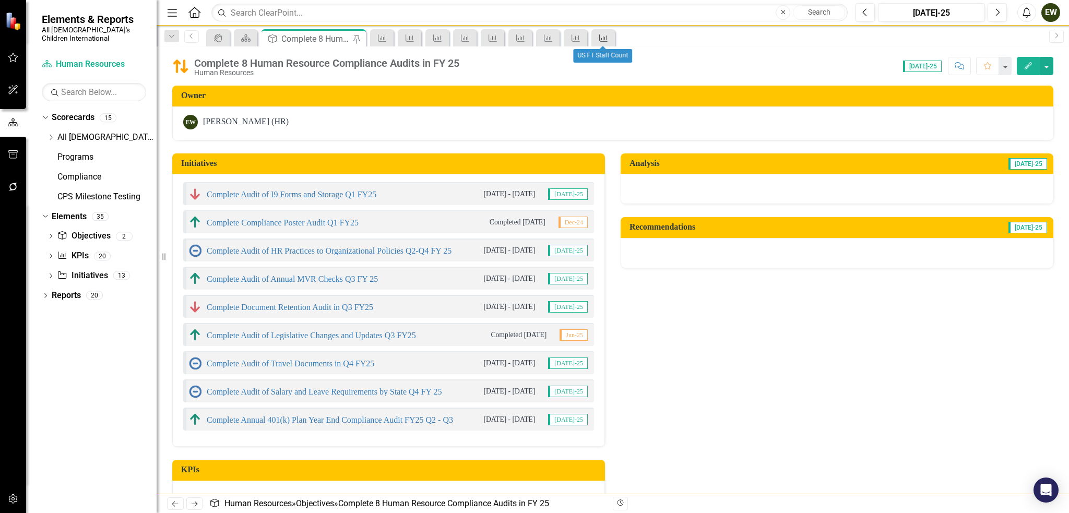
click at [606, 40] on icon "KPI" at bounding box center [603, 38] width 10 height 8
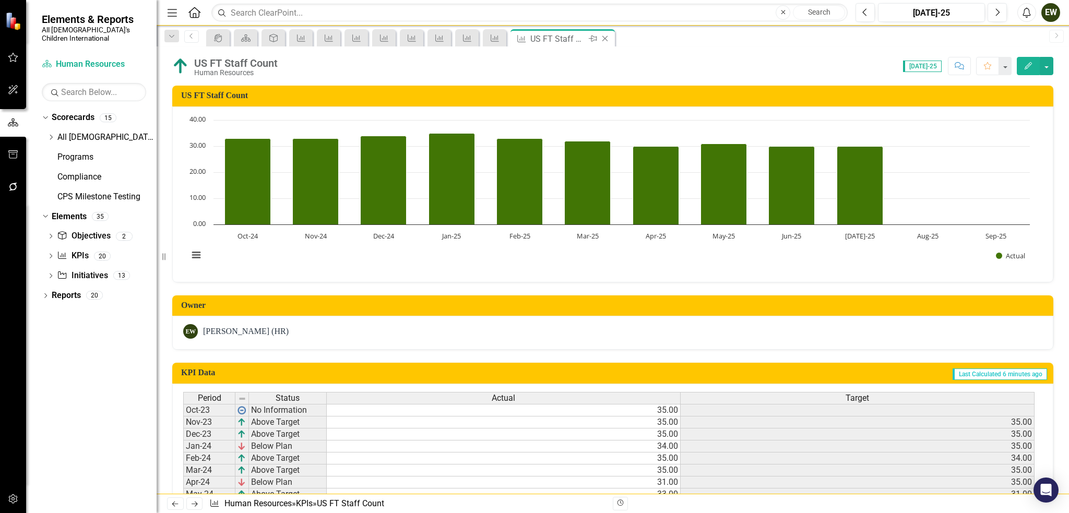
click at [606, 34] on icon "Close" at bounding box center [605, 38] width 10 height 8
click at [570, 43] on div "Pin" at bounding box center [564, 38] width 13 height 13
click at [578, 39] on icon "KPI" at bounding box center [576, 38] width 10 height 8
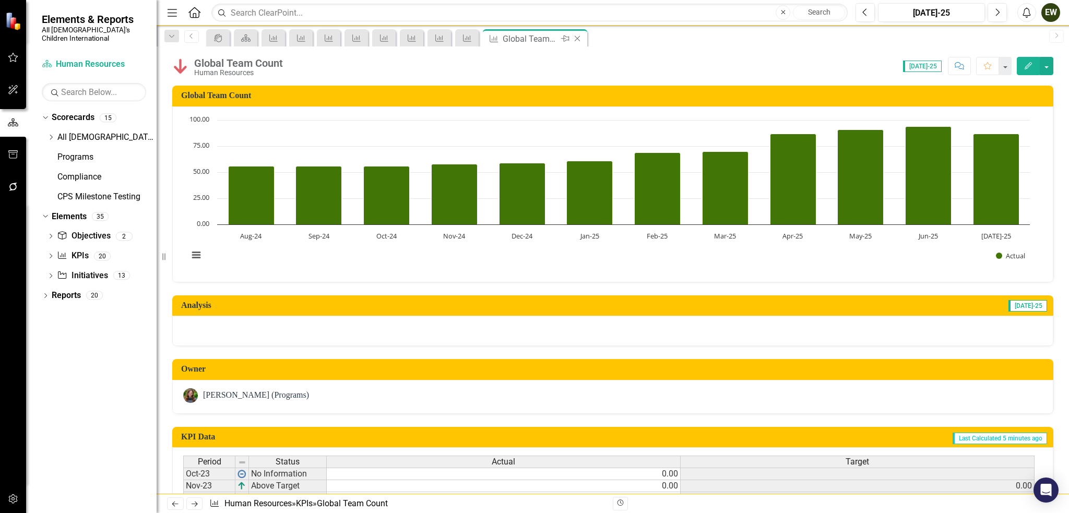
click at [579, 38] on icon "Close" at bounding box center [577, 38] width 10 height 8
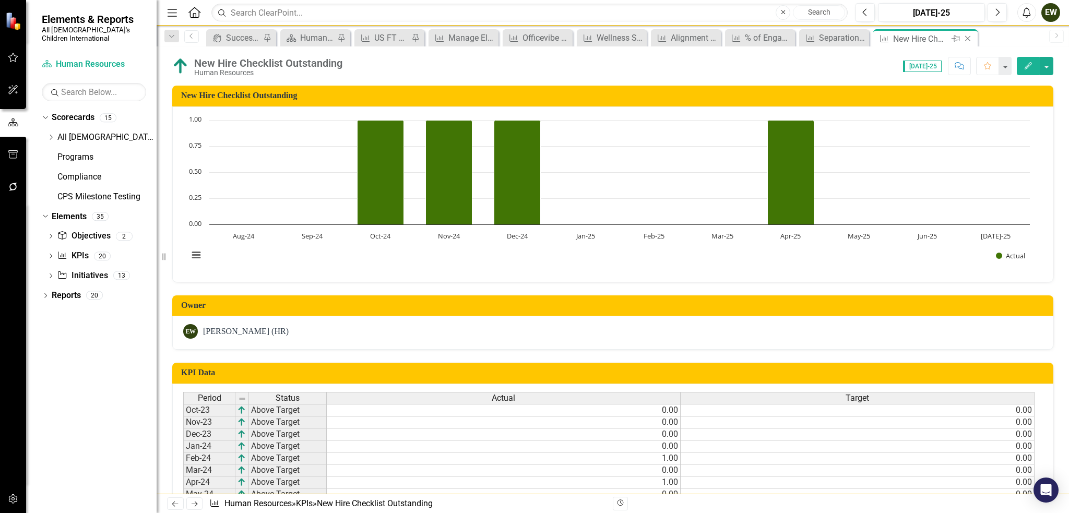
click at [967, 37] on icon "Close" at bounding box center [968, 38] width 10 height 8
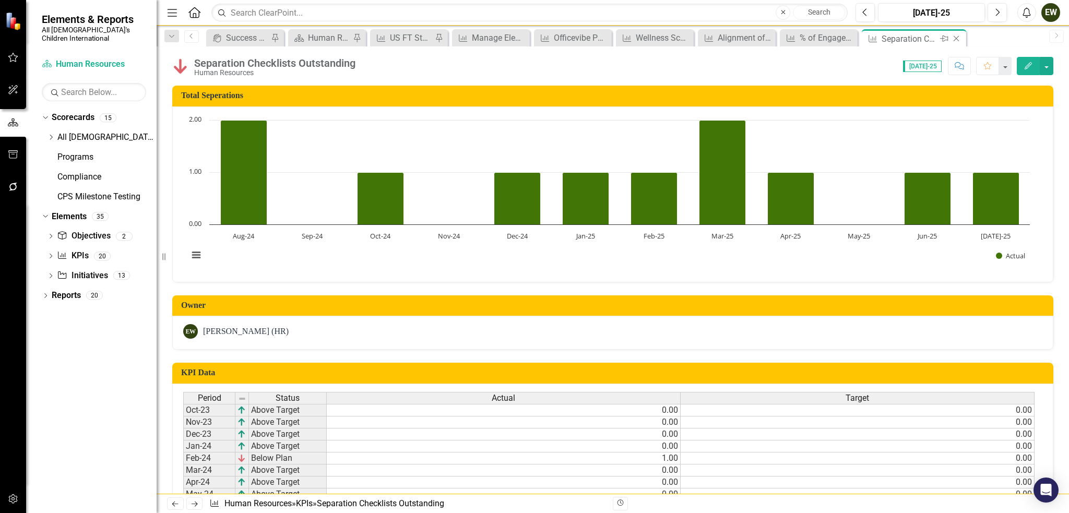
click at [957, 37] on icon "Close" at bounding box center [956, 38] width 10 height 8
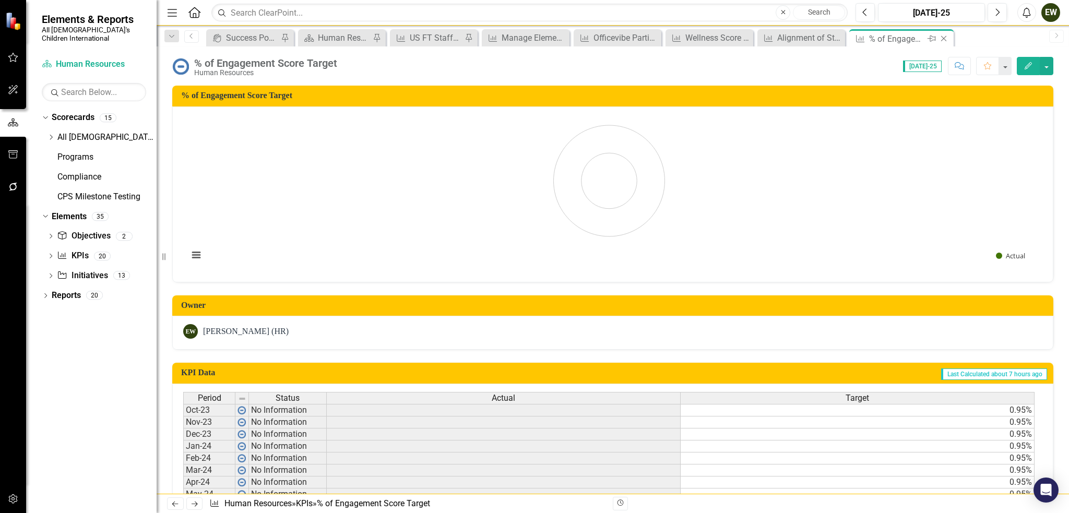
click at [946, 39] on icon "Close" at bounding box center [944, 38] width 10 height 8
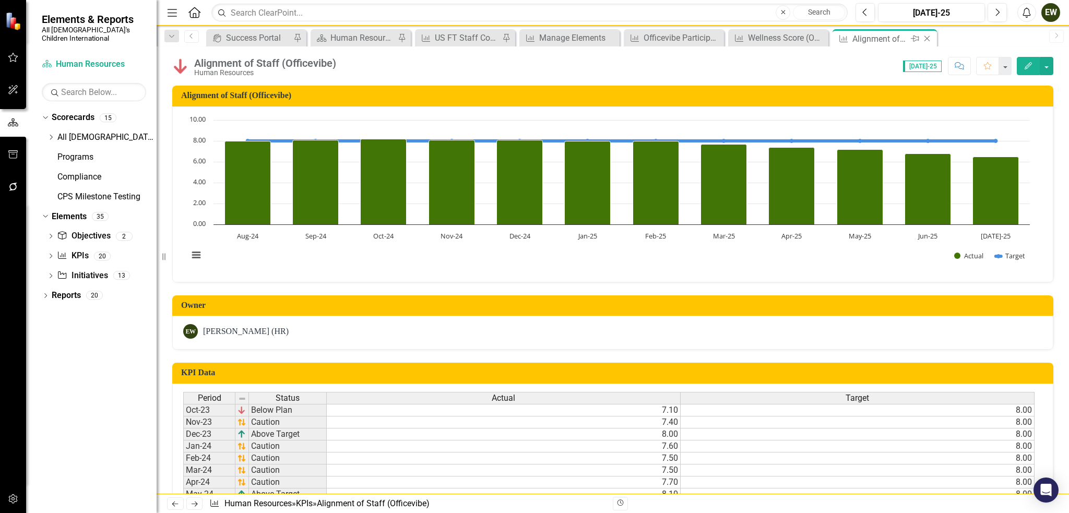
click at [925, 37] on icon "Close" at bounding box center [927, 38] width 10 height 8
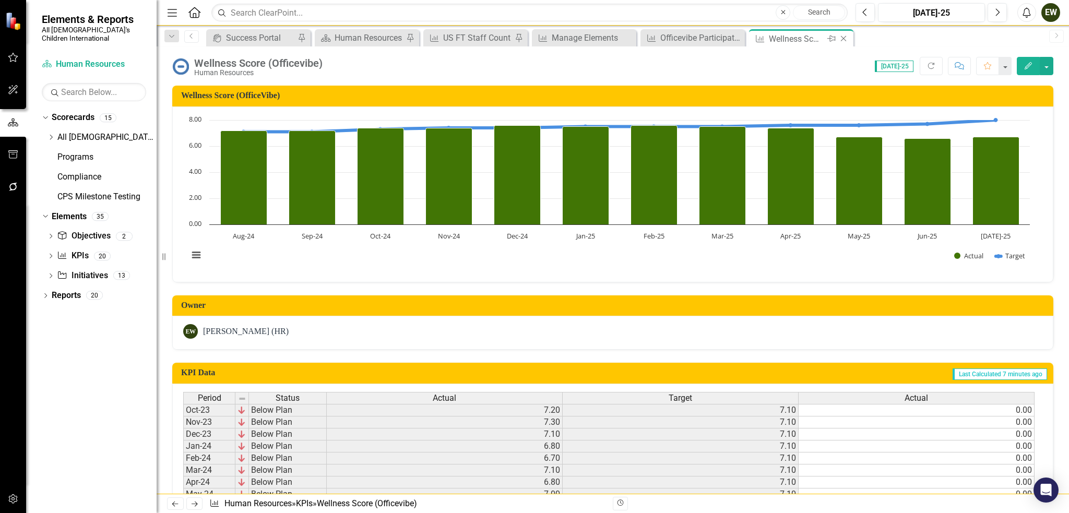
click at [846, 36] on icon "Close" at bounding box center [844, 38] width 10 height 8
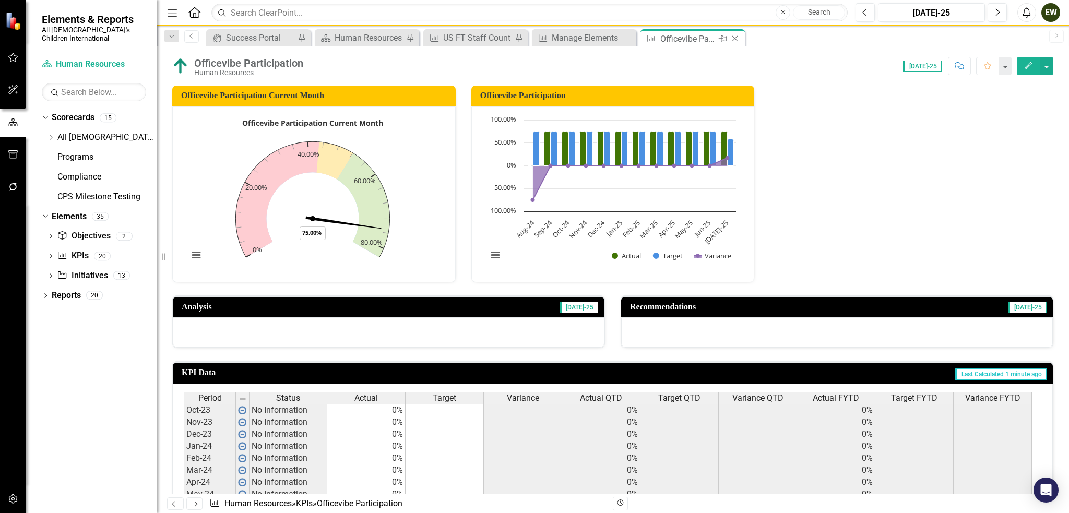
click at [737, 37] on icon "Close" at bounding box center [735, 38] width 10 height 8
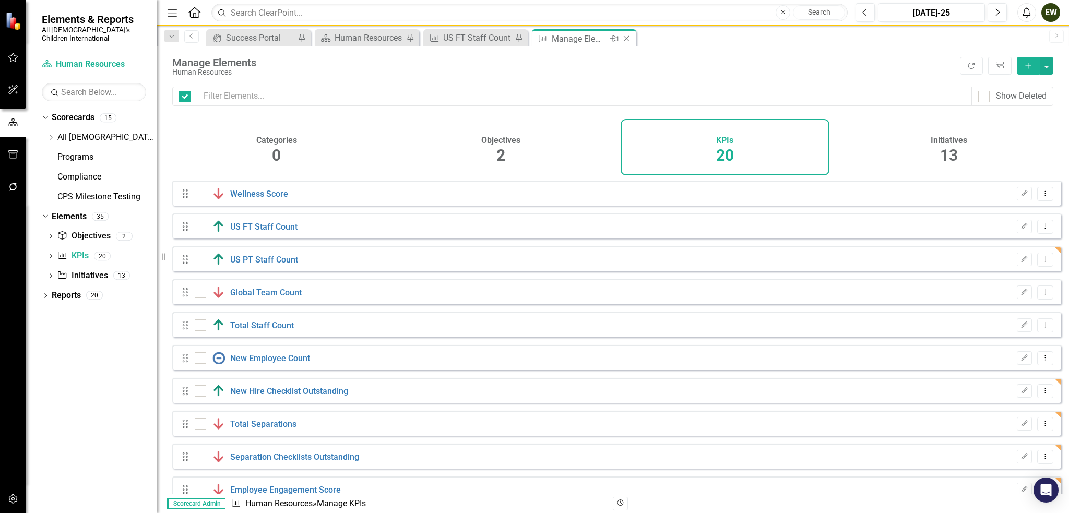
checkbox input "false"
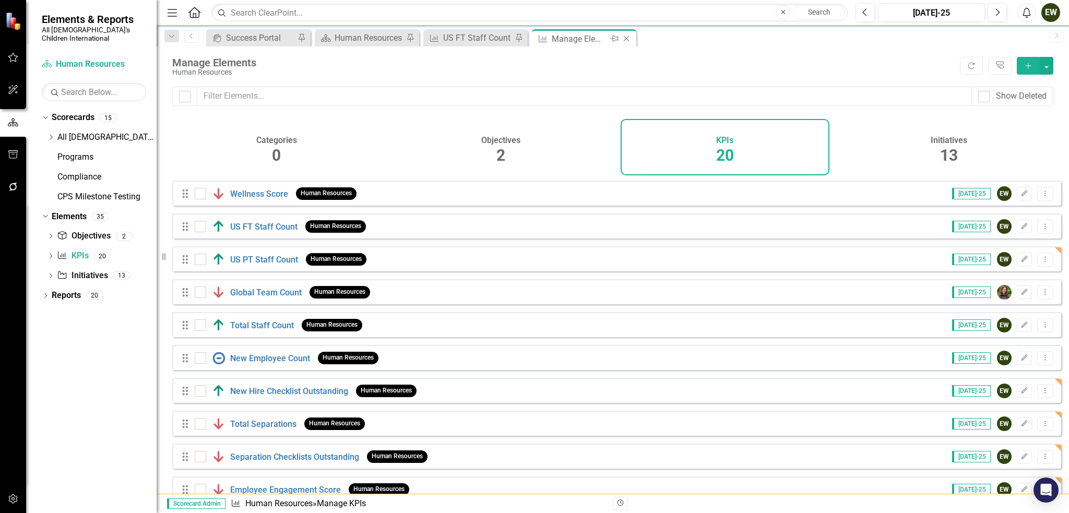
click at [623, 40] on icon "Close" at bounding box center [626, 38] width 10 height 8
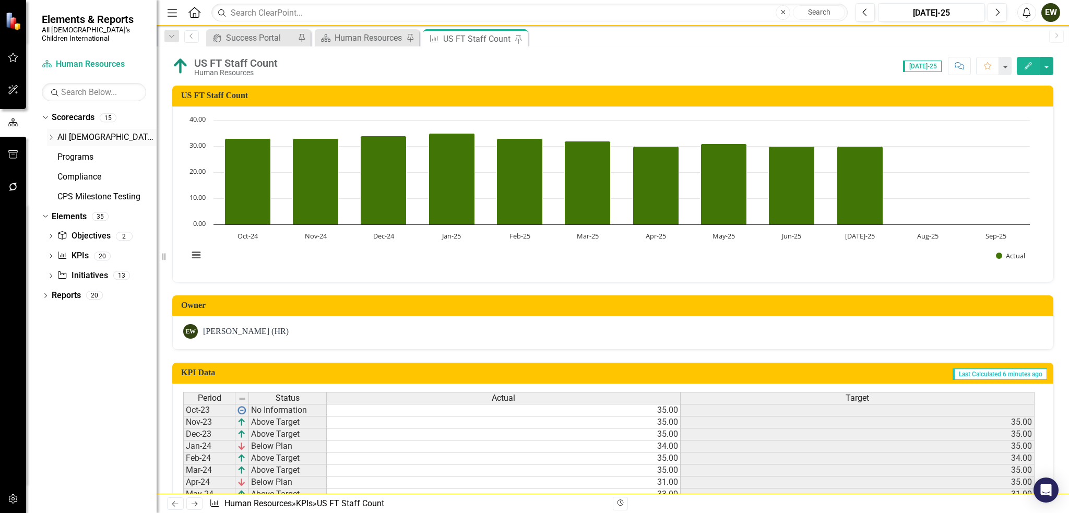
click at [84, 132] on link "All [DEMOGRAPHIC_DATA]'s Children International" at bounding box center [106, 138] width 99 height 12
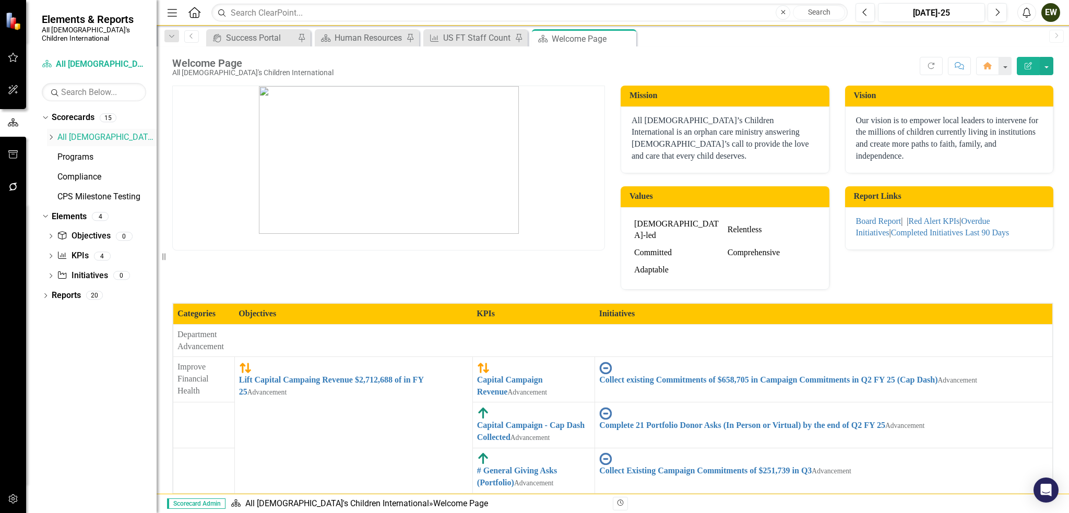
click at [48, 134] on icon "Dropdown" at bounding box center [51, 137] width 8 height 6
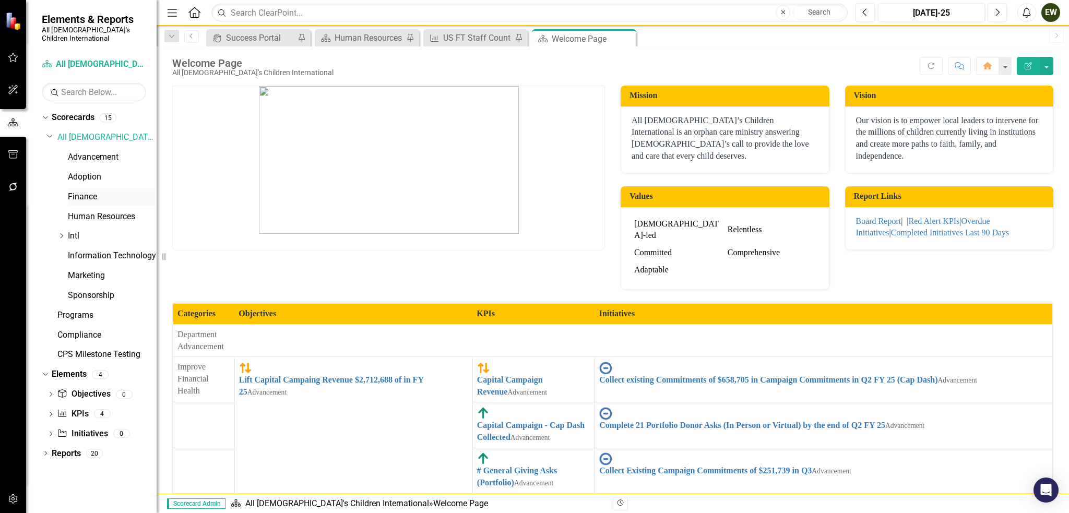
click at [95, 191] on link "Finance" at bounding box center [112, 197] width 89 height 12
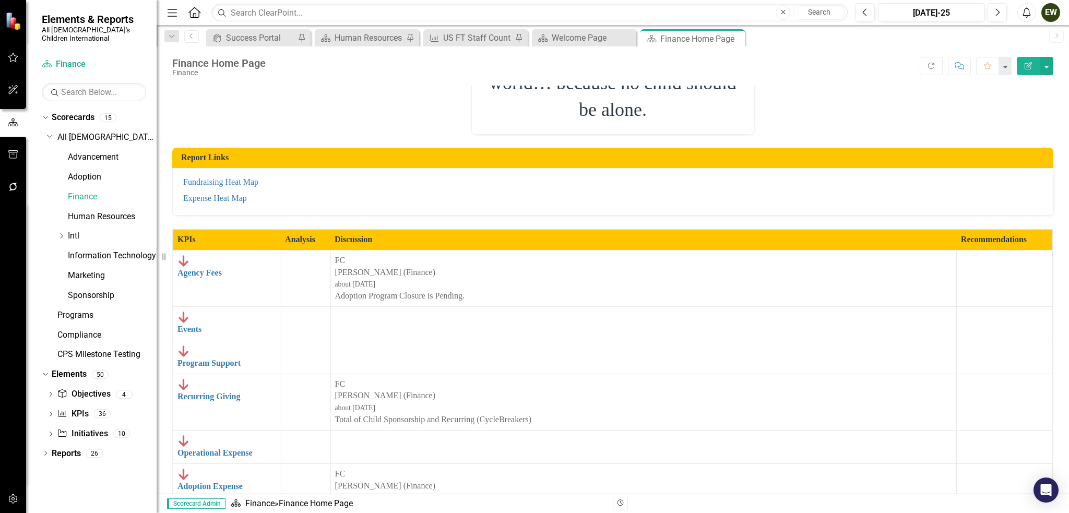
scroll to position [366, 0]
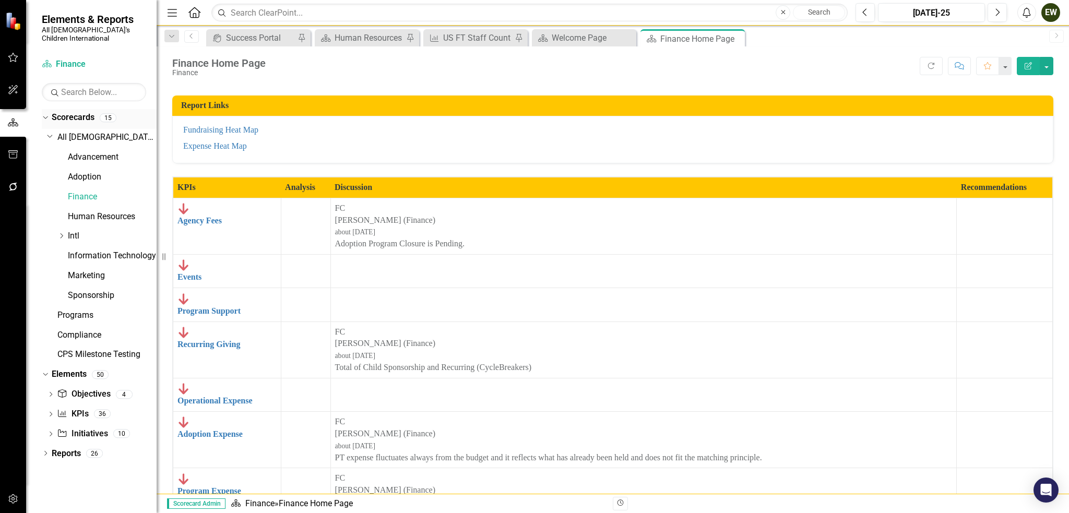
click at [75, 112] on link "Scorecards" at bounding box center [73, 118] width 43 height 12
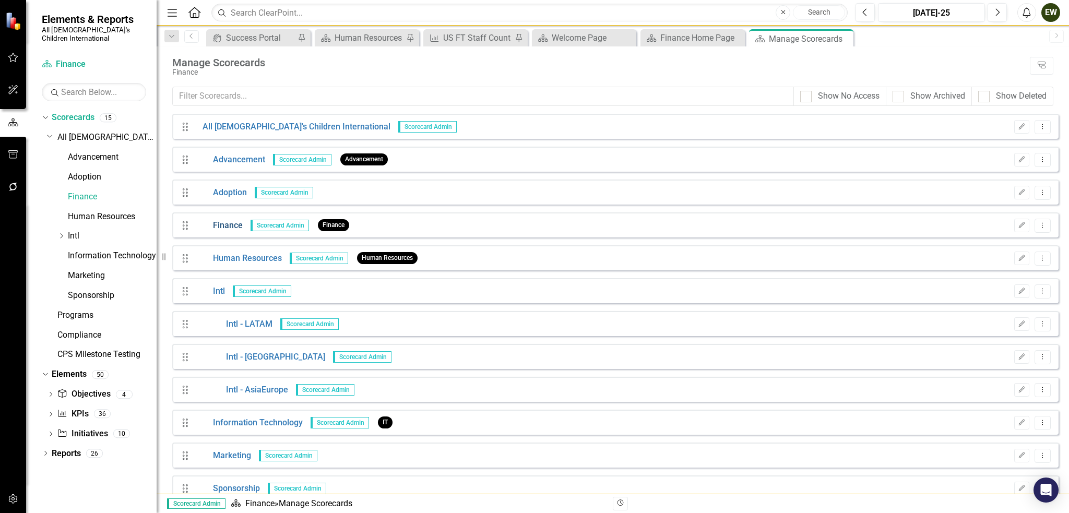
click at [230, 221] on link "Finance" at bounding box center [219, 226] width 48 height 12
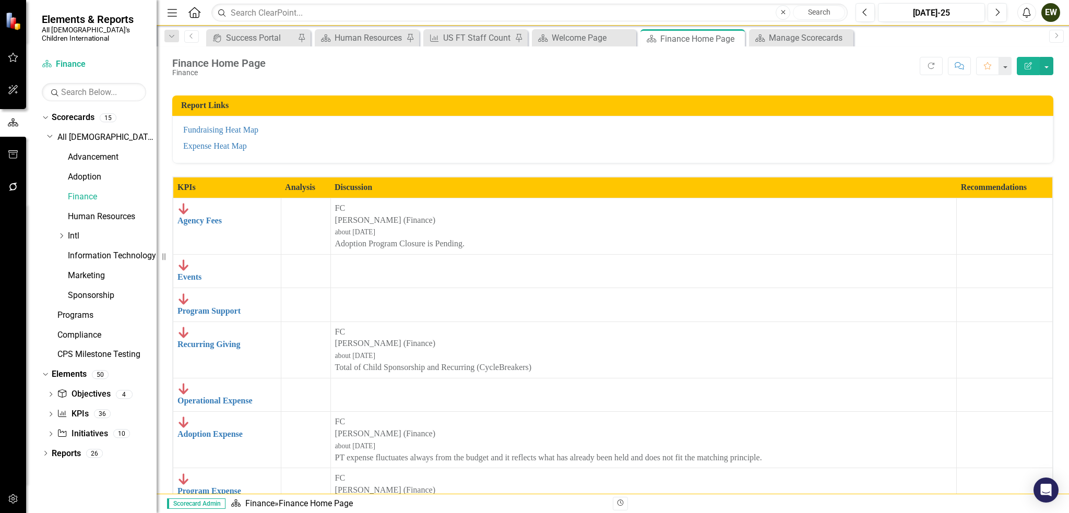
scroll to position [52, 0]
click at [54, 393] on icon "Dropdown" at bounding box center [50, 396] width 7 height 6
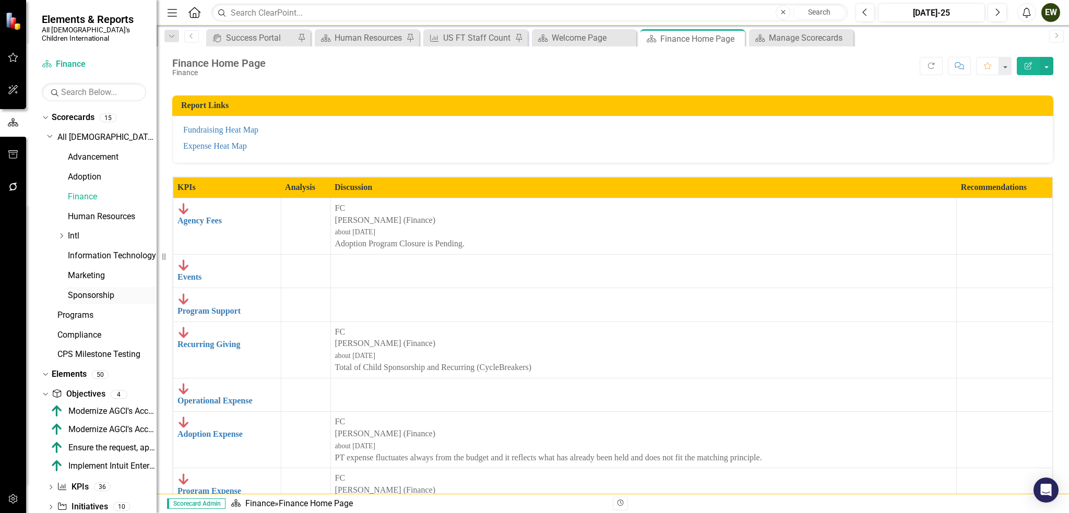
scroll to position [16, 0]
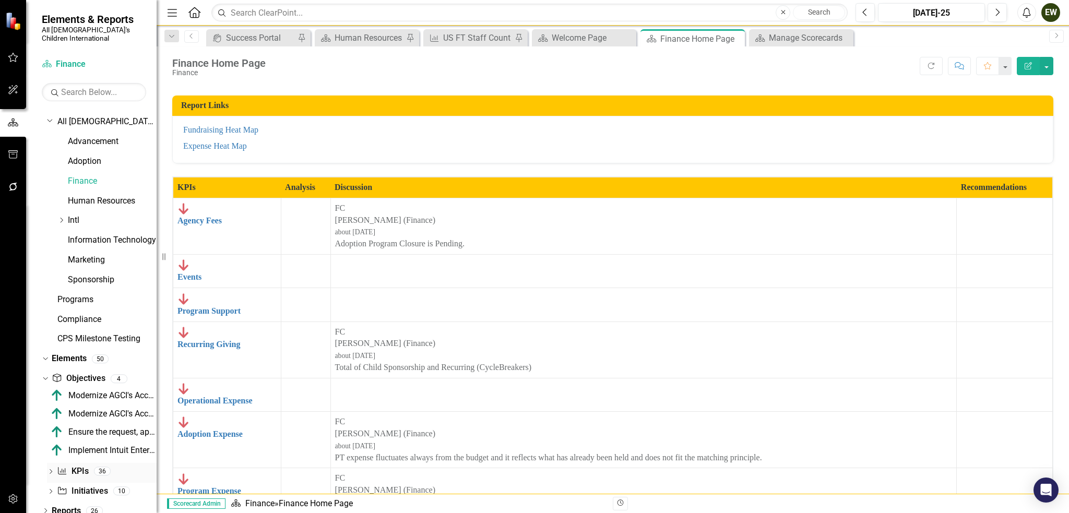
click at [49, 470] on icon "Dropdown" at bounding box center [50, 473] width 7 height 6
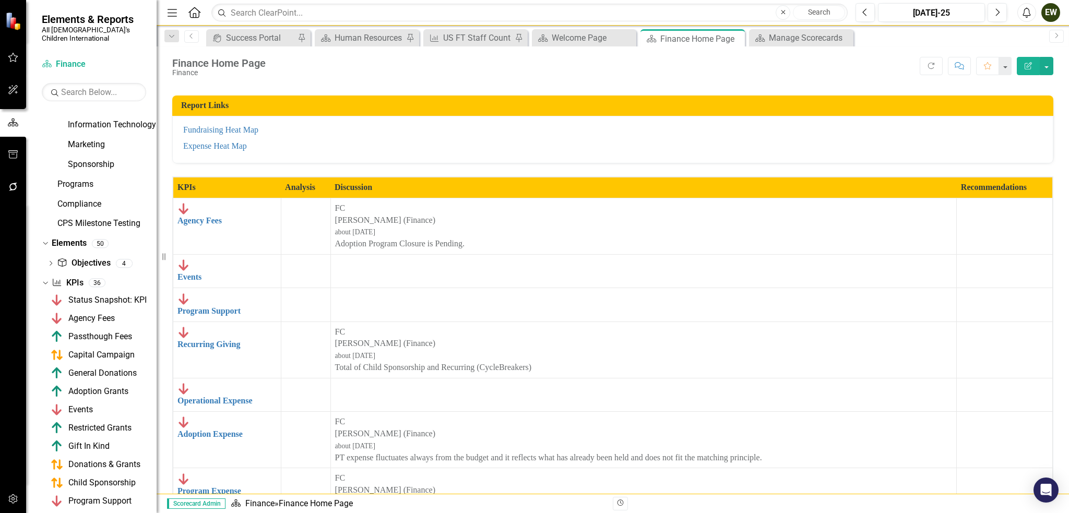
scroll to position [131, 0]
click at [73, 238] on link "Elements" at bounding box center [69, 244] width 35 height 12
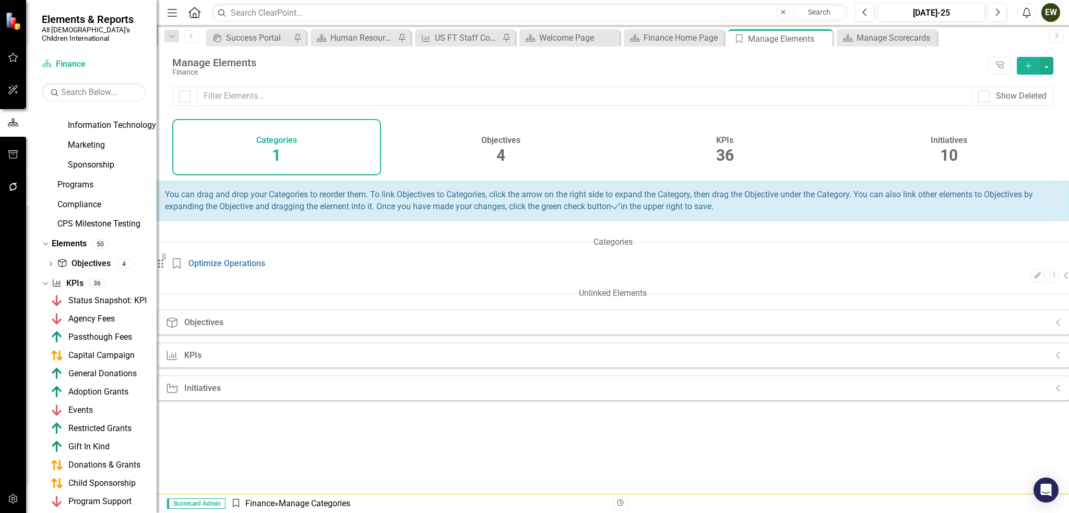
click at [202, 351] on div "KPIs" at bounding box center [192, 355] width 17 height 9
click at [1056, 351] on icon "Collapse" at bounding box center [1058, 355] width 5 height 8
click at [719, 153] on span "36" at bounding box center [725, 155] width 18 height 18
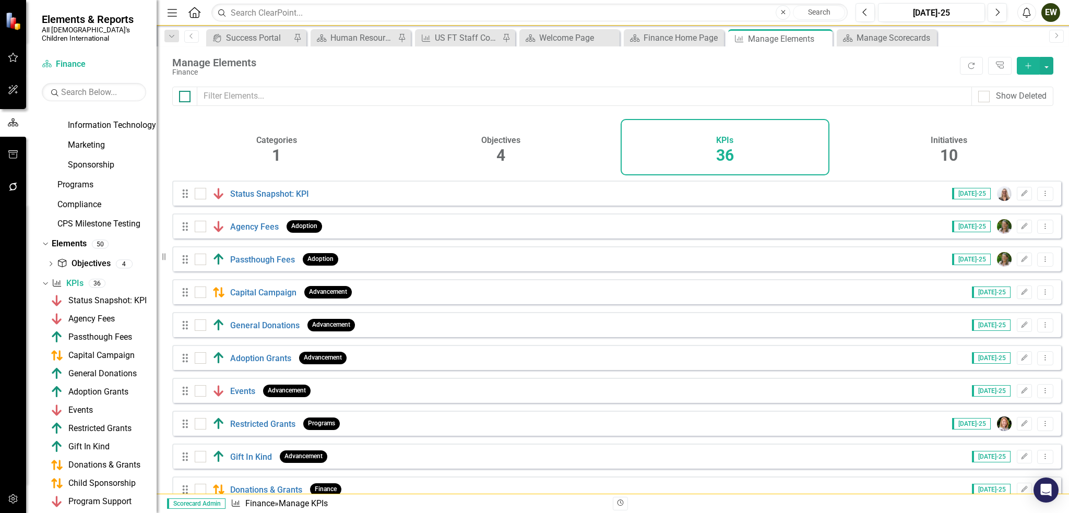
click at [185, 93] on input "checkbox" at bounding box center [182, 94] width 7 height 7
checkbox input "true"
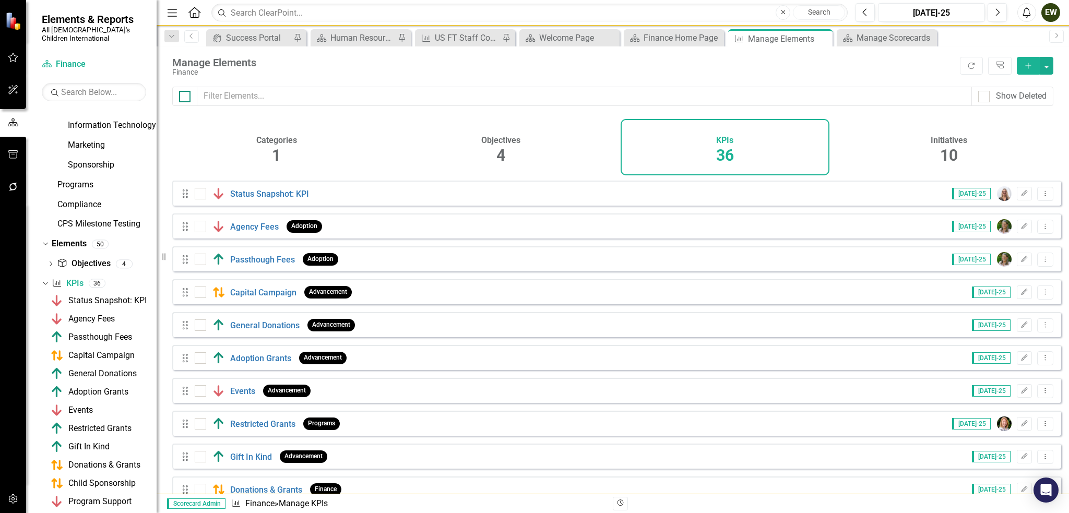
checkbox input "true"
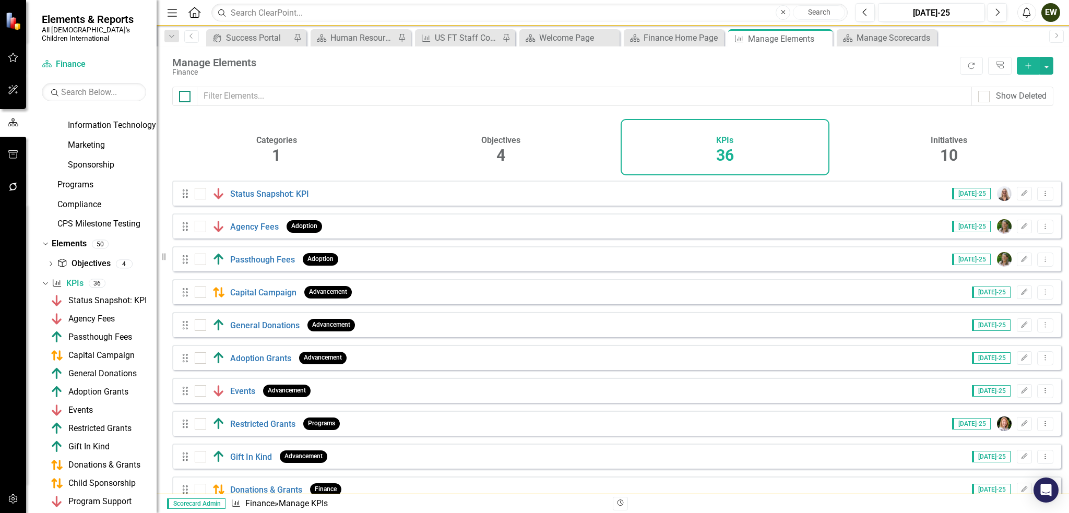
checkbox input "true"
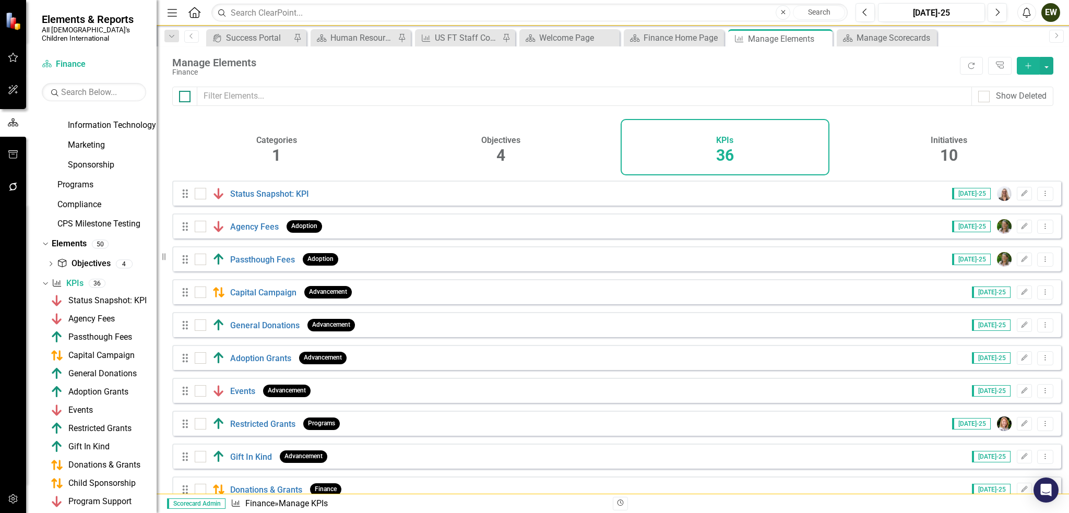
checkbox input "true"
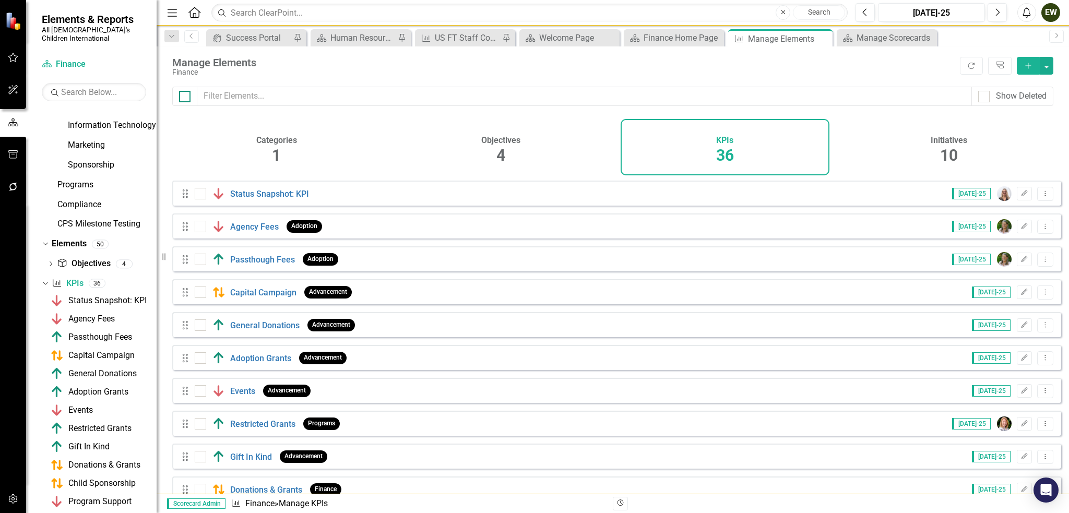
checkbox input "true"
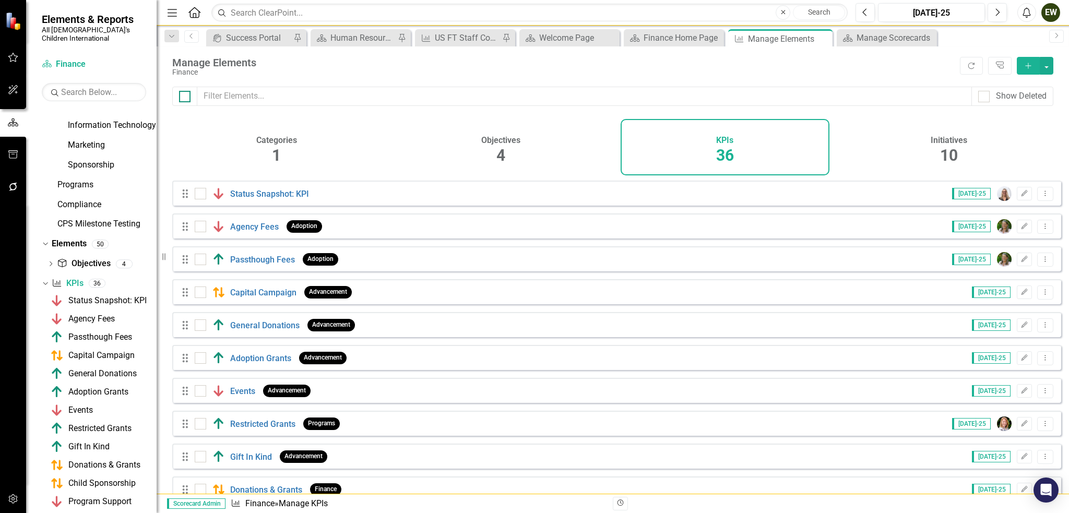
checkbox input "true"
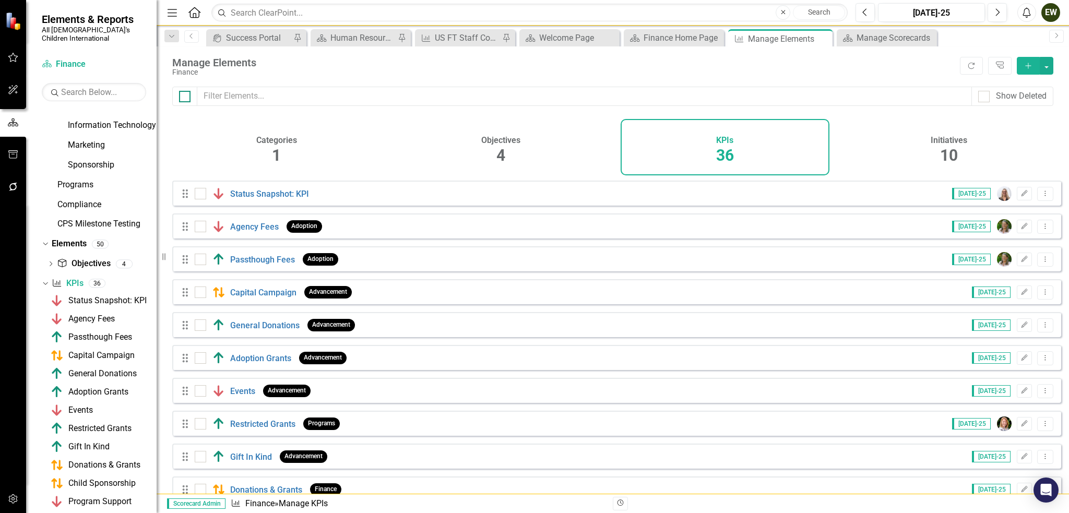
checkbox input "true"
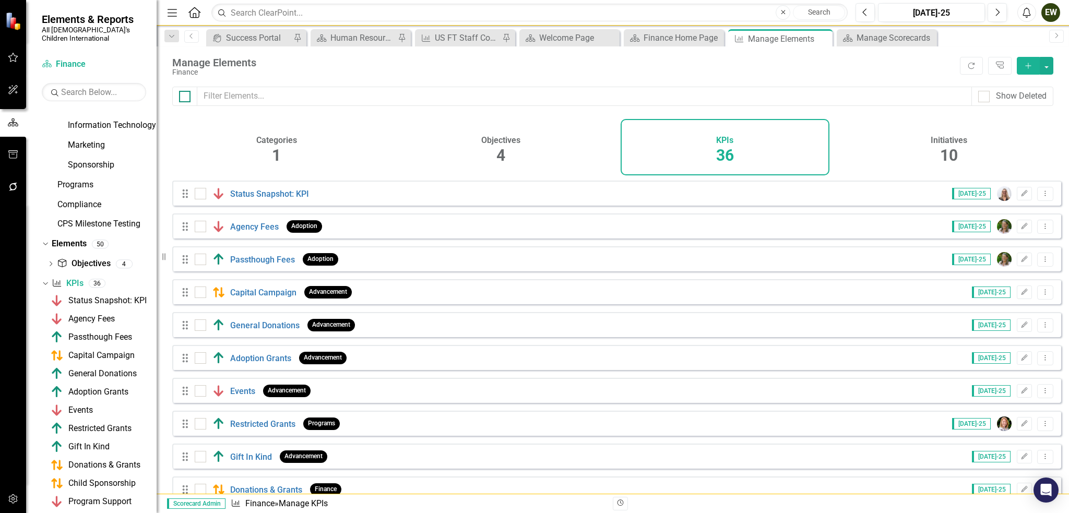
checkbox input "true"
click at [184, 96] on input "checkbox" at bounding box center [182, 94] width 7 height 7
checkbox input "false"
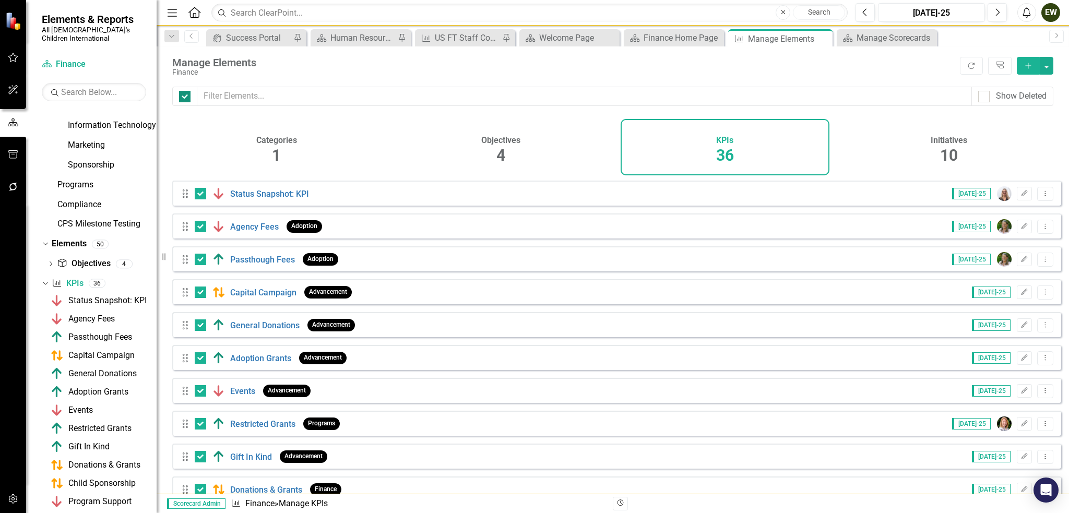
checkbox input "false"
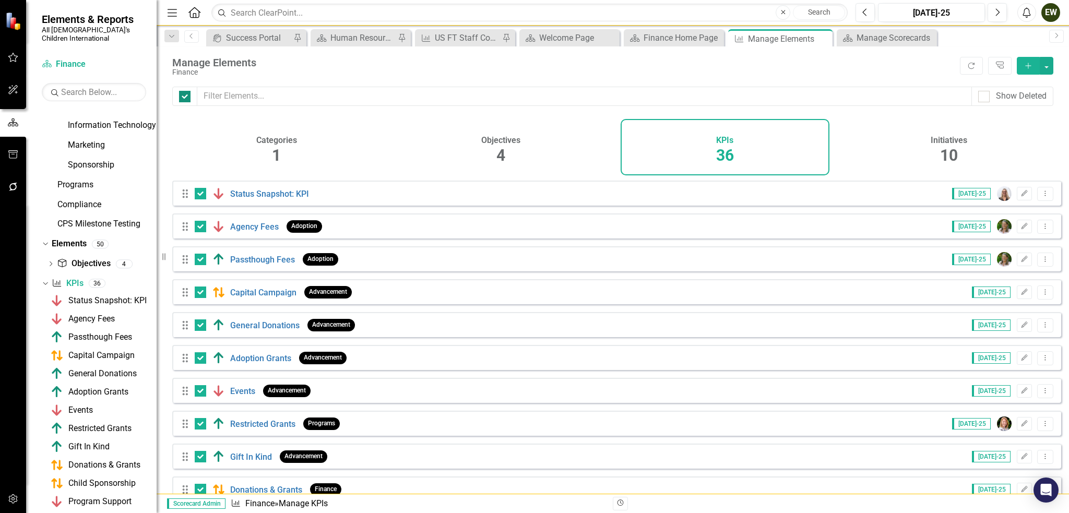
checkbox input "false"
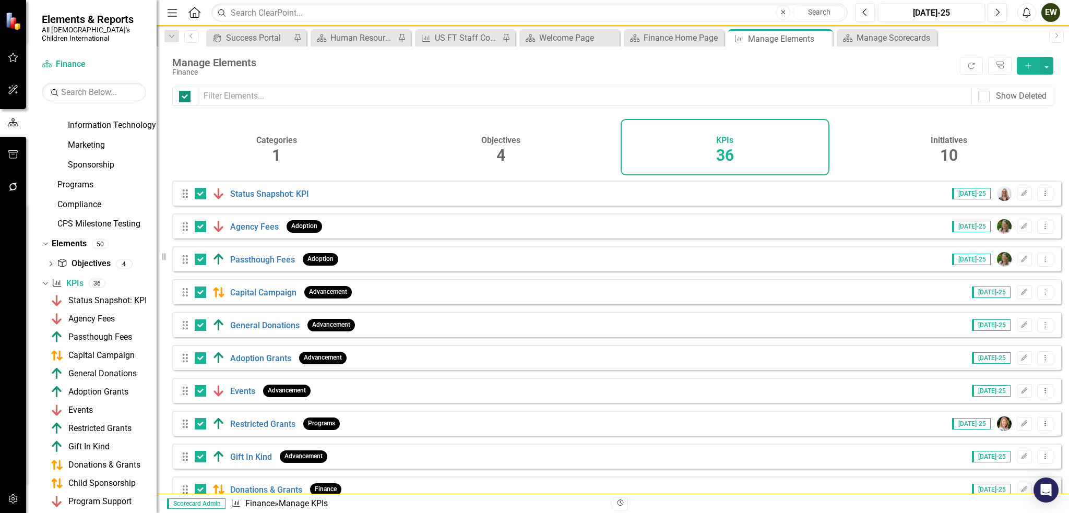
checkbox input "false"
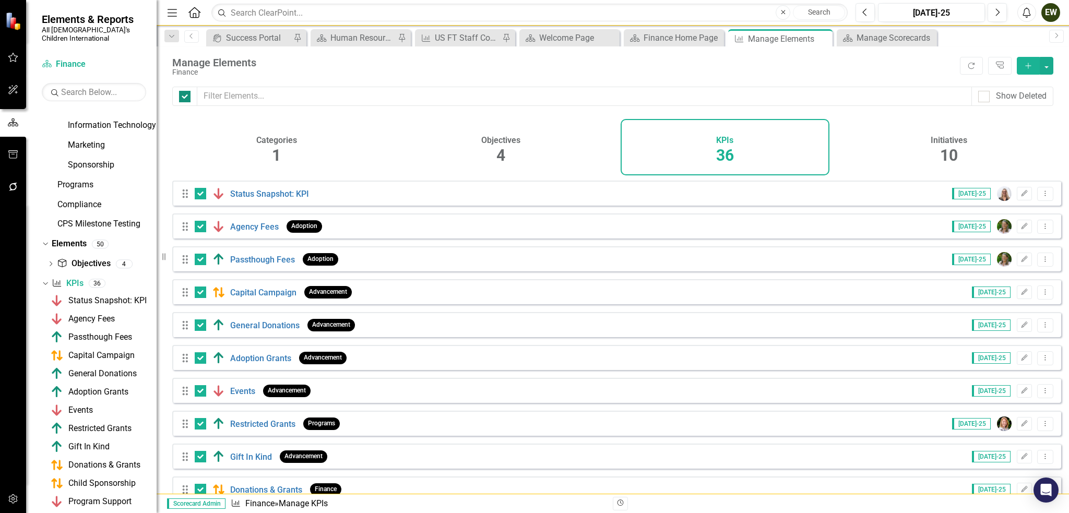
checkbox input "false"
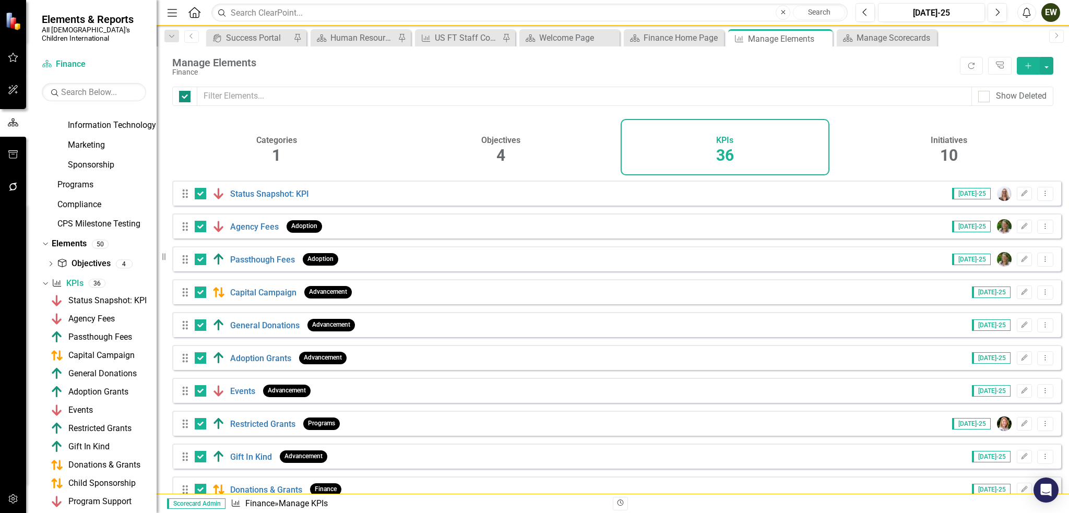
checkbox input "false"
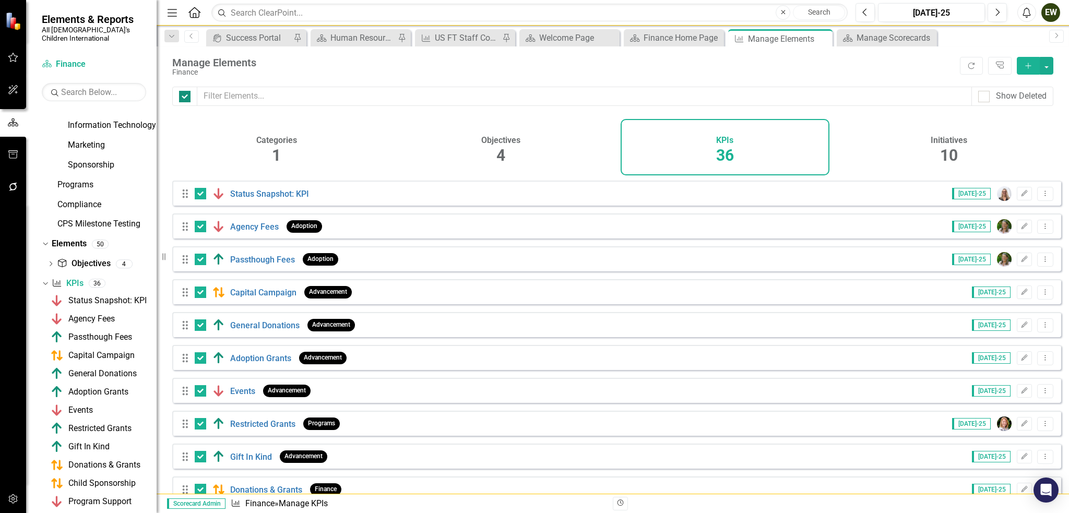
checkbox input "false"
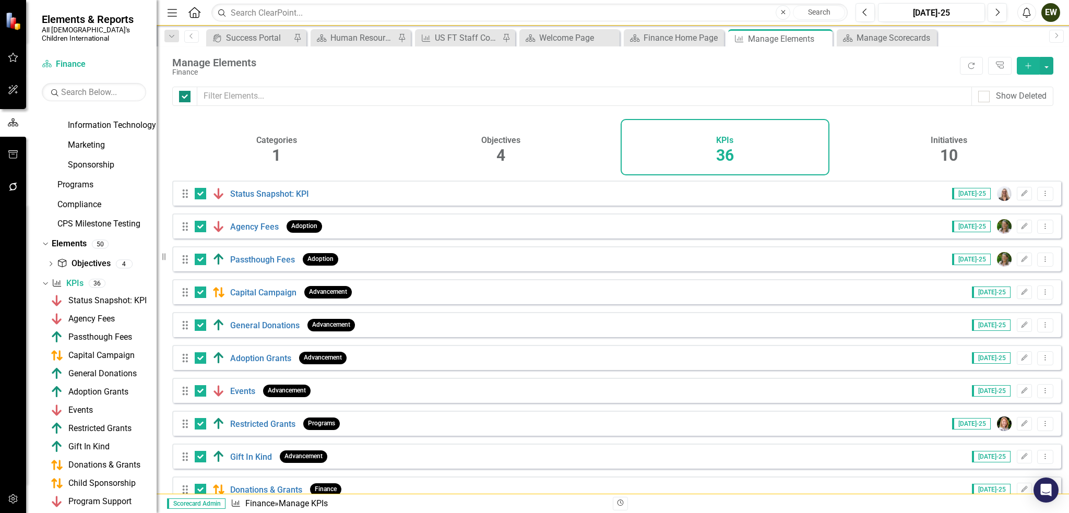
checkbox input "false"
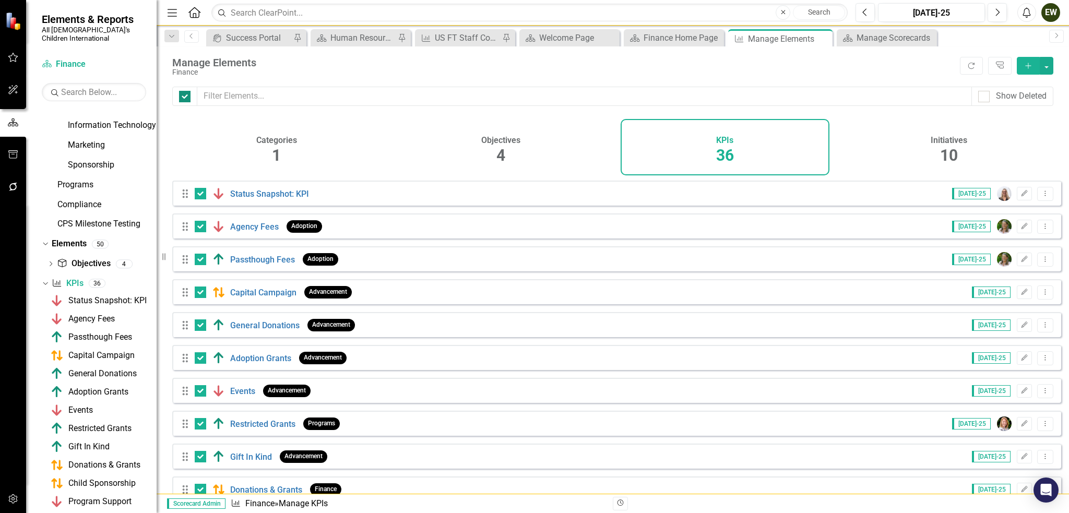
checkbox input "false"
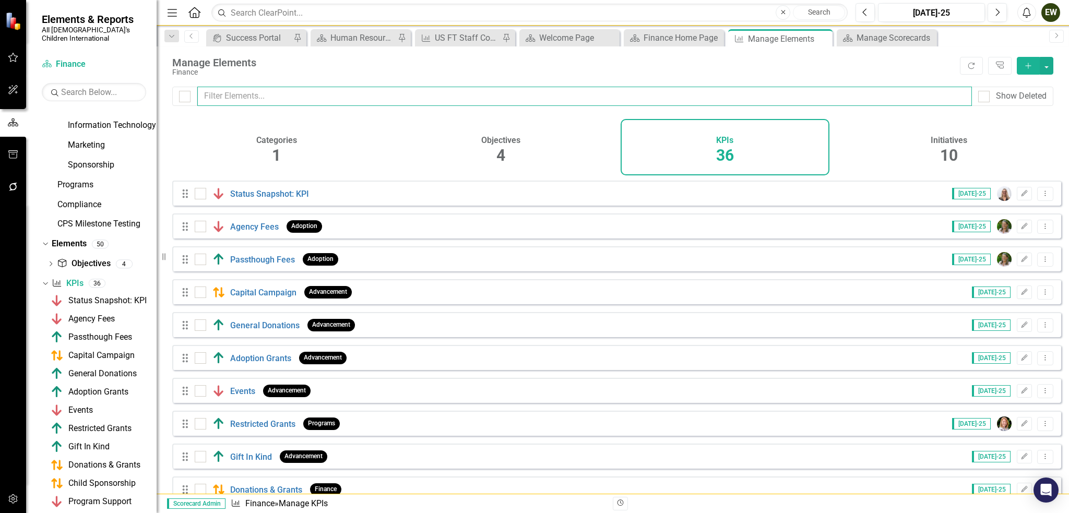
click at [228, 91] on input "text" at bounding box center [584, 96] width 775 height 19
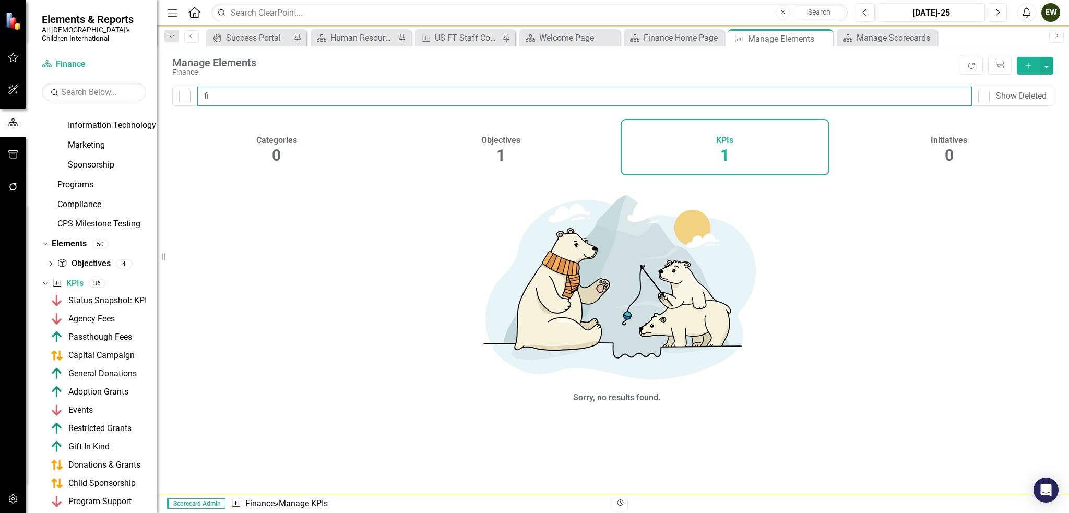
type input "f"
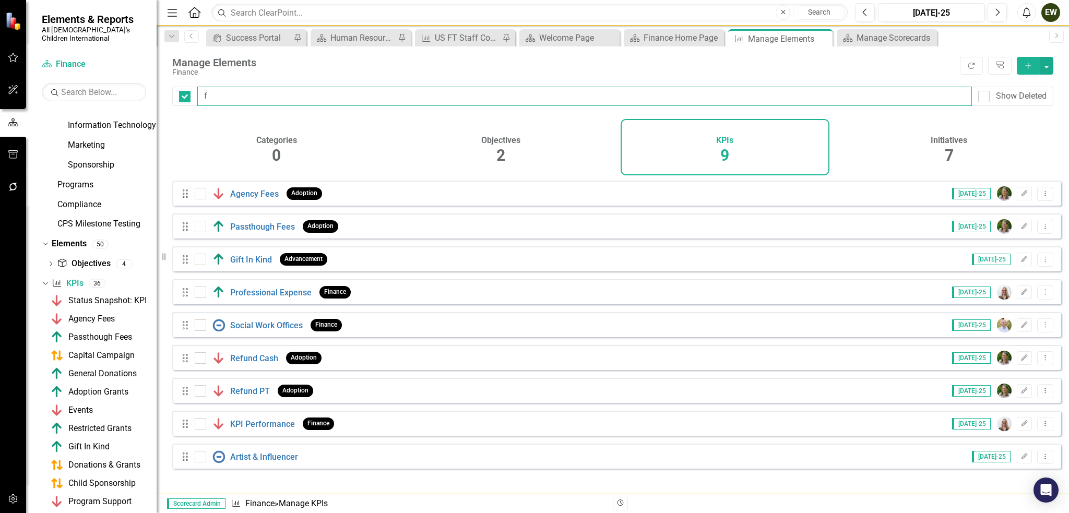
checkbox input "false"
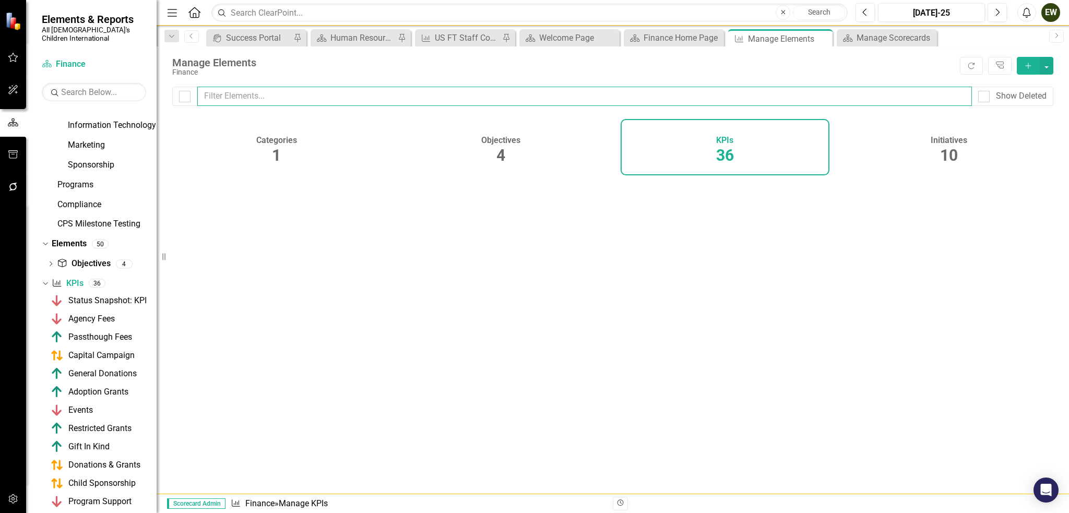
checkbox input "false"
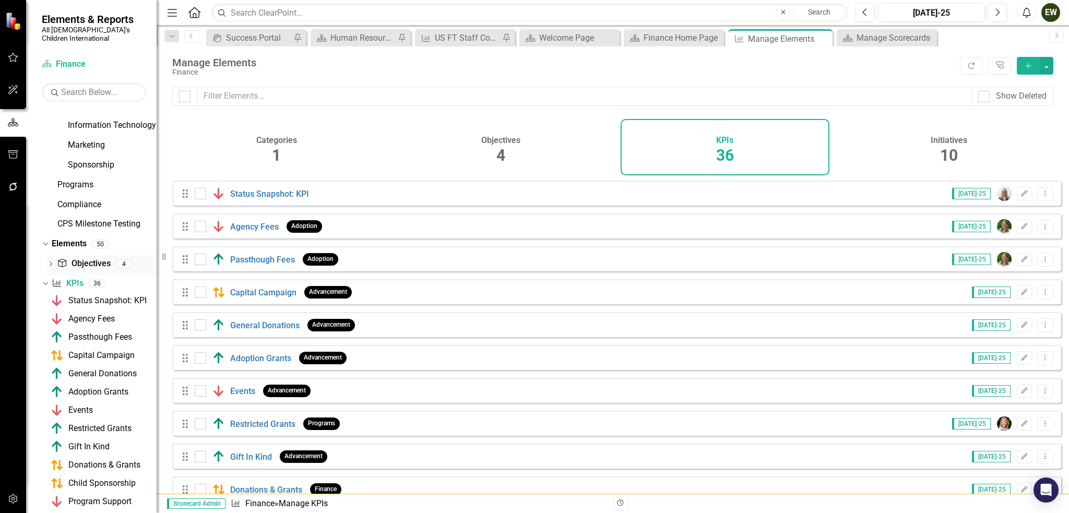
click at [49, 261] on div "Dropdown" at bounding box center [50, 265] width 7 height 9
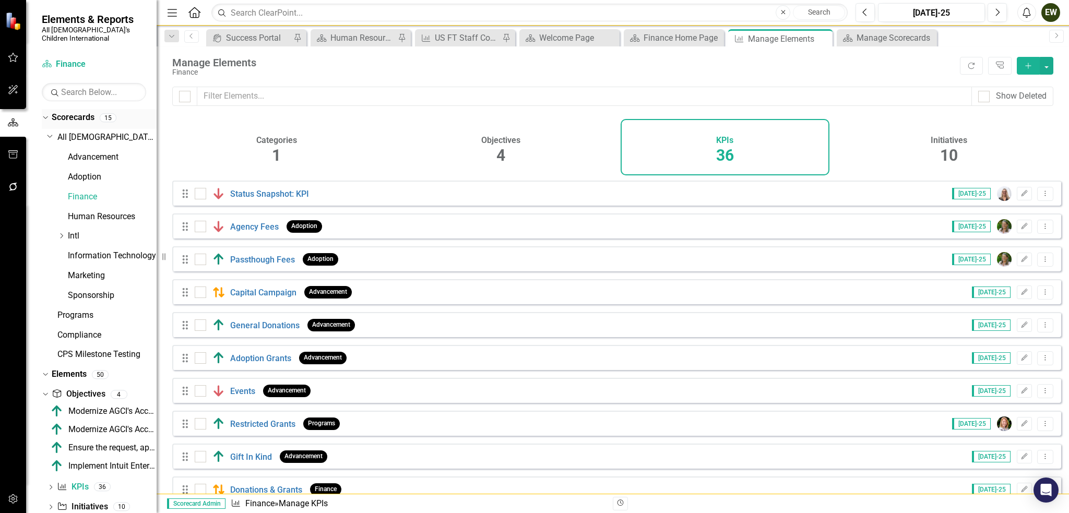
click at [81, 114] on link "Scorecards" at bounding box center [73, 118] width 43 height 12
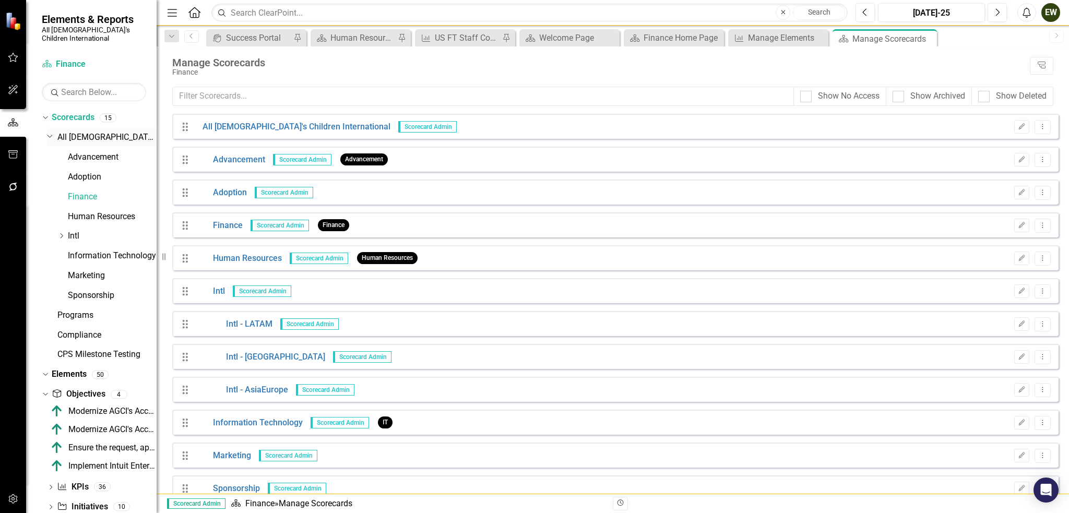
click at [79, 132] on link "All [DEMOGRAPHIC_DATA]'s Children International" at bounding box center [106, 138] width 99 height 12
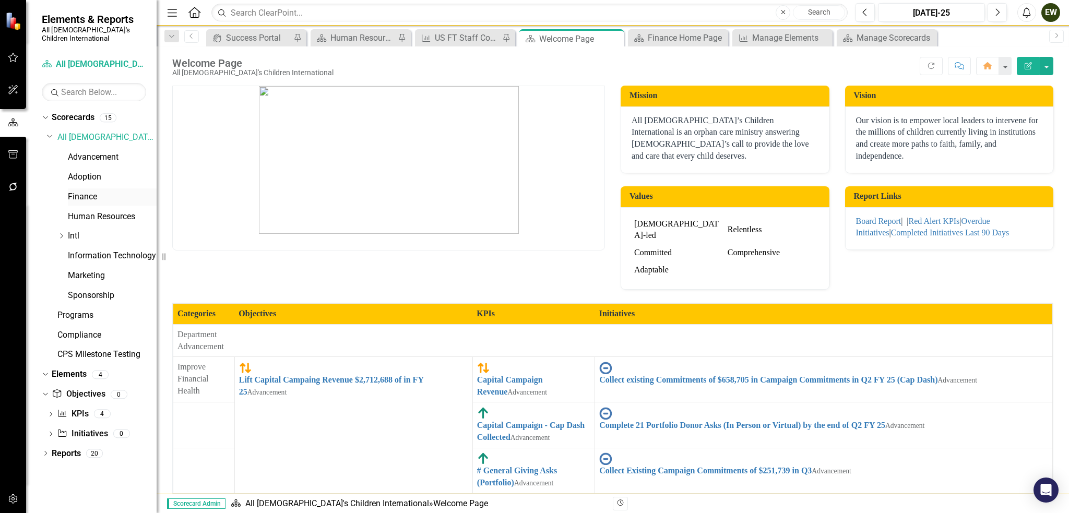
click at [73, 191] on link "Finance" at bounding box center [112, 197] width 89 height 12
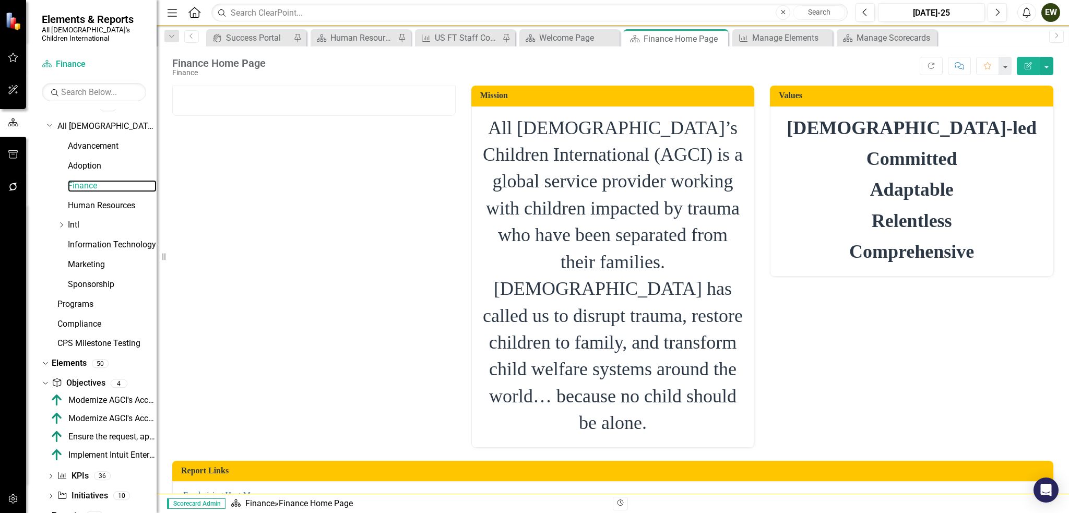
scroll to position [16, 0]
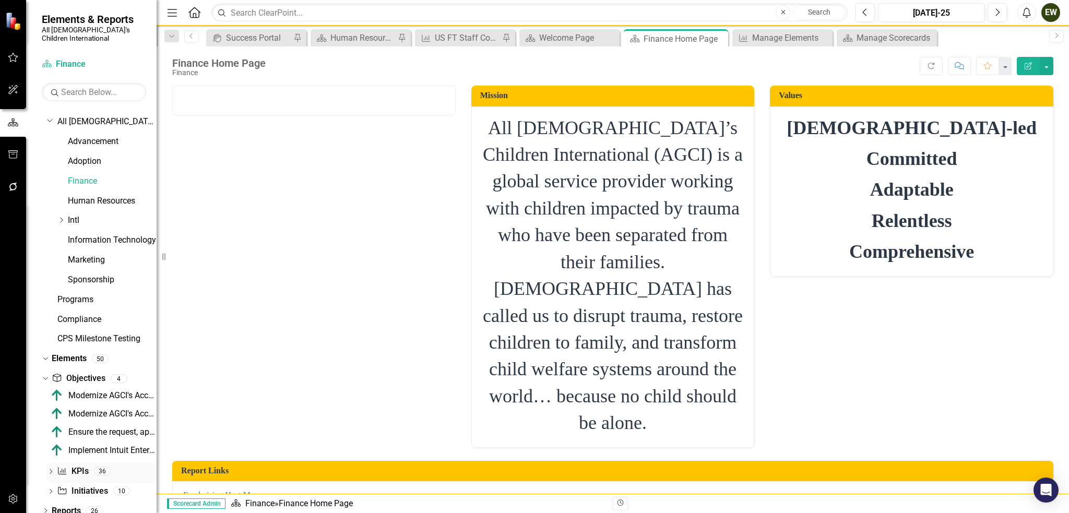
click at [67, 466] on link "KPI KPIs" at bounding box center [72, 472] width 31 height 12
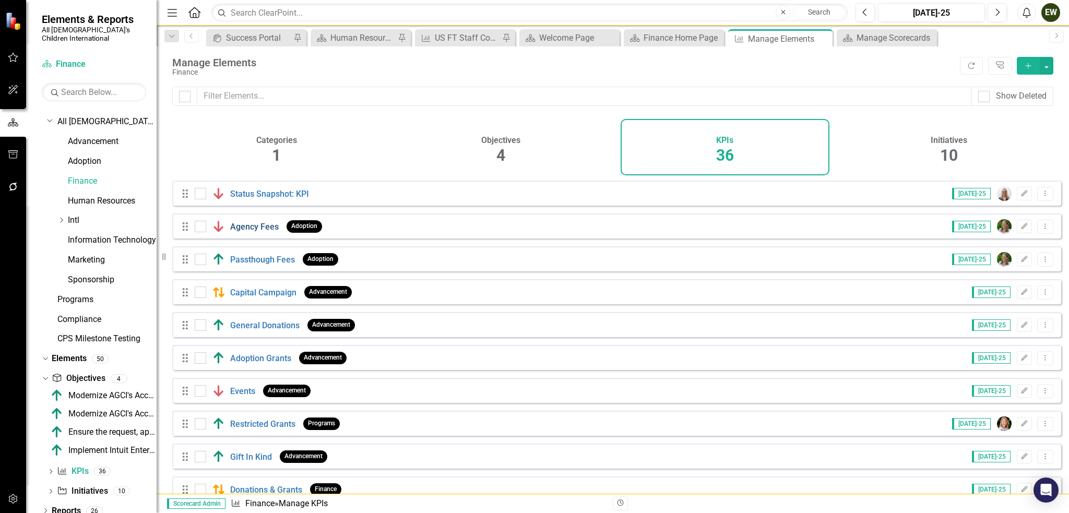
click at [242, 231] on link "Agency Fees" at bounding box center [254, 227] width 49 height 10
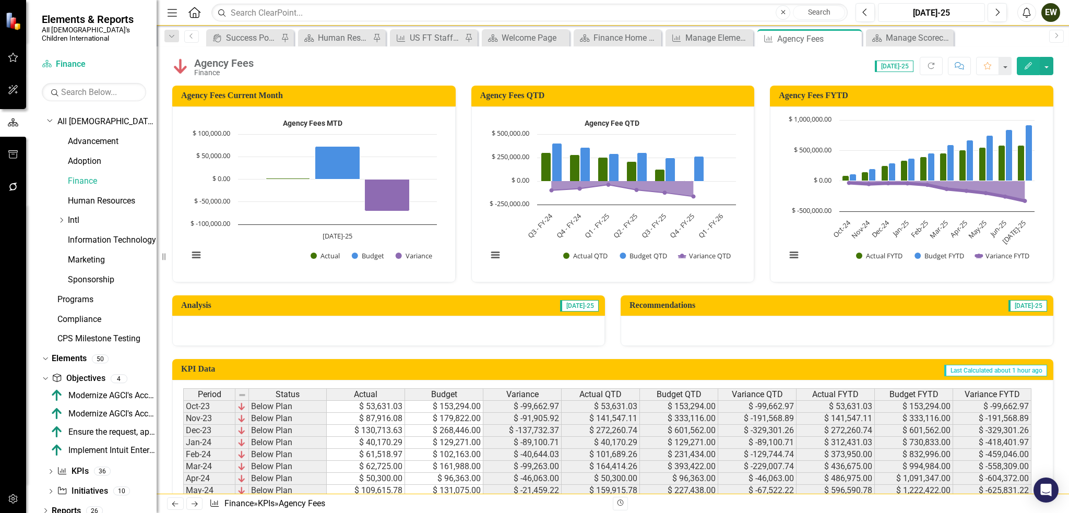
click at [951, 14] on div "[DATE]-25" at bounding box center [932, 13] width 100 height 13
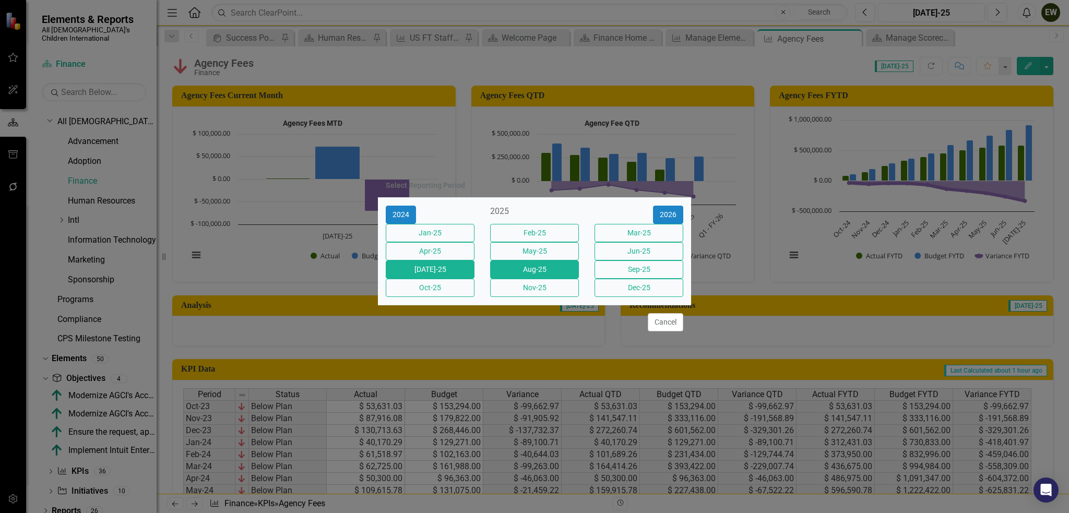
click at [527, 270] on button "Aug-25" at bounding box center [534, 270] width 89 height 18
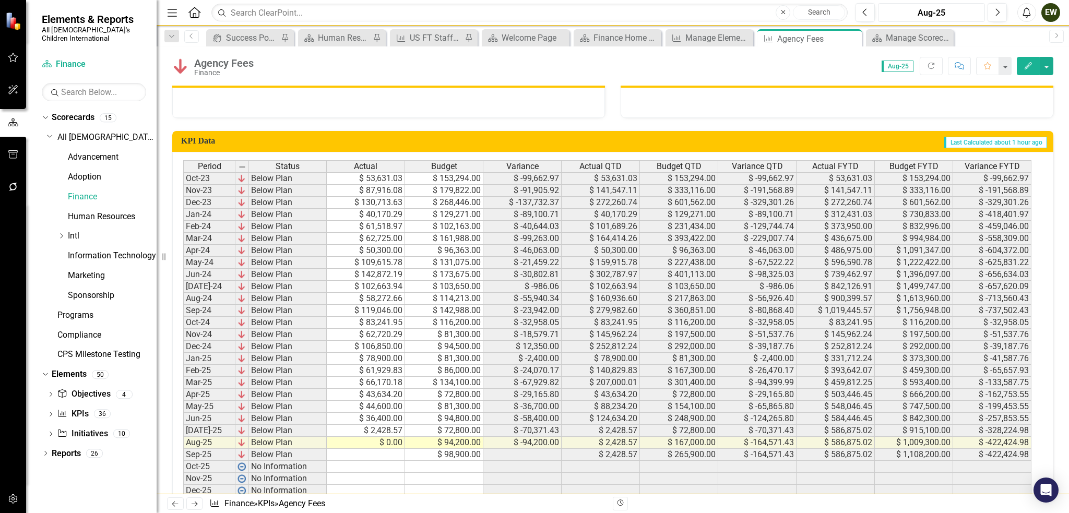
scroll to position [257, 0]
